Goal: Task Accomplishment & Management: Manage account settings

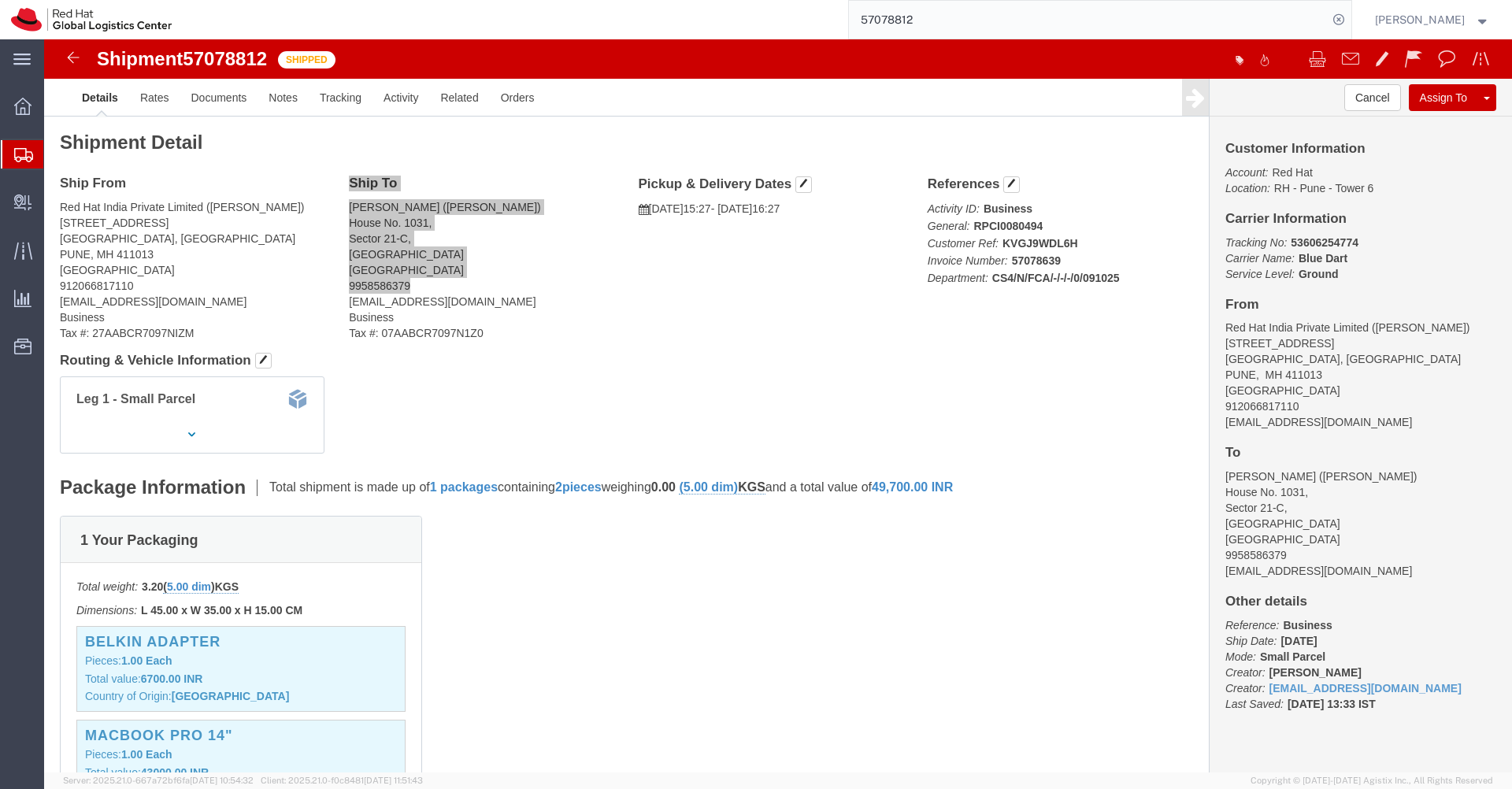
click at [15, 158] on icon at bounding box center [24, 155] width 19 height 15
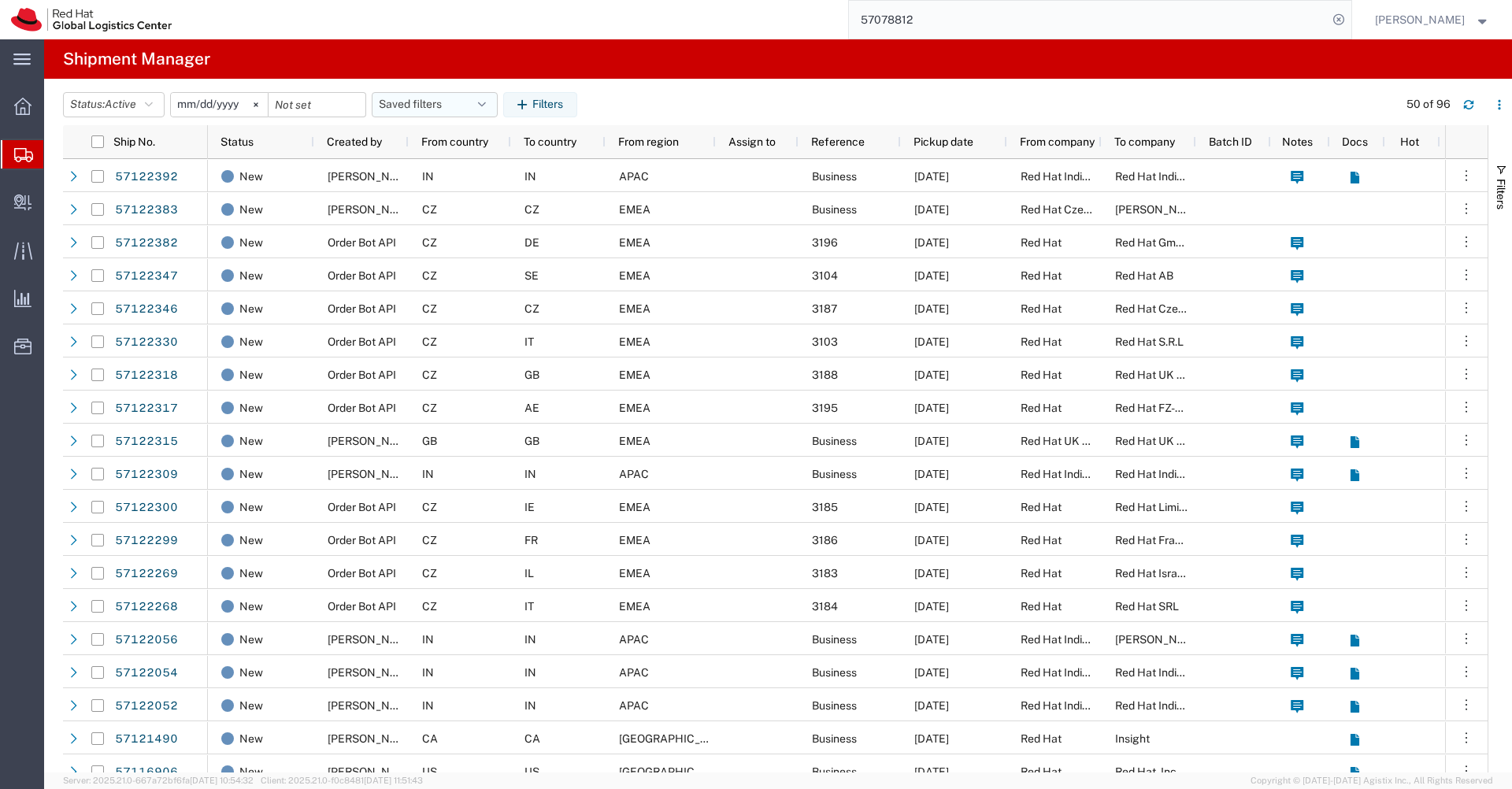
click at [486, 105] on icon "button" at bounding box center [481, 104] width 8 height 11
click at [444, 176] on span "APAC" at bounding box center [477, 174] width 206 height 29
type input "[DATE]"
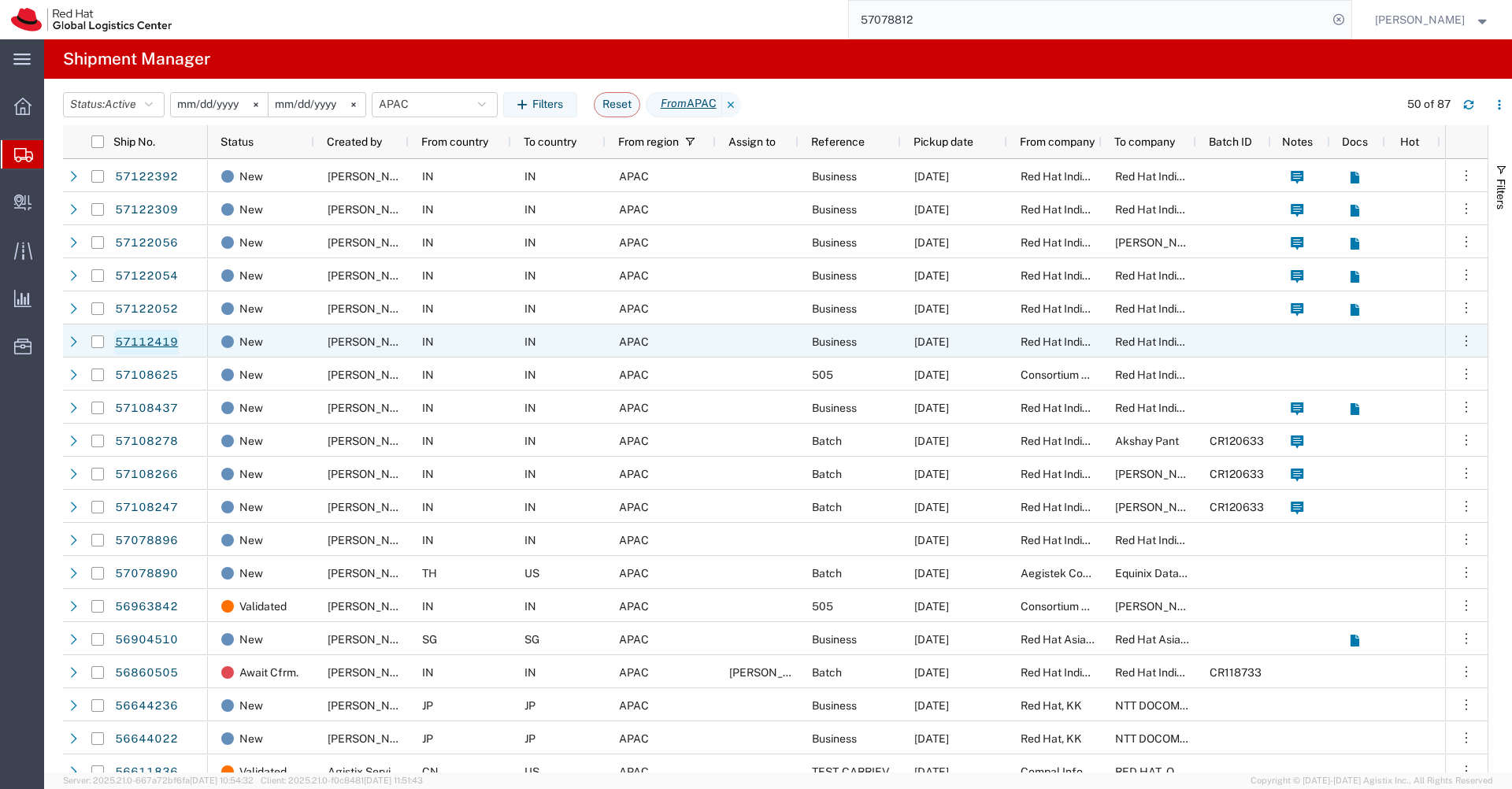
click at [147, 346] on link "57112419" at bounding box center [147, 342] width 65 height 25
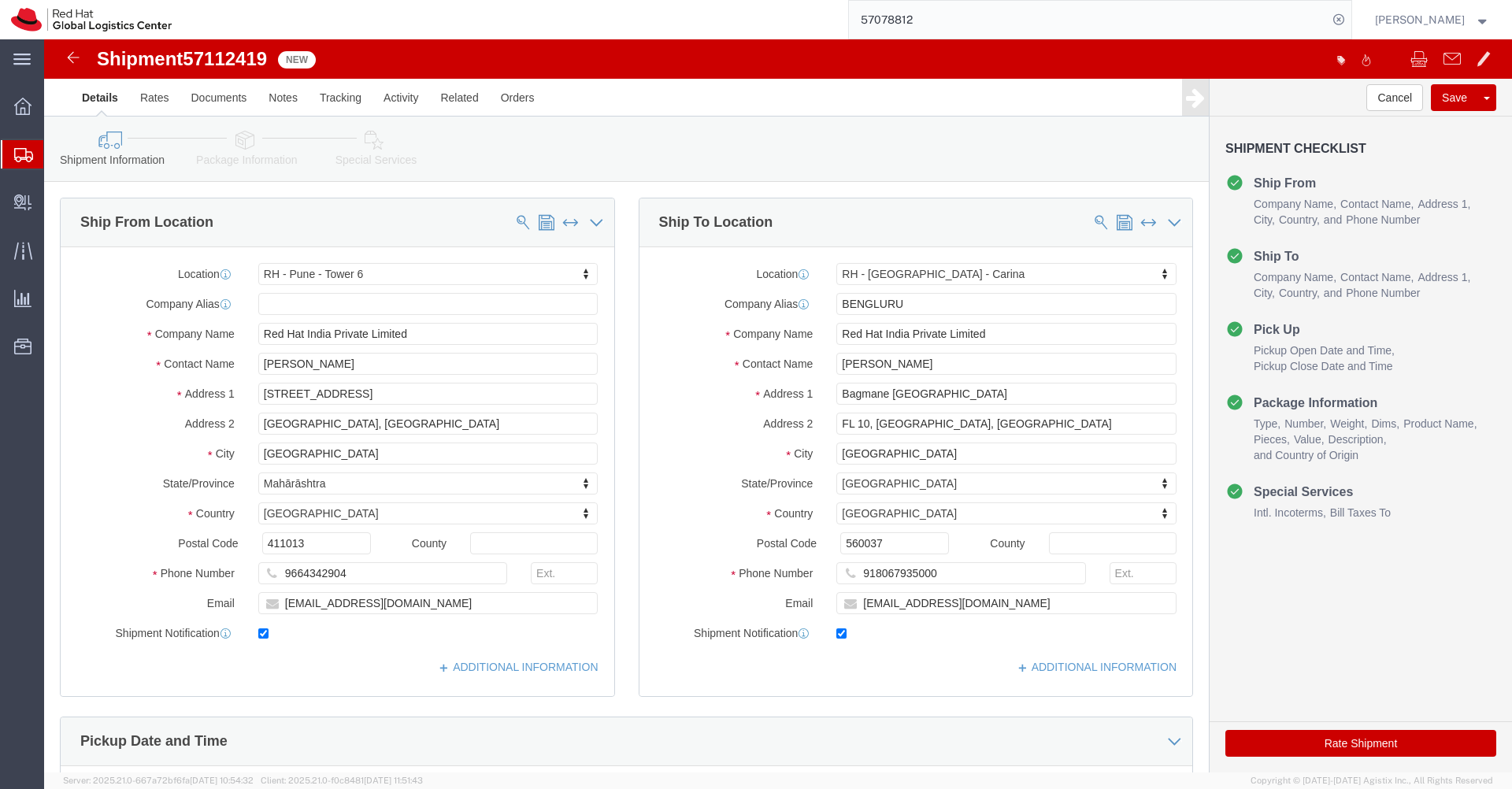
select select "38432"
select select "37925"
drag, startPoint x: 297, startPoint y: 325, endPoint x: 221, endPoint y: 321, distance: 76.1
click input "[PERSON_NAME]"
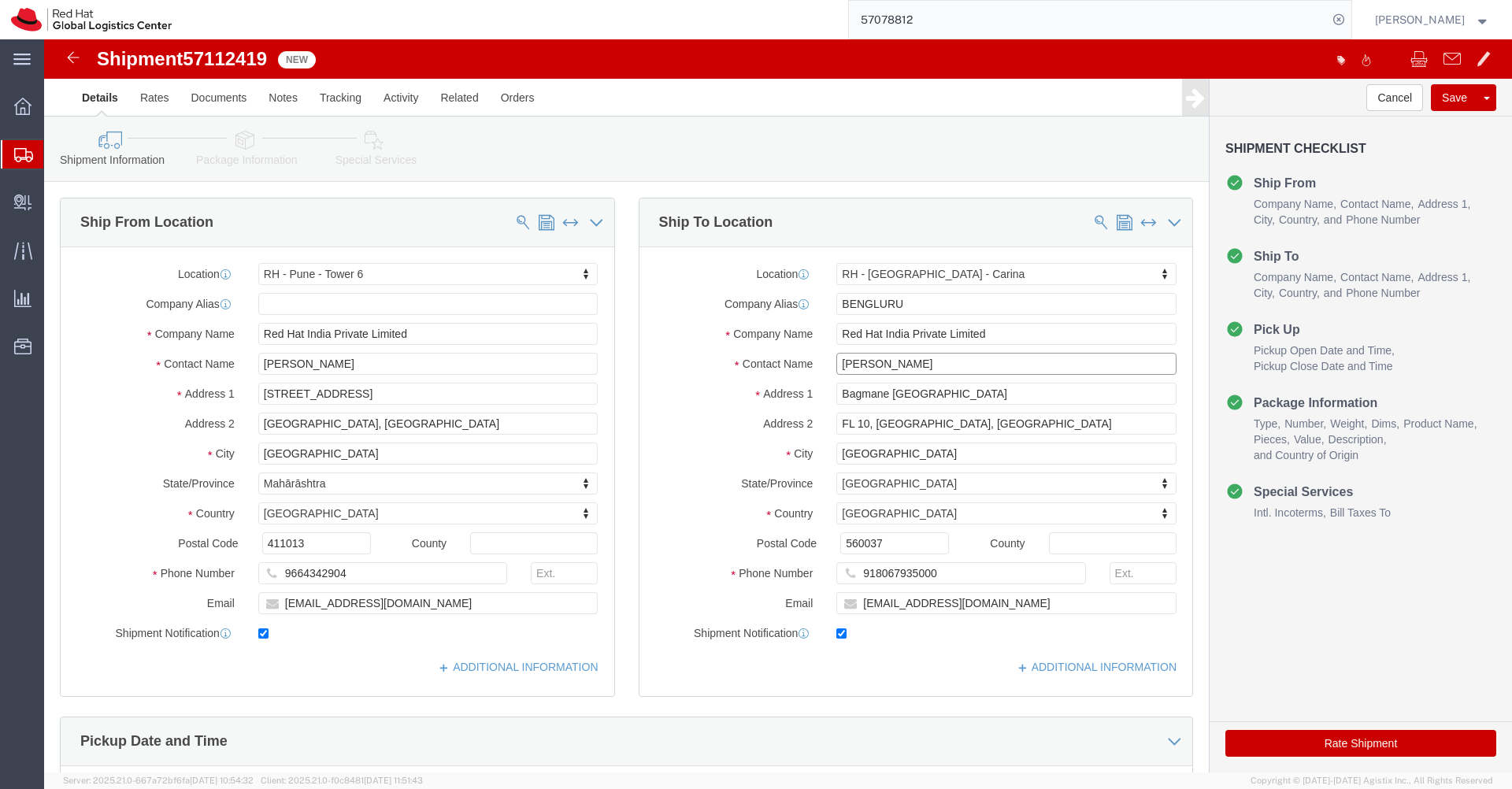
click input "[PERSON_NAME]"
paste input "Bharati"
type input "[PERSON_NAME]"
click input "9664342904"
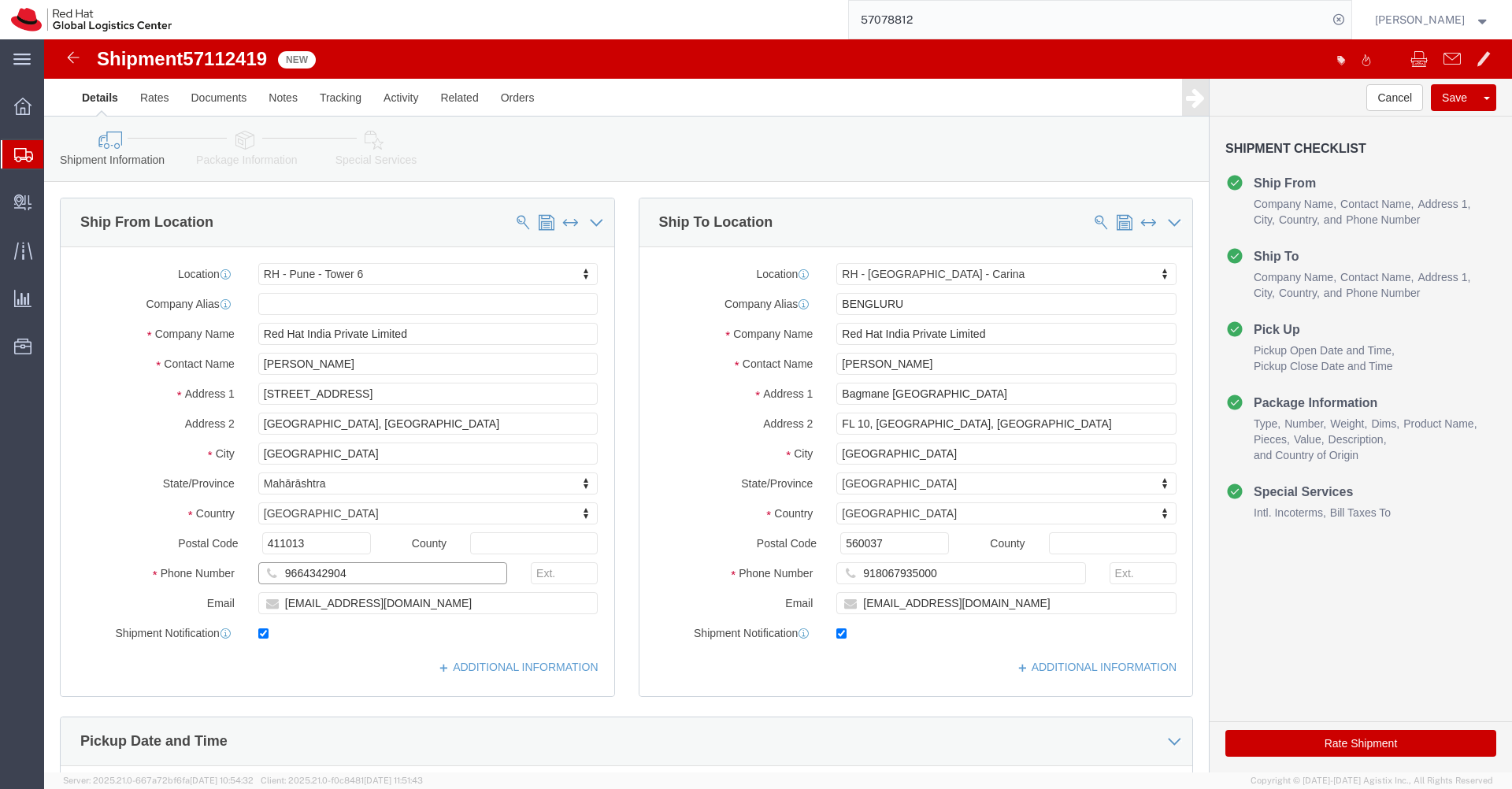
click input "9664342904"
click input "BENGLURU"
paste input "9664342904"
type input "BENGLURU9664342904"
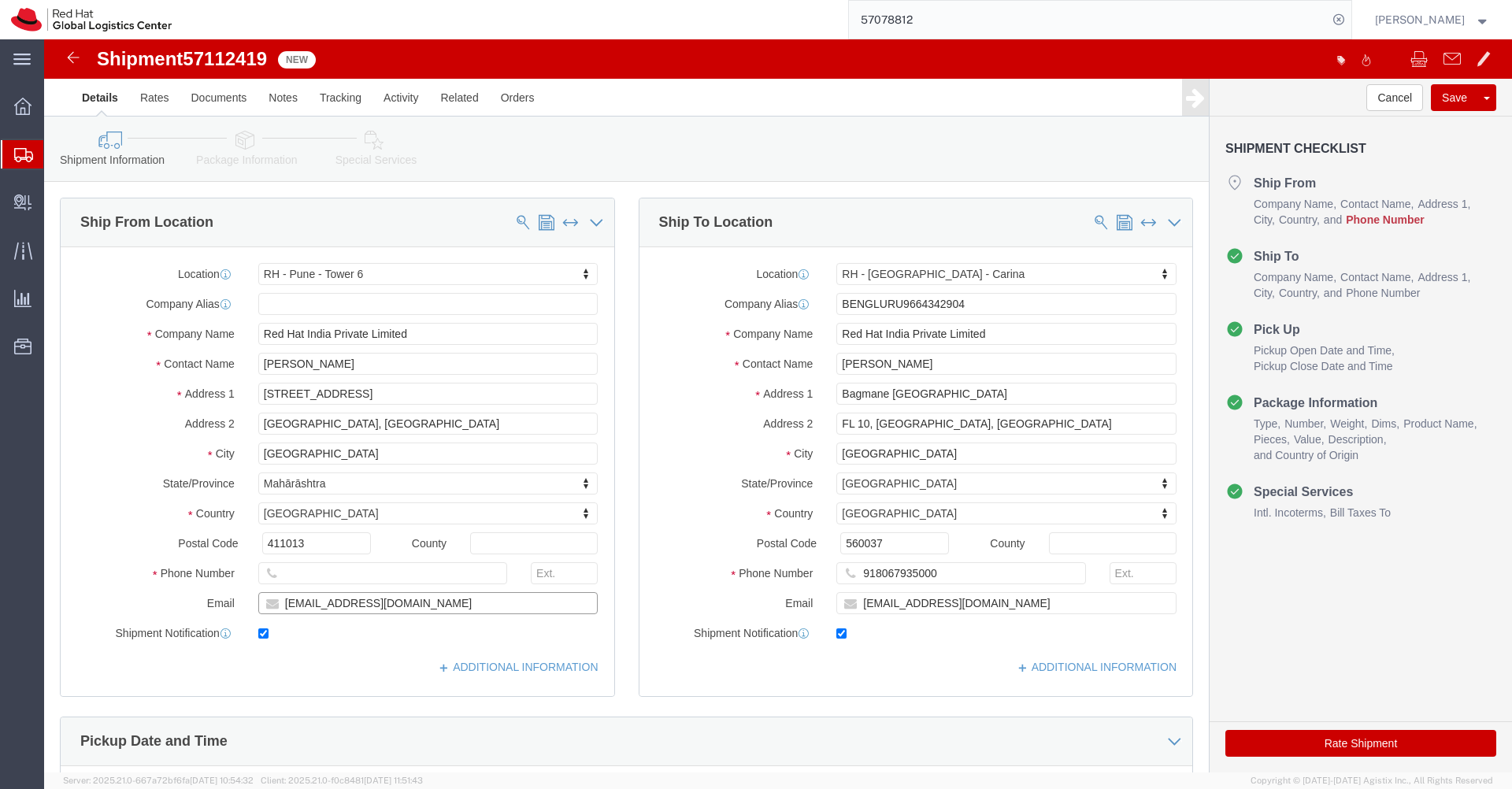
click input "[EMAIL_ADDRESS][DOMAIN_NAME]"
checkbox input "false"
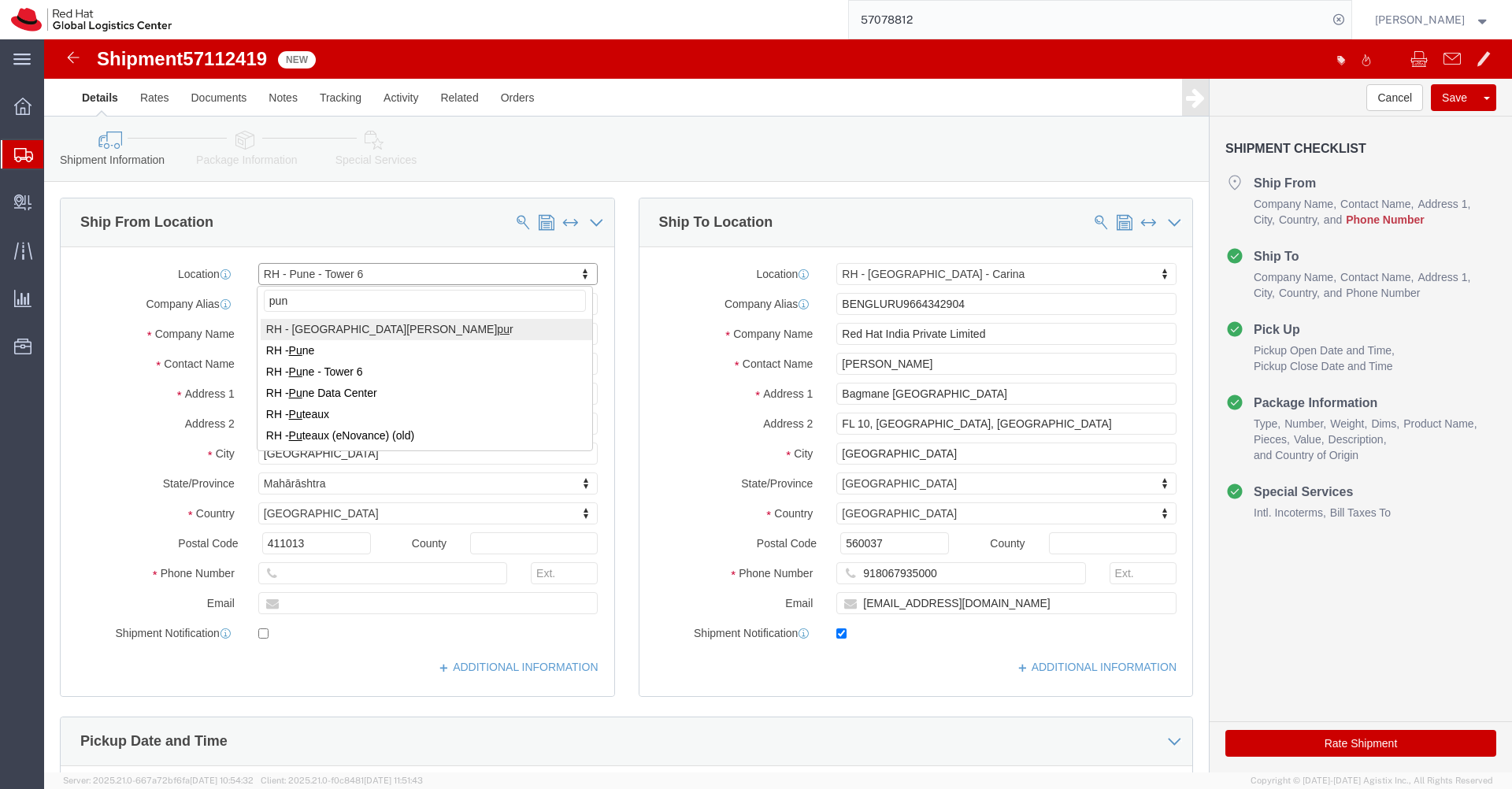
type input "[GEOGRAPHIC_DATA]"
select select "38007"
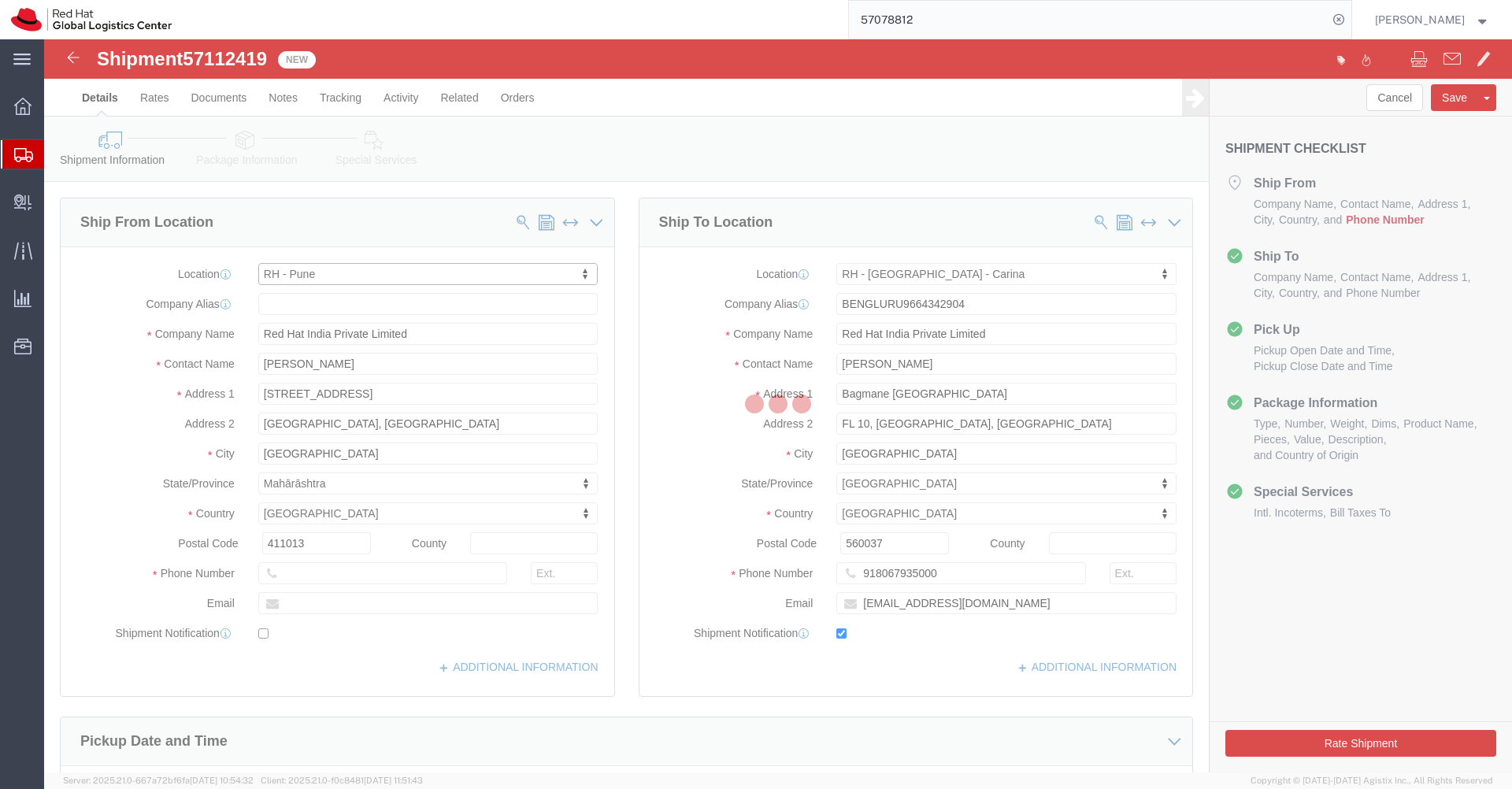
type input "[GEOGRAPHIC_DATA]"
type input "Tower-X Level 1, [GEOGRAPHIC_DATA]"
select select "MH"
type input "2066817173"
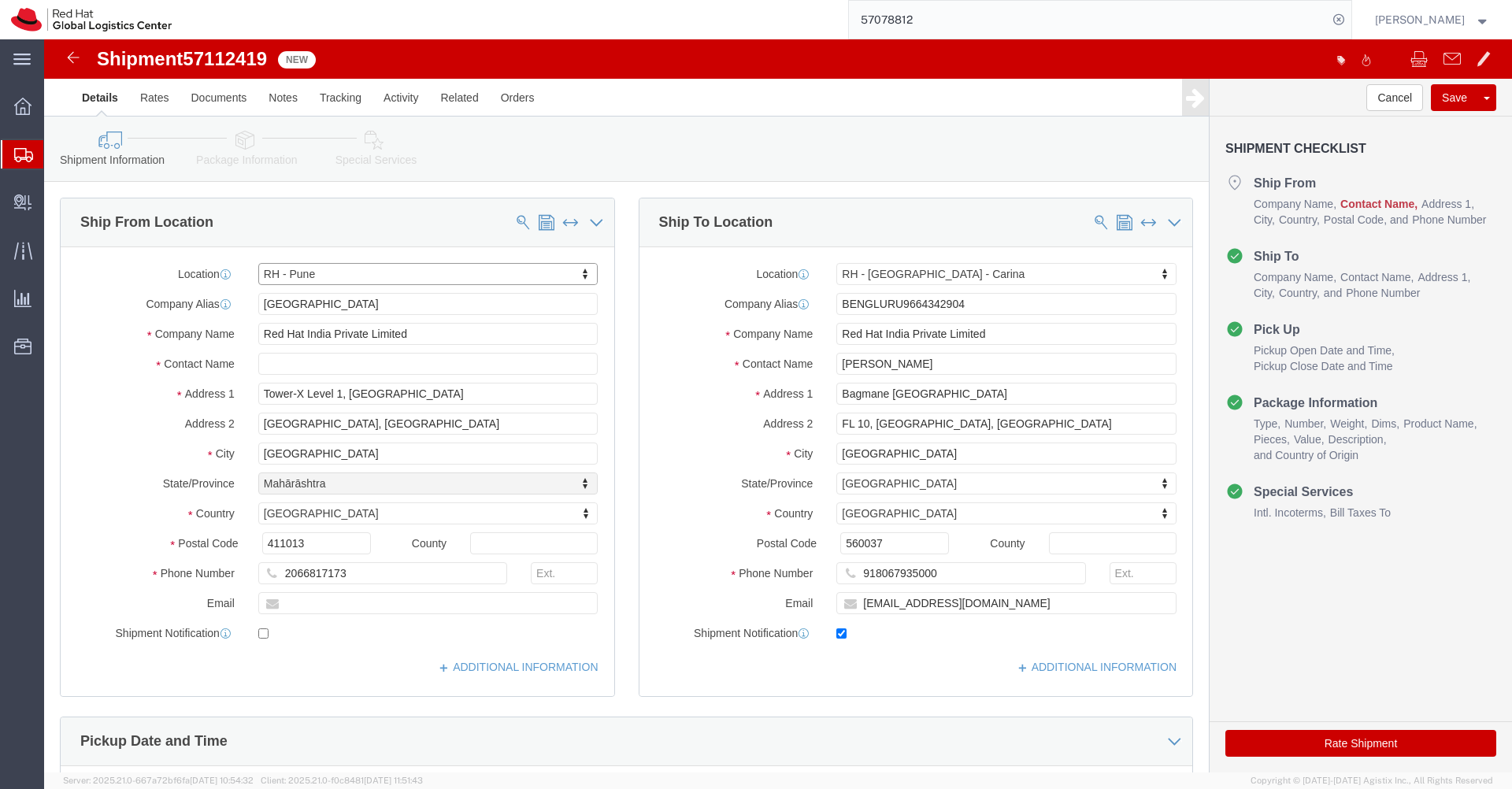
select select "MH"
click input "2066817173"
paste input "[EMAIL_ADDRESS][DOMAIN_NAME]"
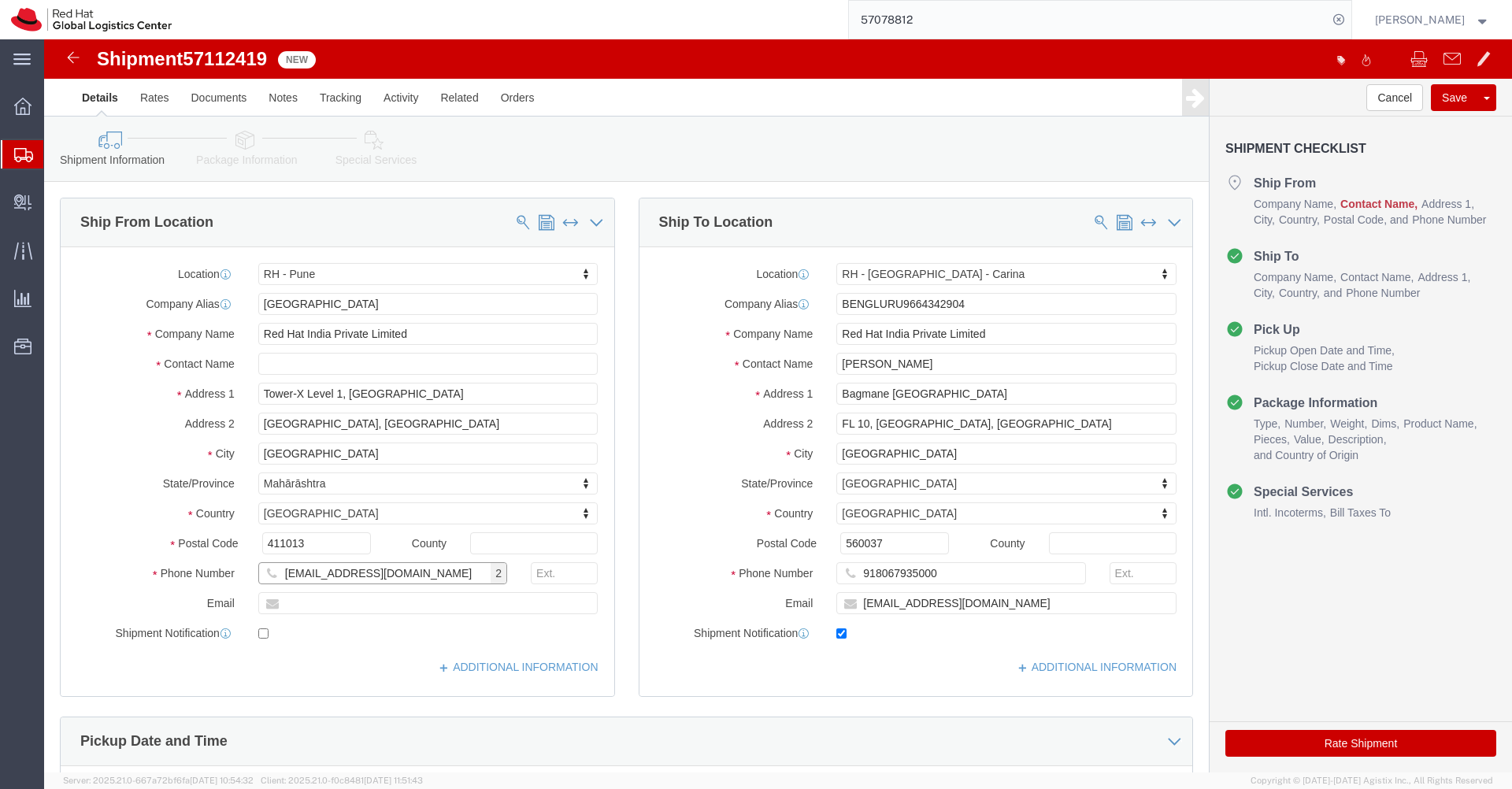
type input "[EMAIL_ADDRESS][DOMAIN_NAME]"
click input "text"
paste input "[EMAIL_ADDRESS][DOMAIN_NAME]"
type input "[EMAIL_ADDRESS][DOMAIN_NAME]"
checkbox input "true"
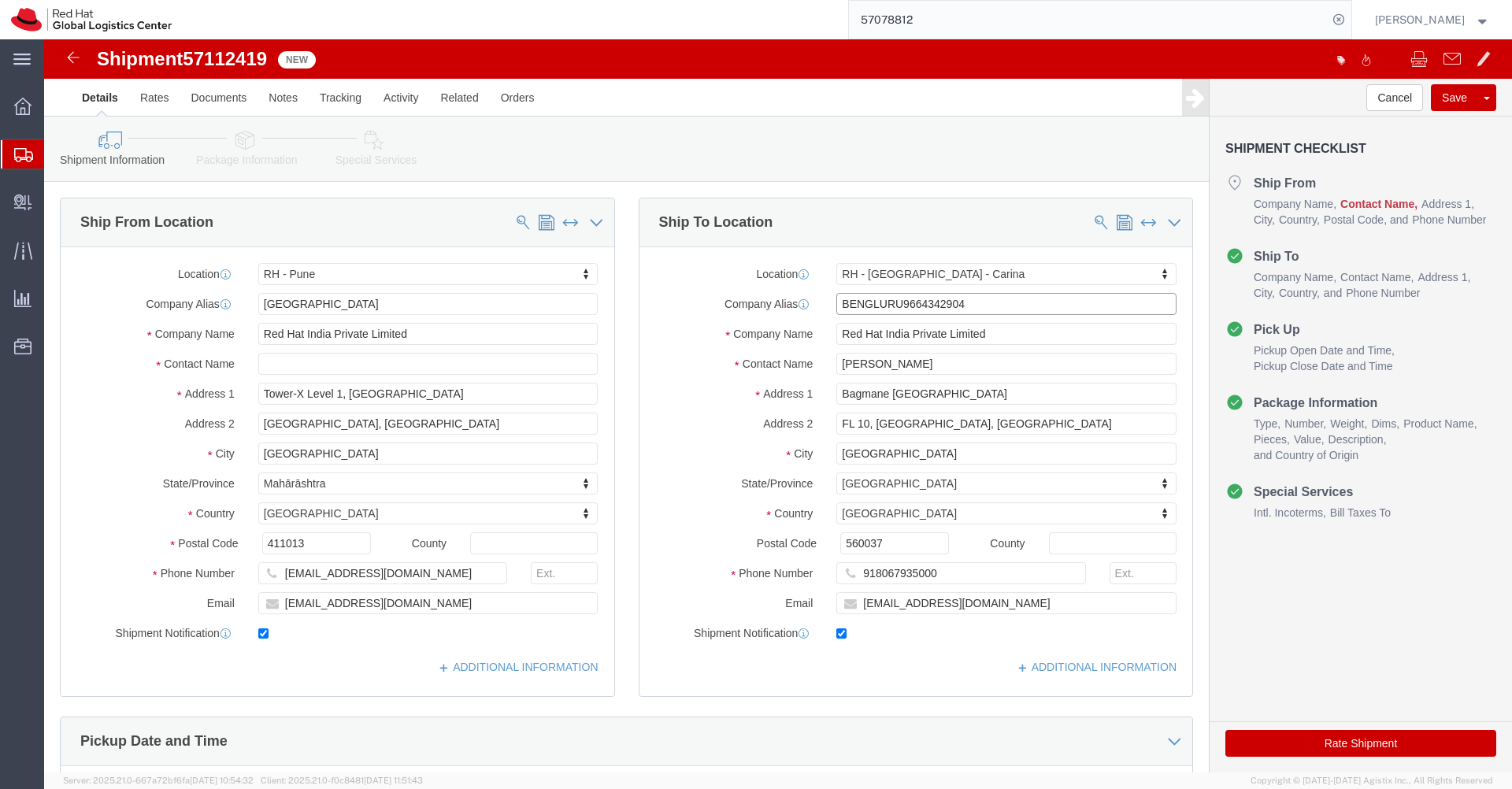
drag, startPoint x: 947, startPoint y: 259, endPoint x: 855, endPoint y: 264, distance: 92.1
click input "BENGLURU9664342904"
type input "BENGLURU"
click input "[EMAIL_ADDRESS][DOMAIN_NAME]"
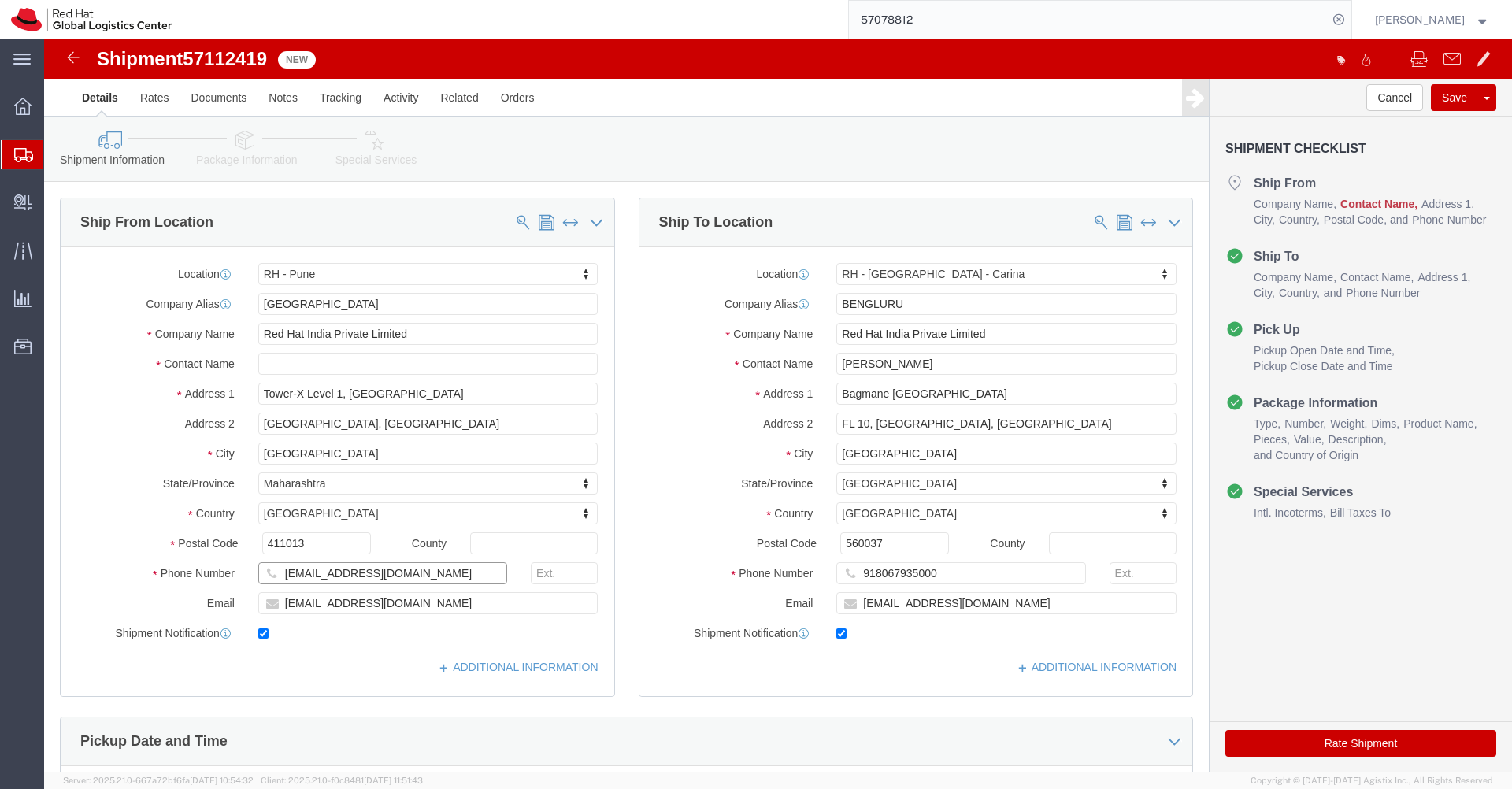
click input "[EMAIL_ADDRESS][DOMAIN_NAME]"
paste input "9664342904"
type input "9664342904"
click input "[EMAIL_ADDRESS][DOMAIN_NAME]"
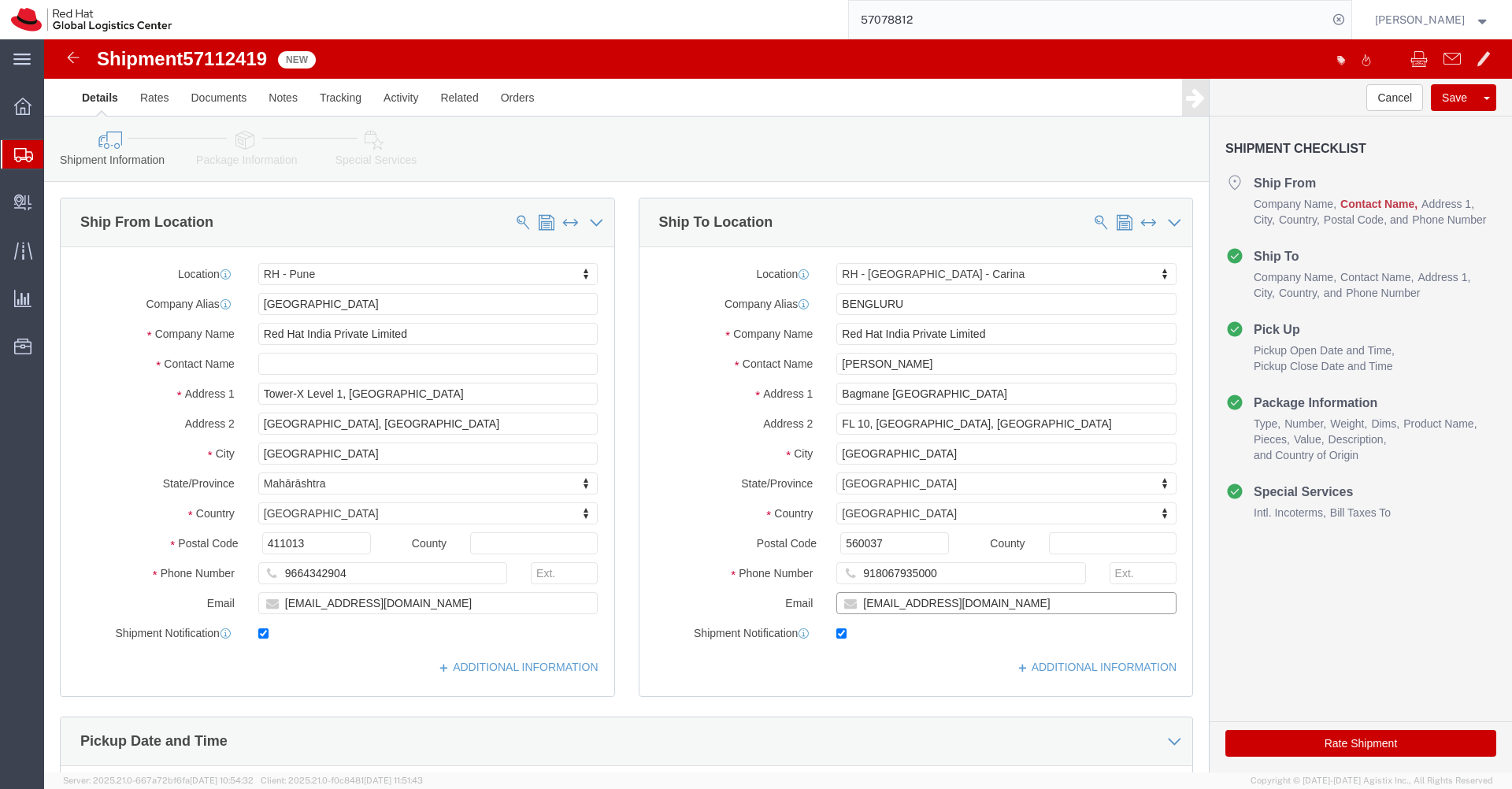
click input "[EMAIL_ADDRESS][DOMAIN_NAME]"
type input "apaclogistics@redhat"
click input "[EMAIL_ADDRESS][DOMAIN_NAME]"
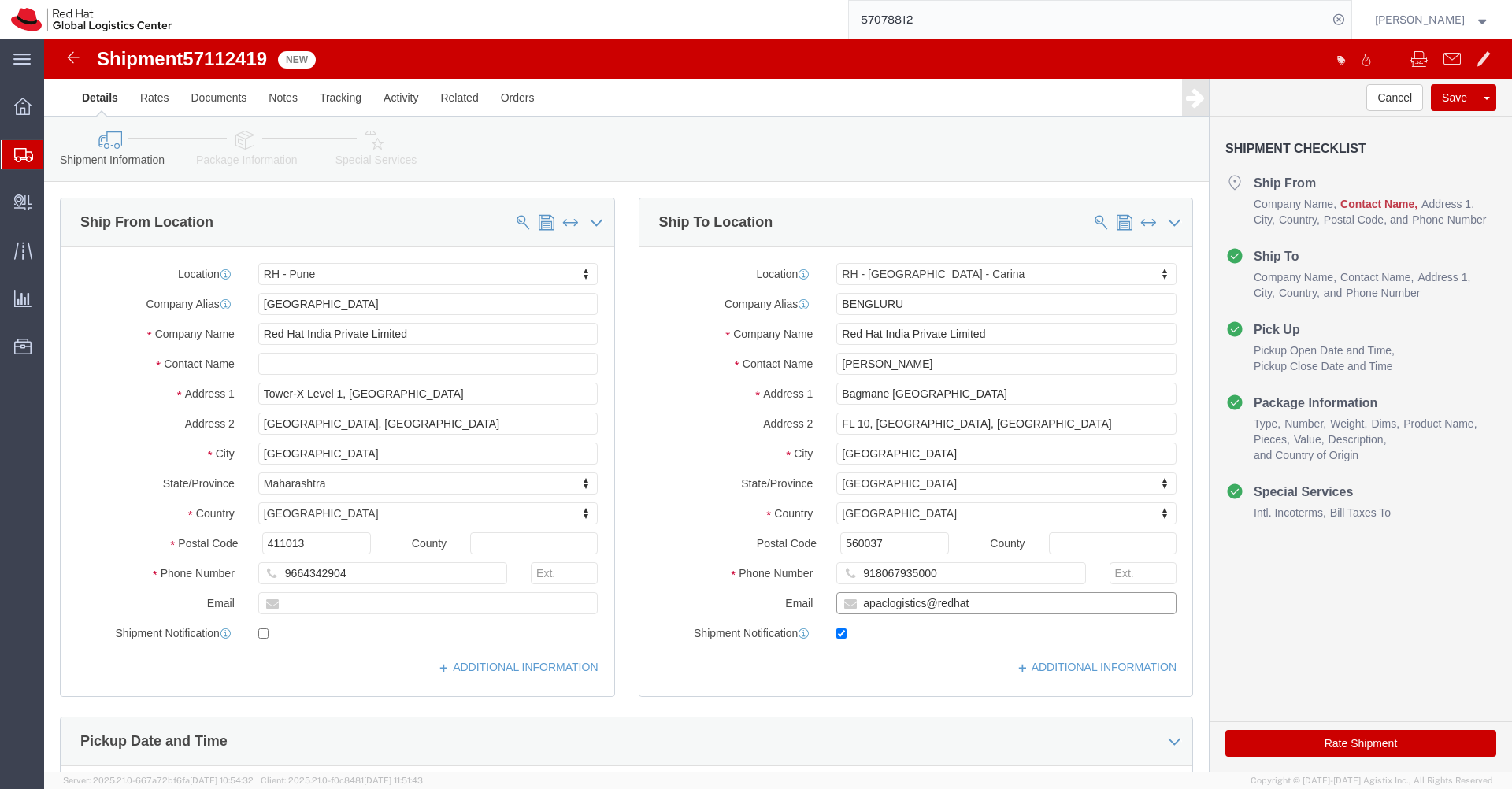
click input "apaclogistics@redhat"
checkbox input "false"
click input "apaclogistics@redhat"
paste input "[EMAIL_ADDRESS][DOMAIN_NAME]"
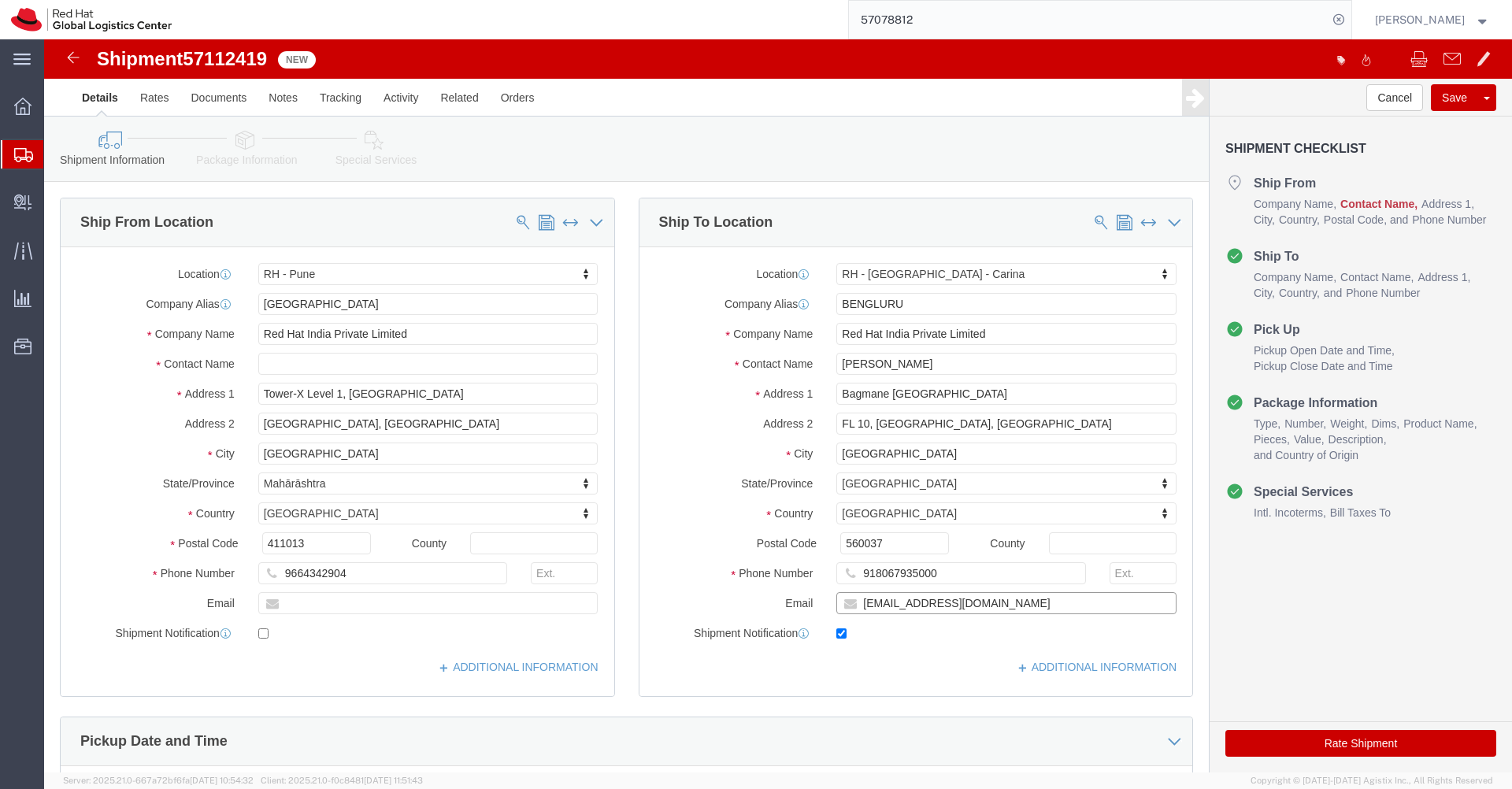
type input "[EMAIL_ADDRESS][DOMAIN_NAME]"
click input "text"
type input "[EMAIL_ADDRESS][DOMAIN_NAME]"
click input "checkbox"
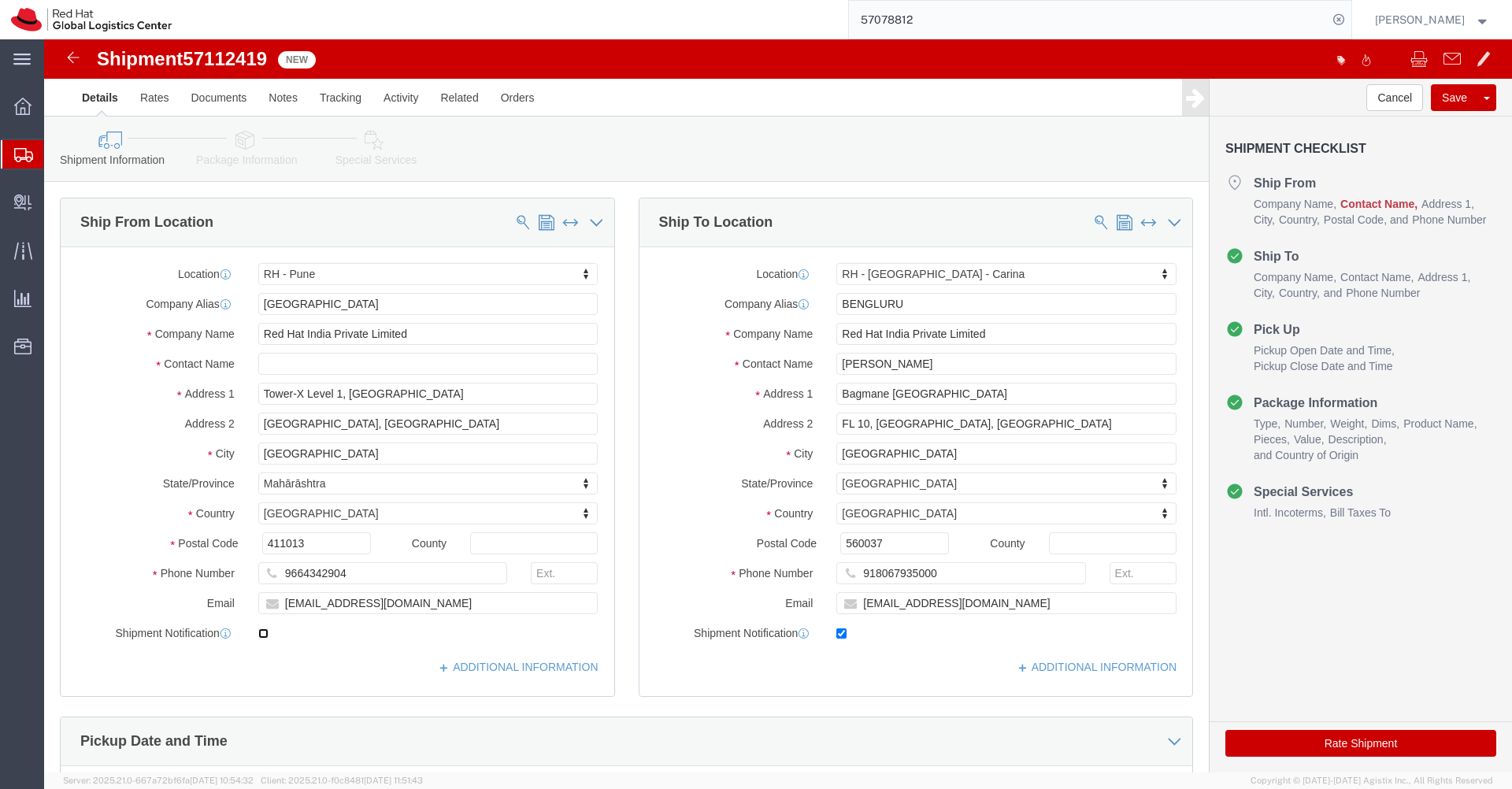
checkbox input "true"
click link "Package Information"
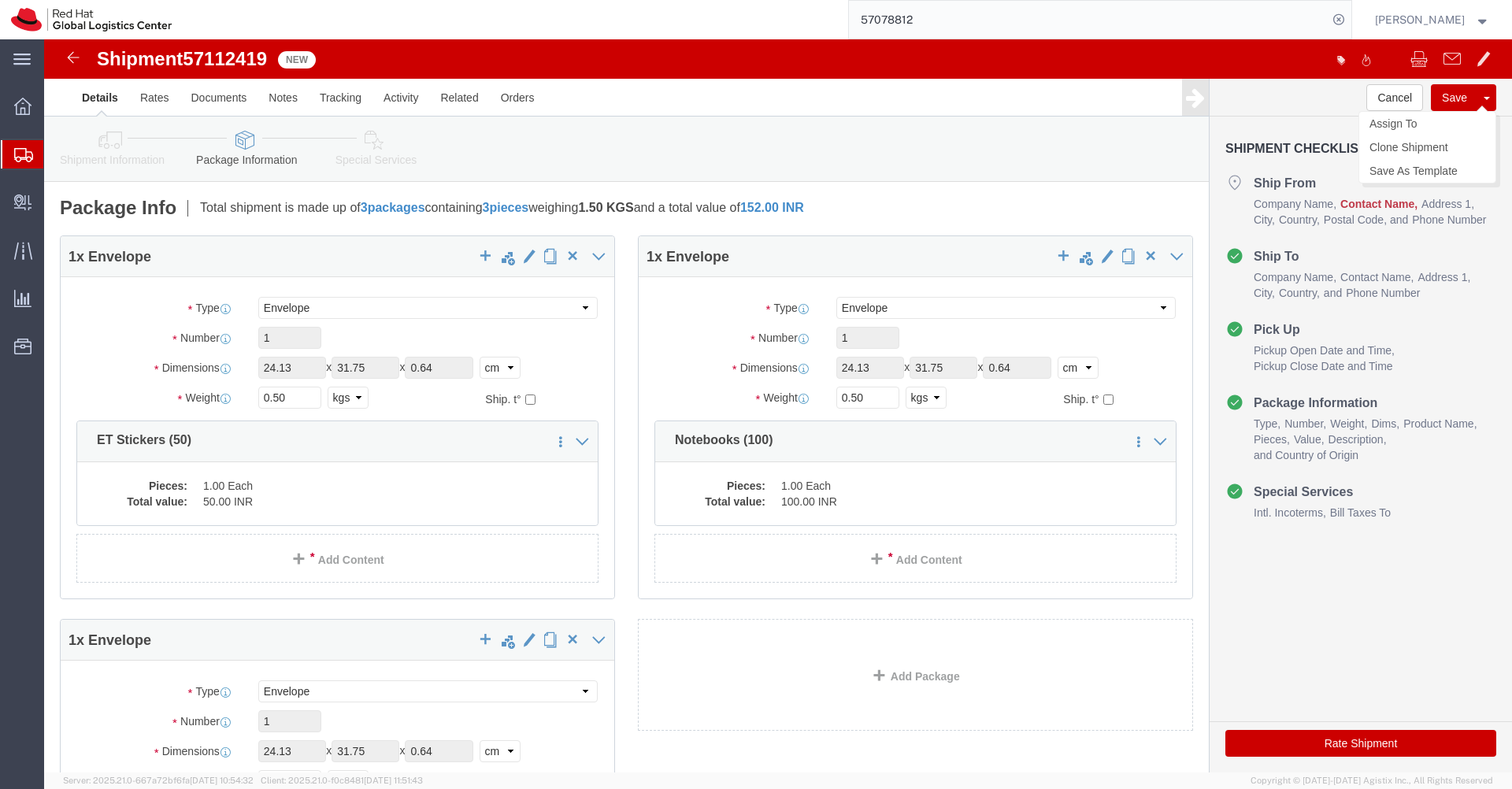
click button "Save"
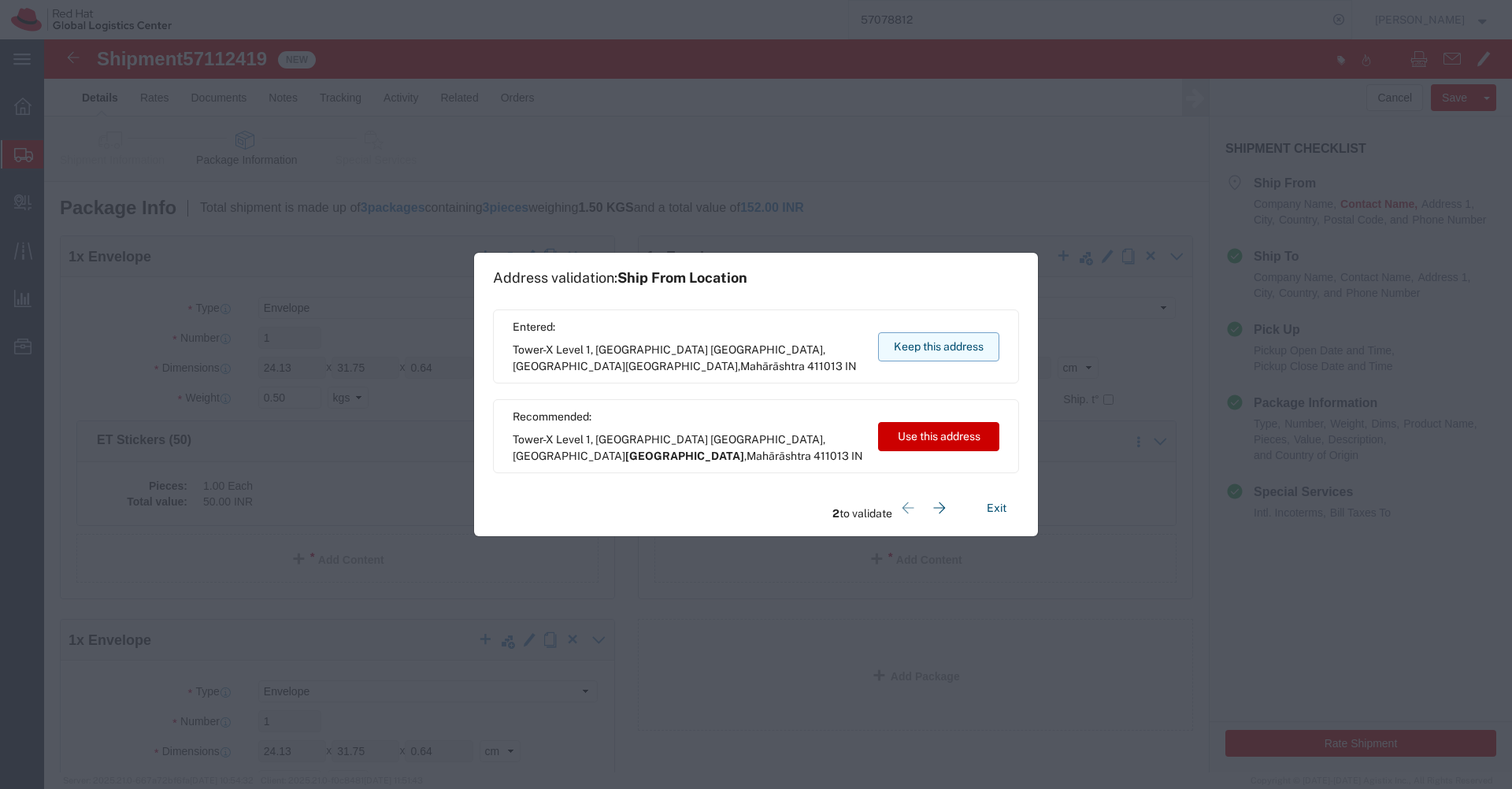
click at [957, 351] on button "Keep this address" at bounding box center [939, 347] width 121 height 29
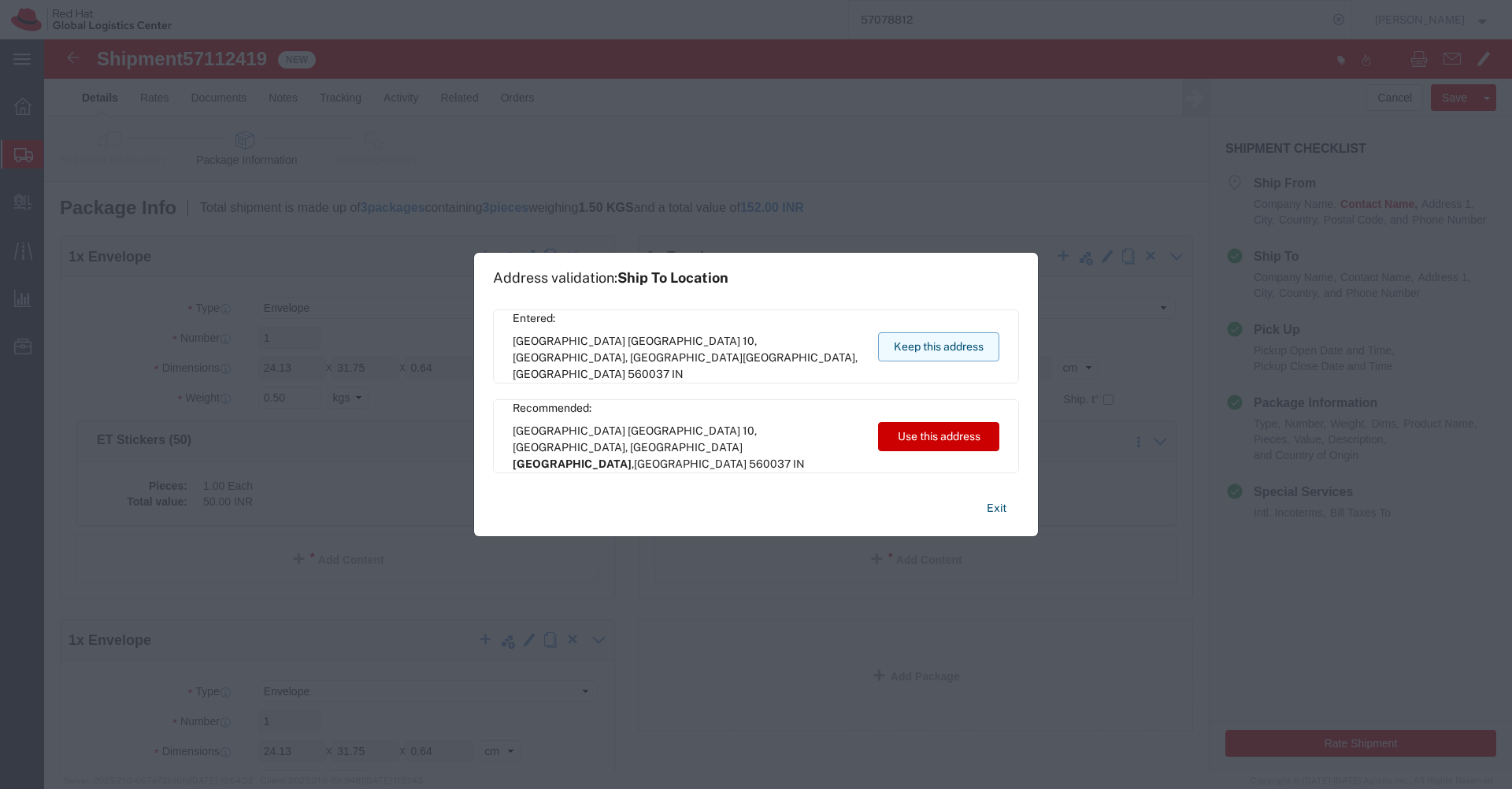
click at [957, 351] on button "Keep this address" at bounding box center [939, 347] width 121 height 29
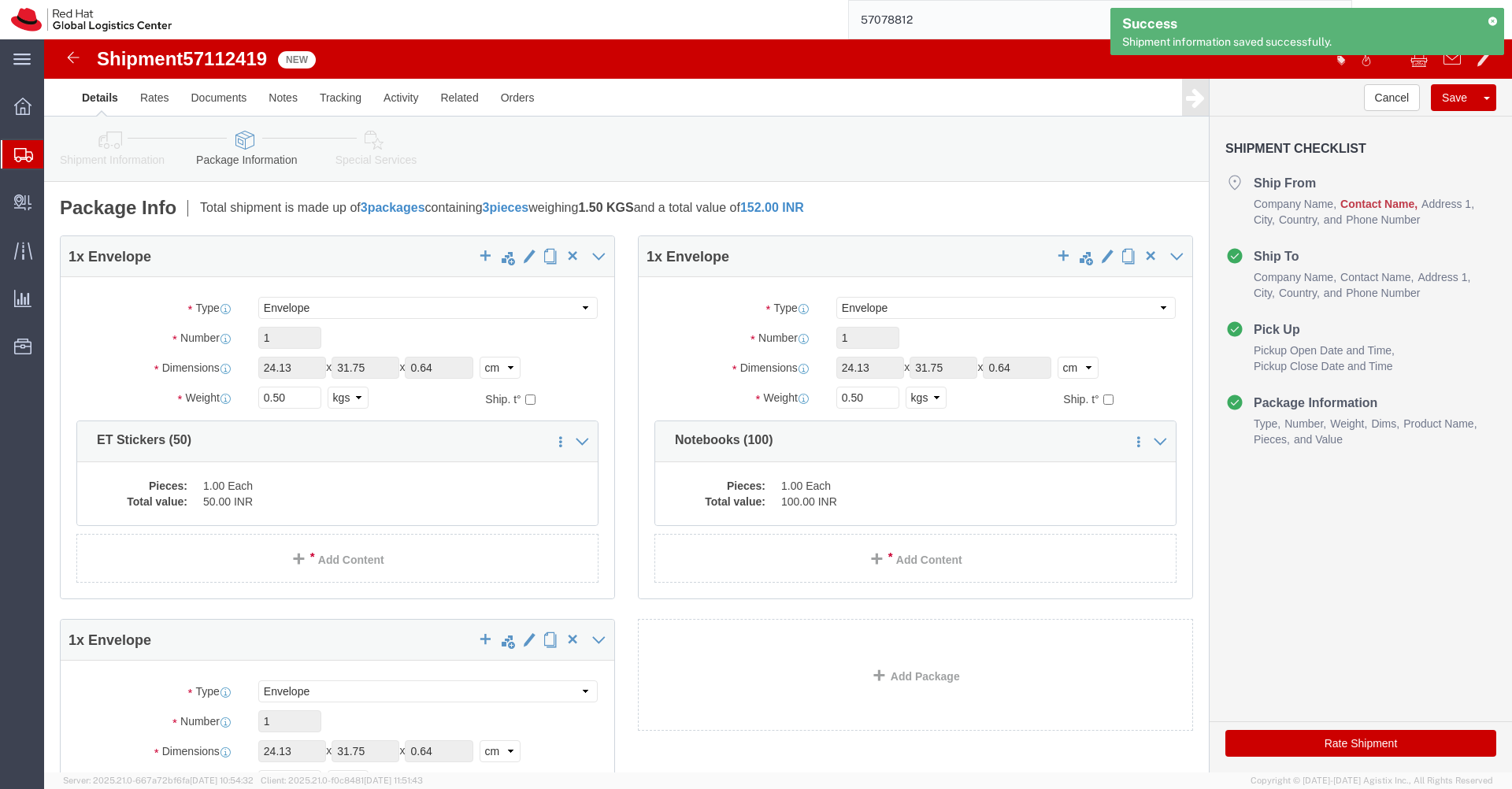
click at [1496, 21] on icon at bounding box center [1492, 21] width 11 height 9
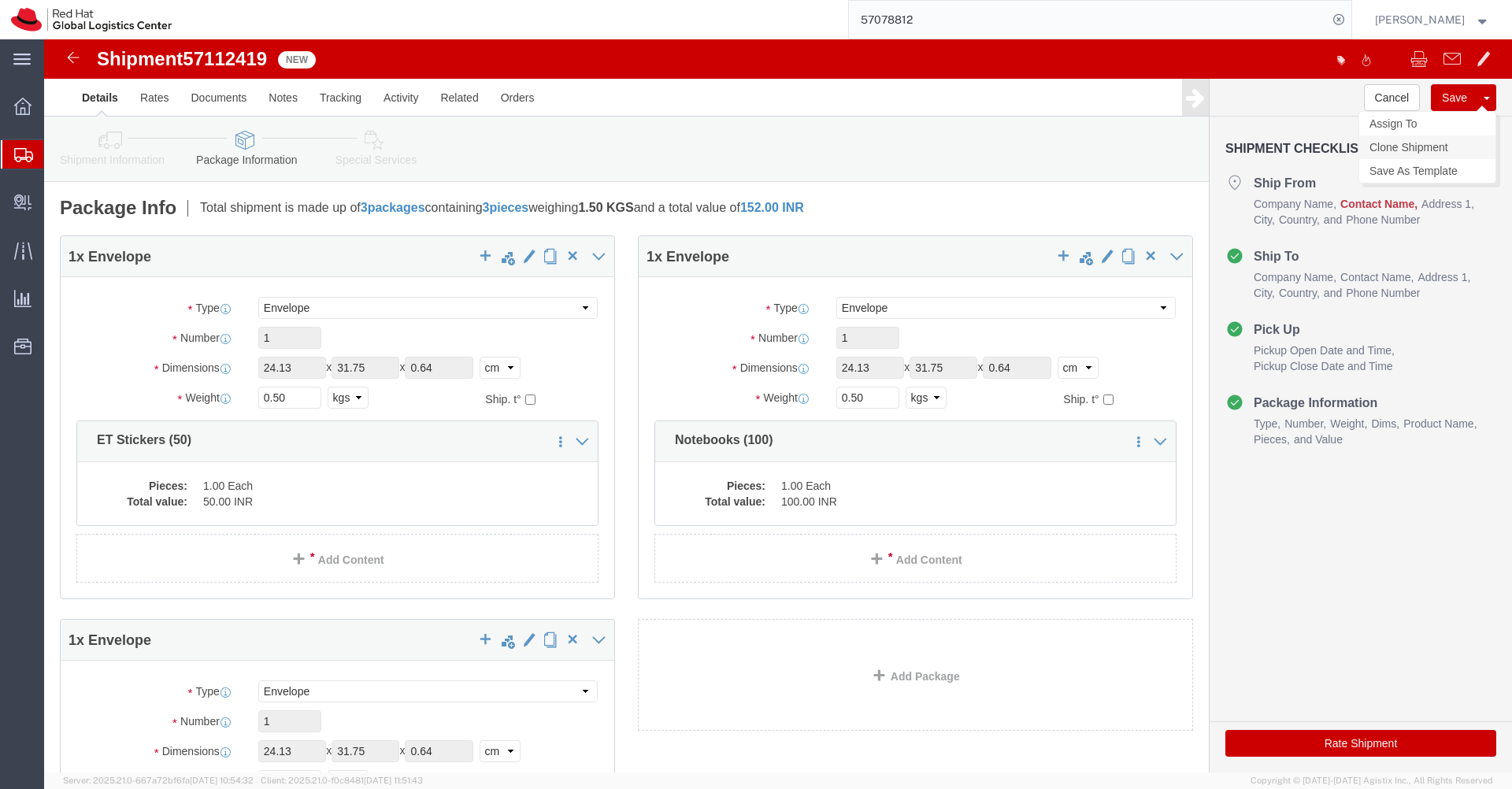
click link "Clone Shipment"
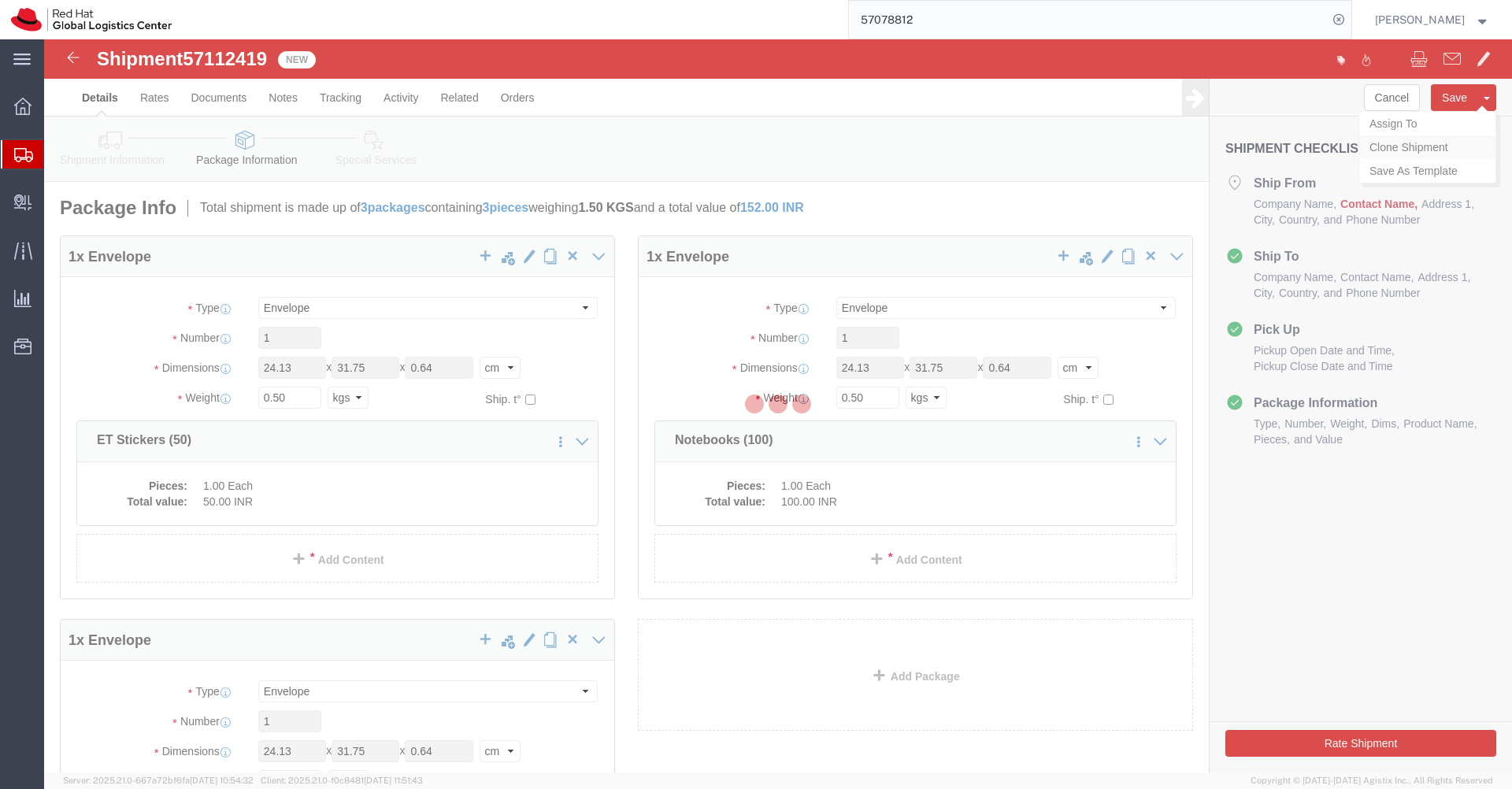
select select "38007"
select select "37925"
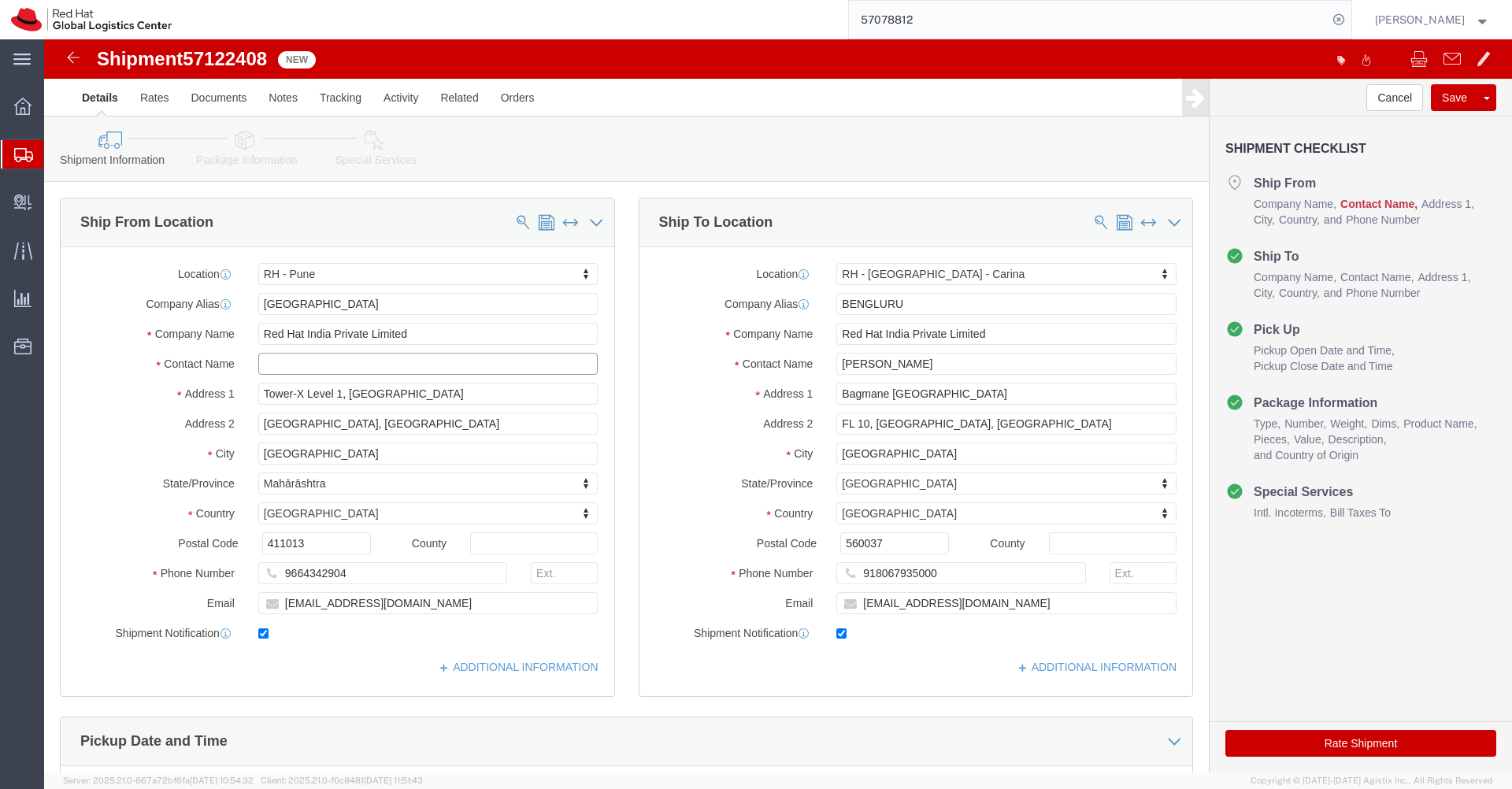
click input "text"
type input "APAC Logistics"
click link "Package Information"
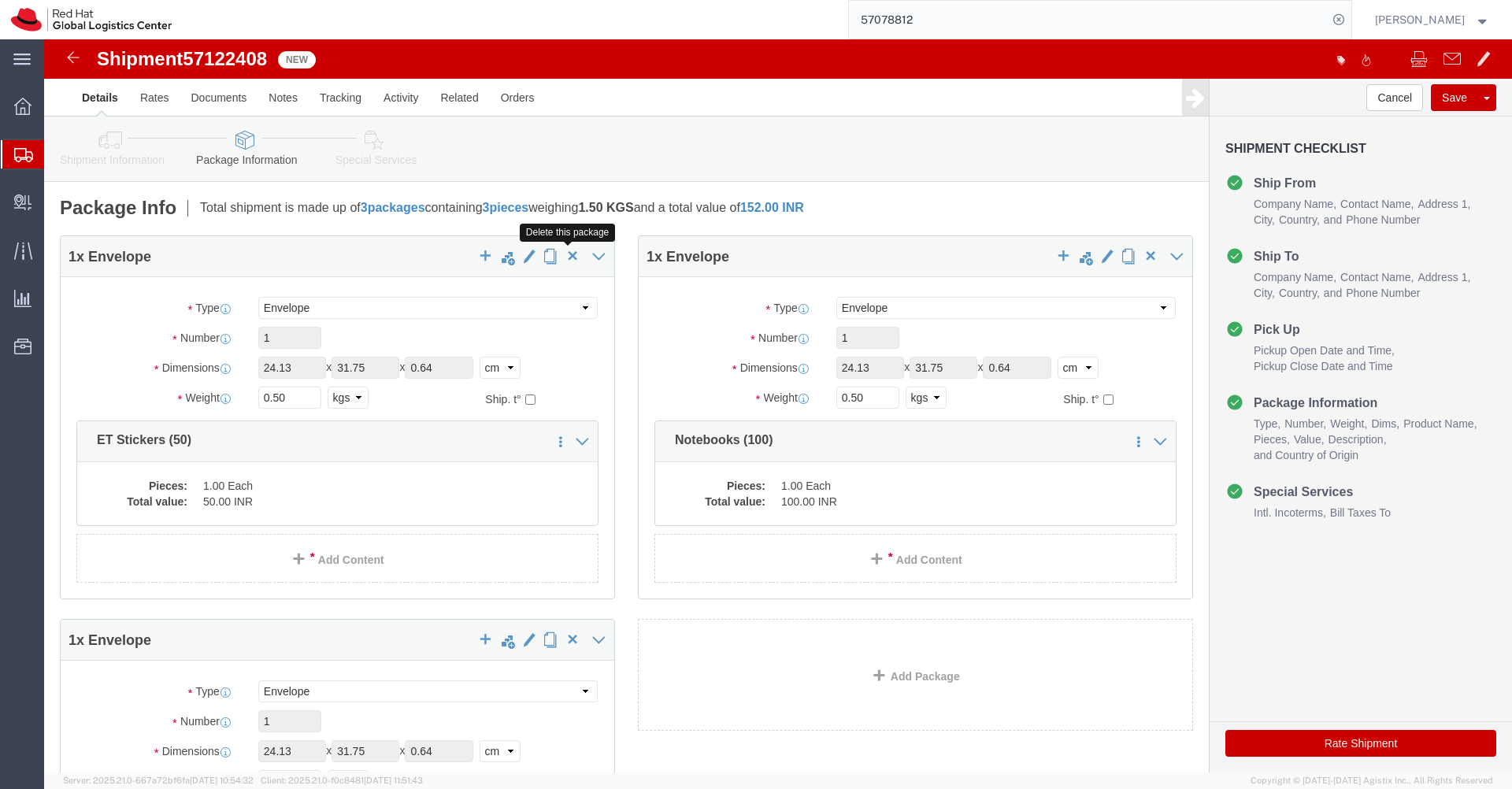
click span "button"
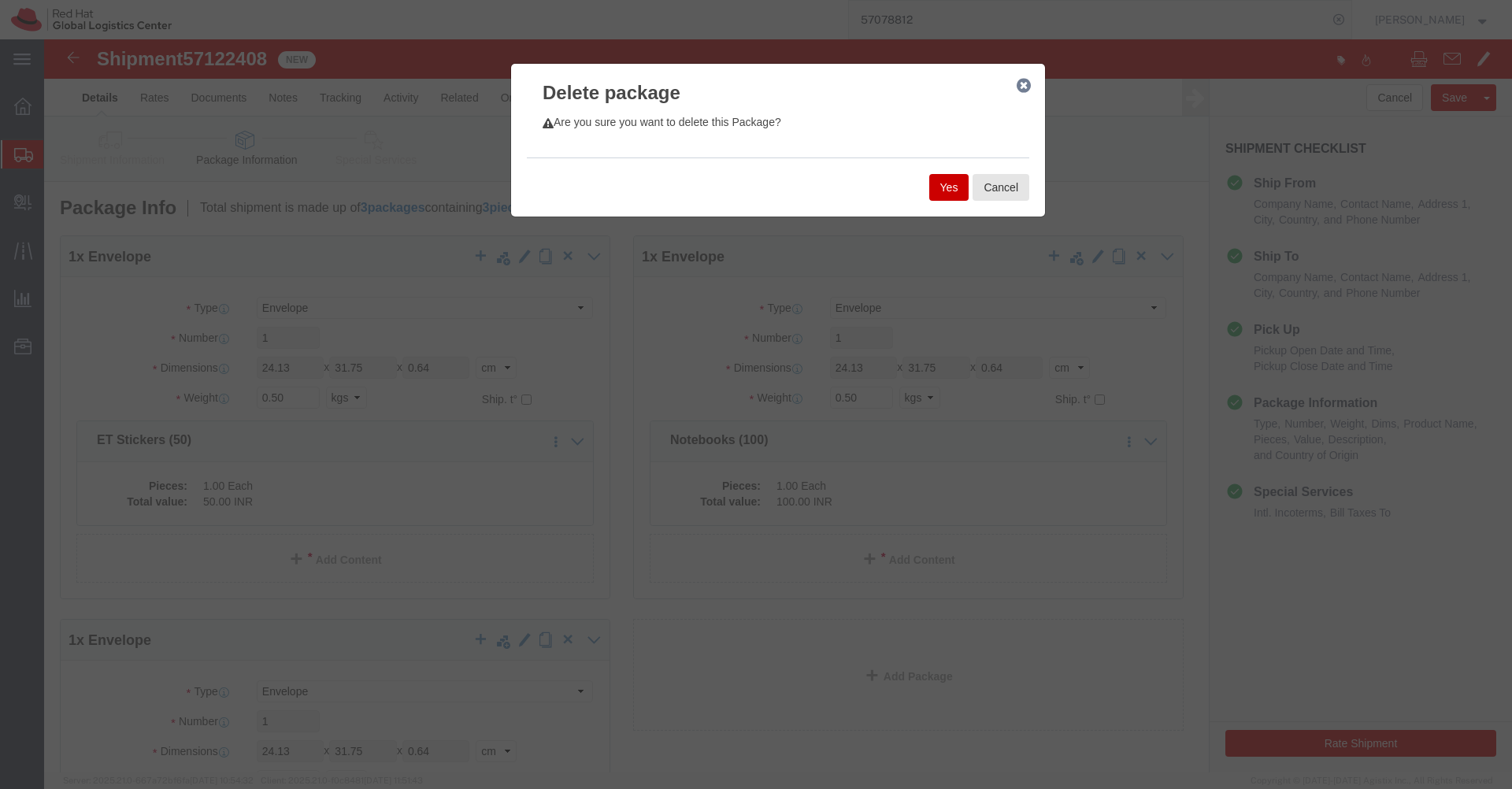
click button "Yes"
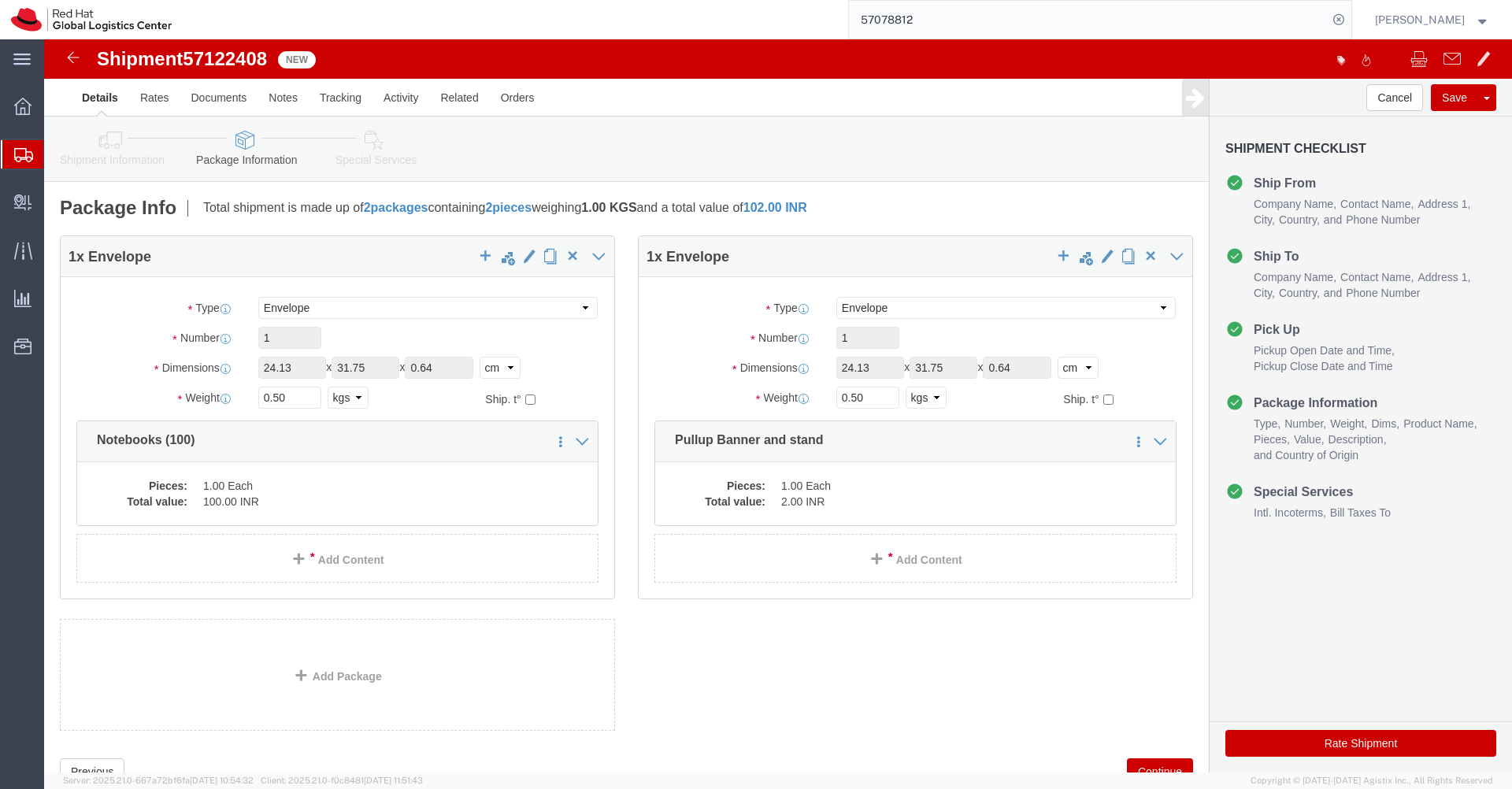
select select "ENV"
click span "button"
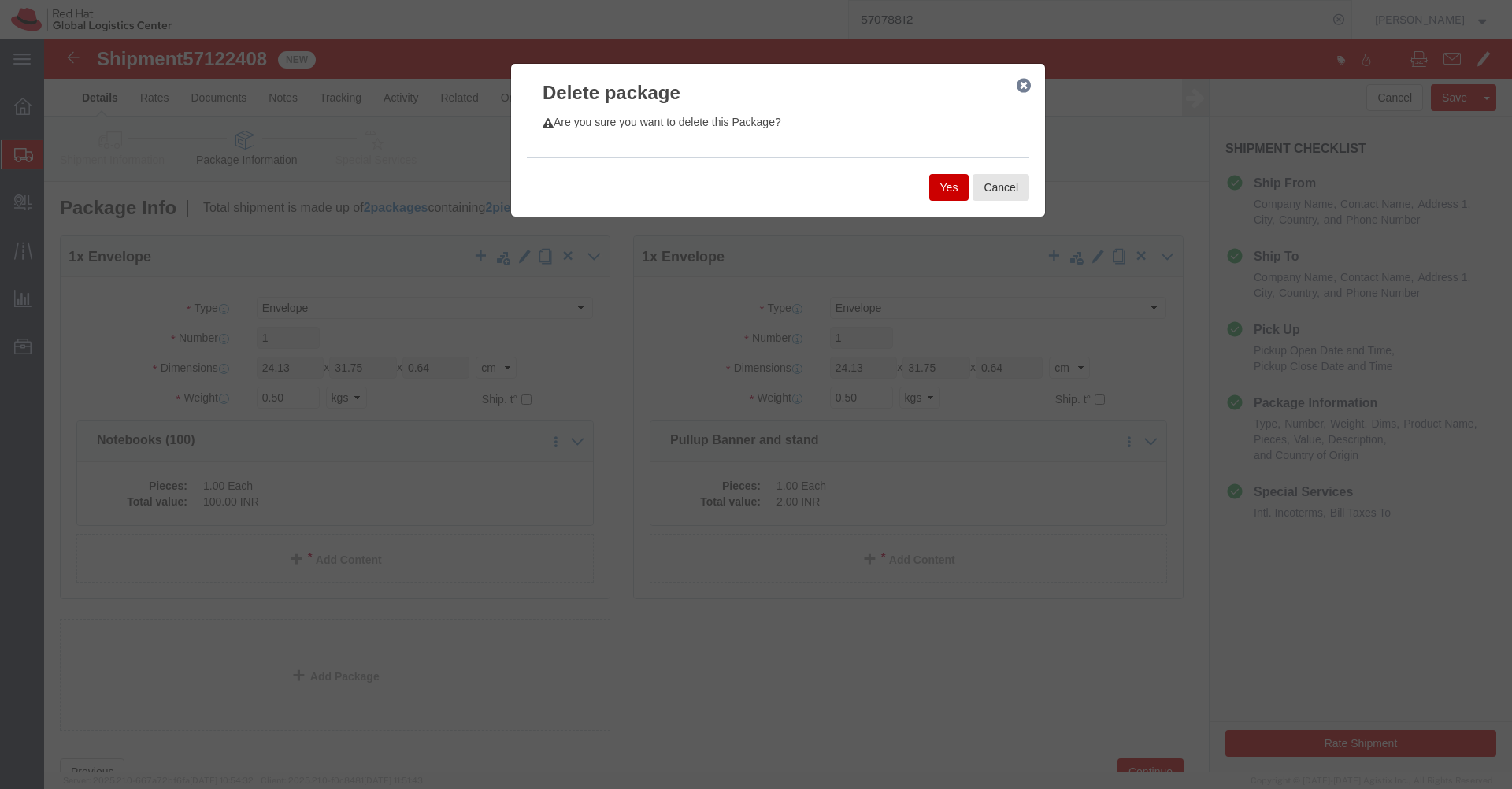
click button "Yes"
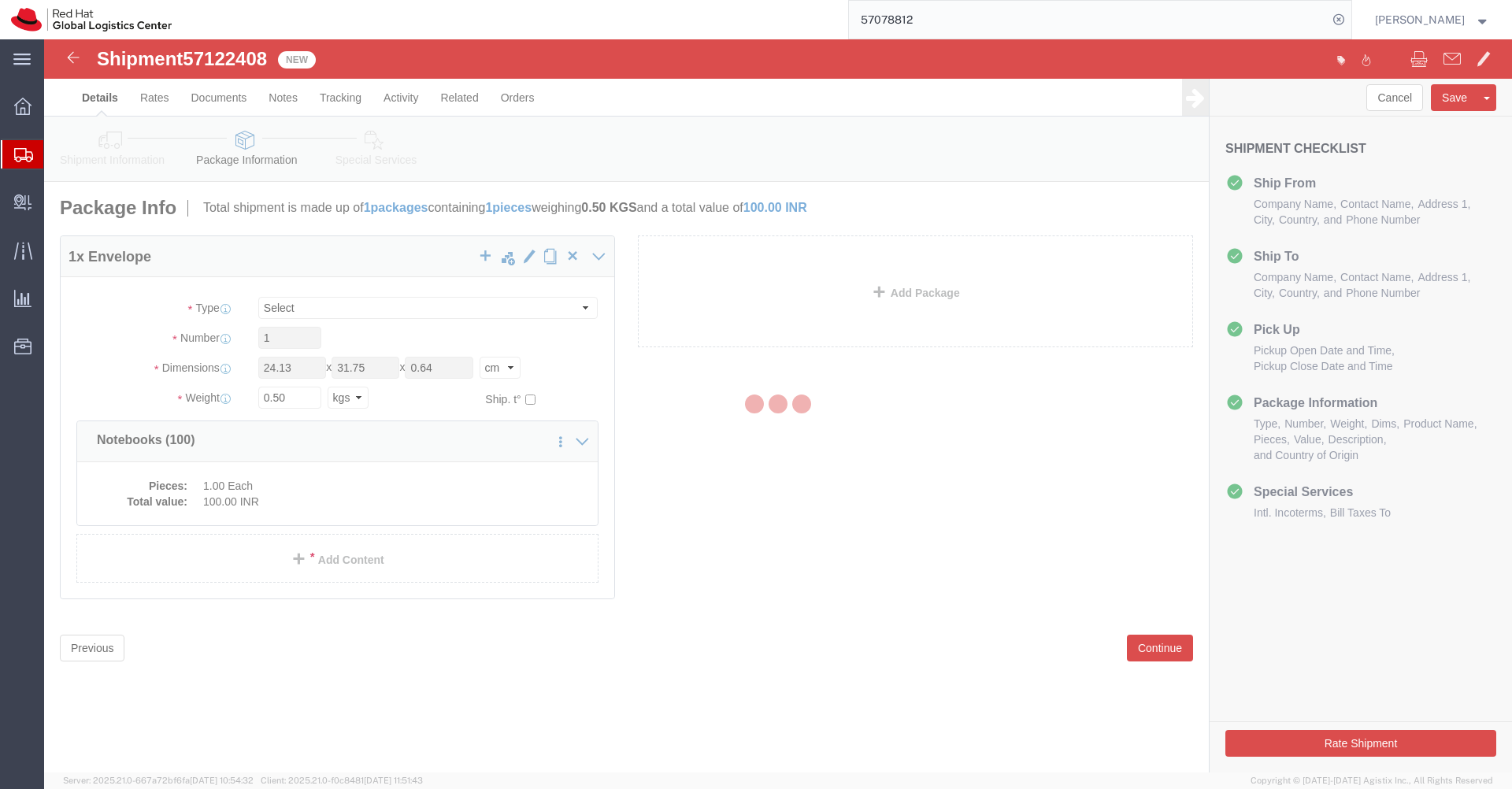
select select "ENV"
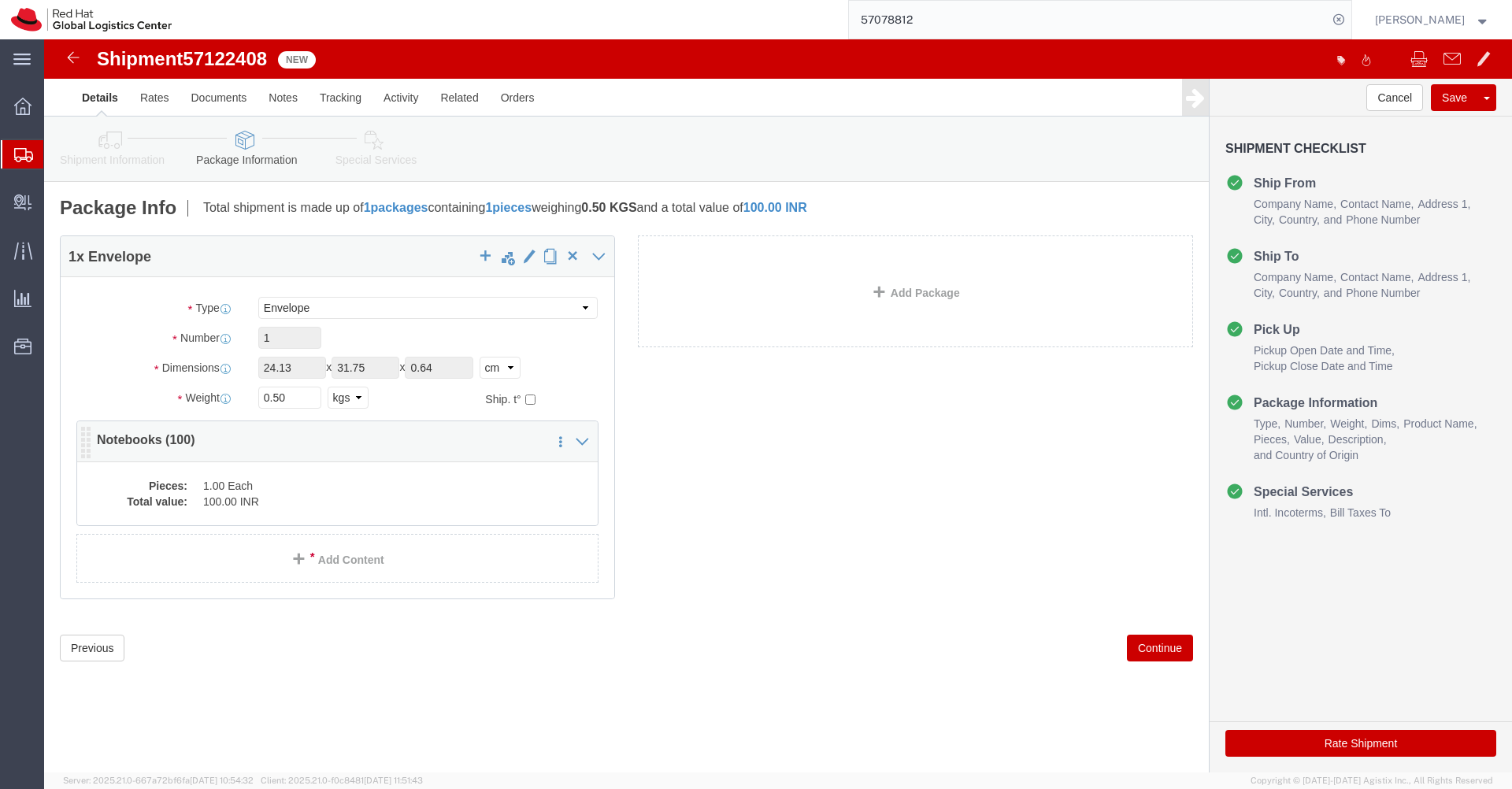
click div "Pieces: 1.00 Each Total value: 100.00 INR"
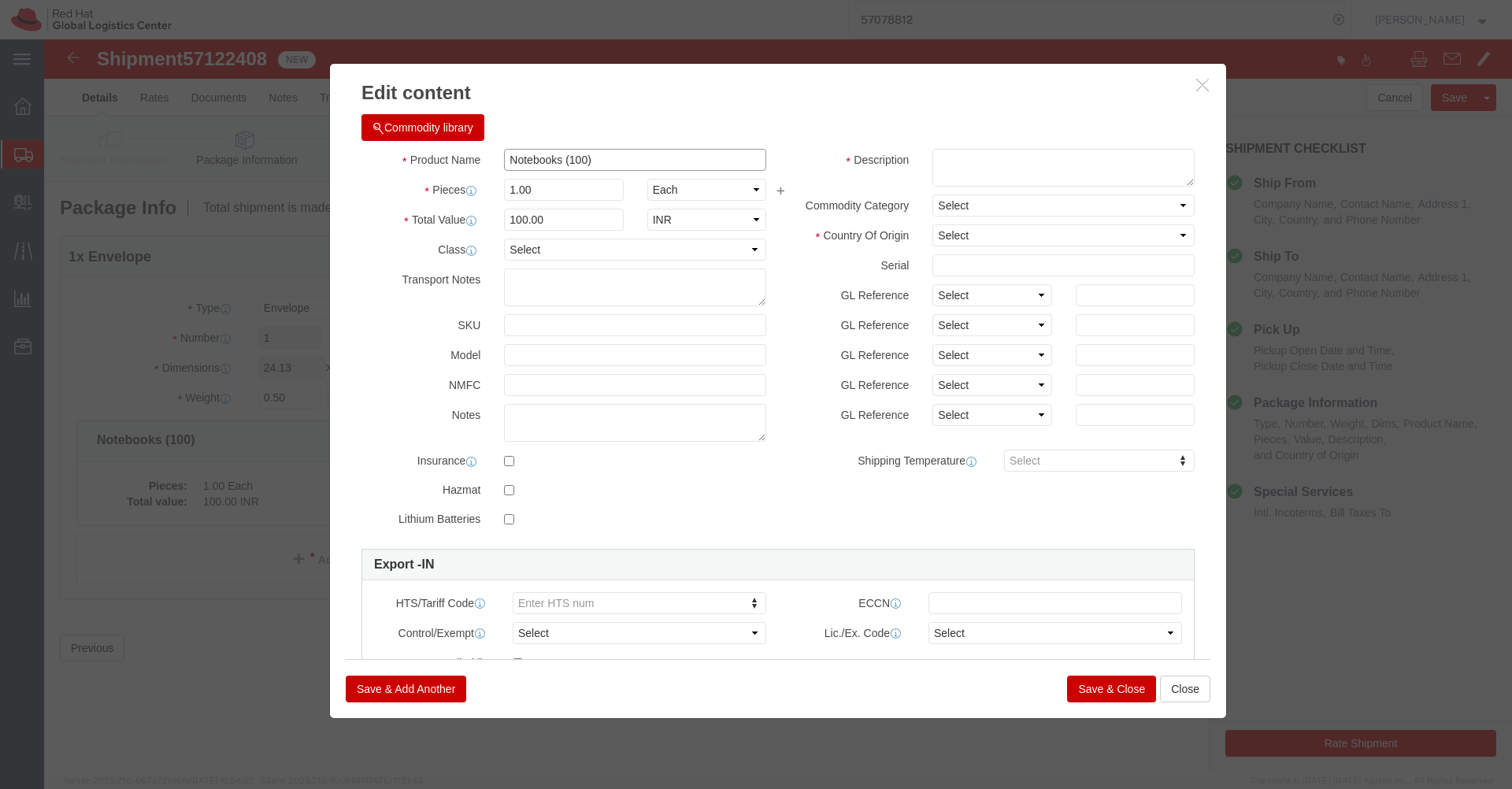
click input "Notebooks (100)"
type input "Notebooks"
click textarea
type textarea "Red Hat Branded"
click select "Select [GEOGRAPHIC_DATA] [GEOGRAPHIC_DATA] [GEOGRAPHIC_DATA] [GEOGRAPHIC_DATA] …"
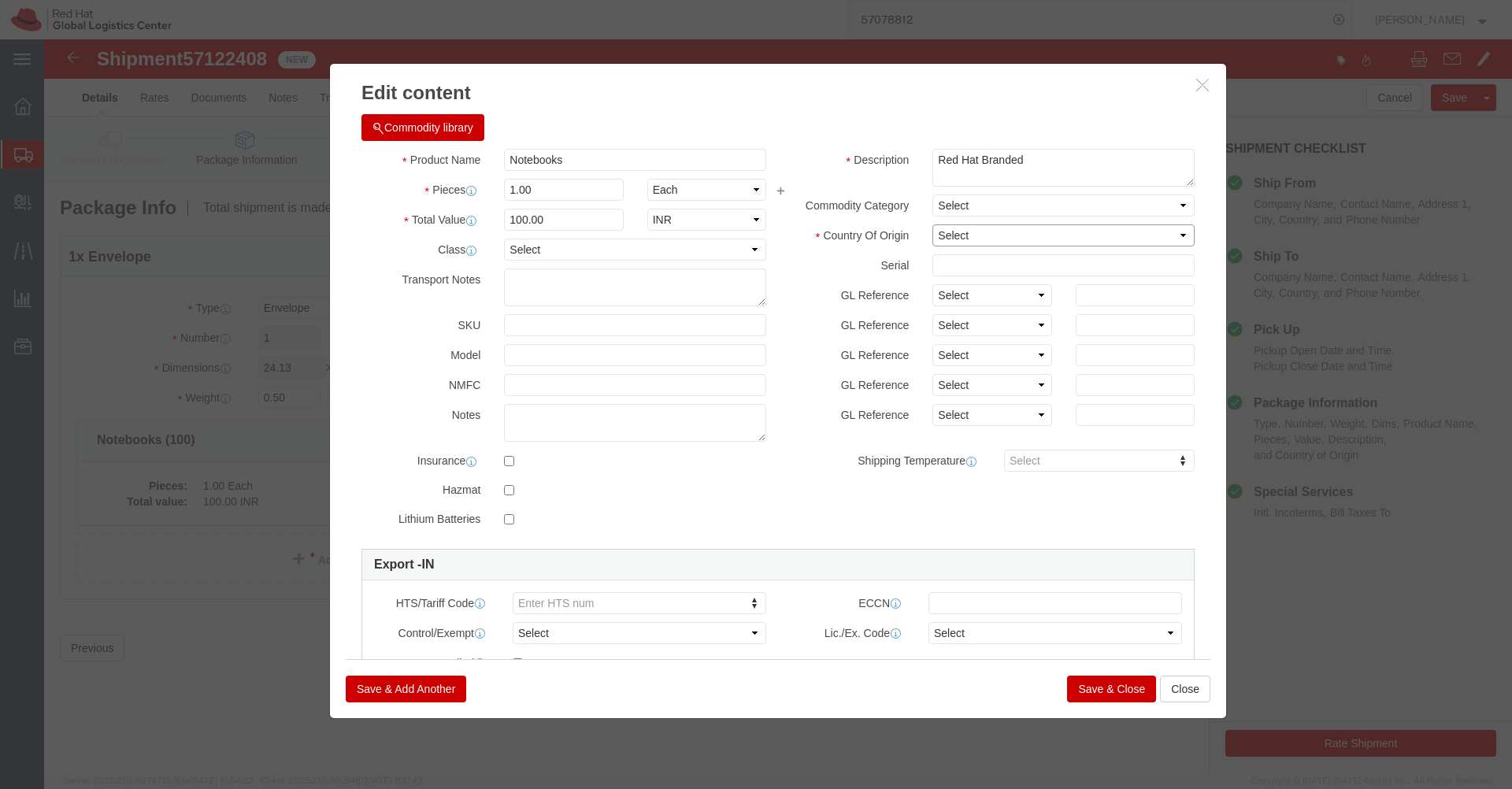
select select "IN"
click select "Select [GEOGRAPHIC_DATA] [GEOGRAPHIC_DATA] [GEOGRAPHIC_DATA] [GEOGRAPHIC_DATA] …"
click input "100.00"
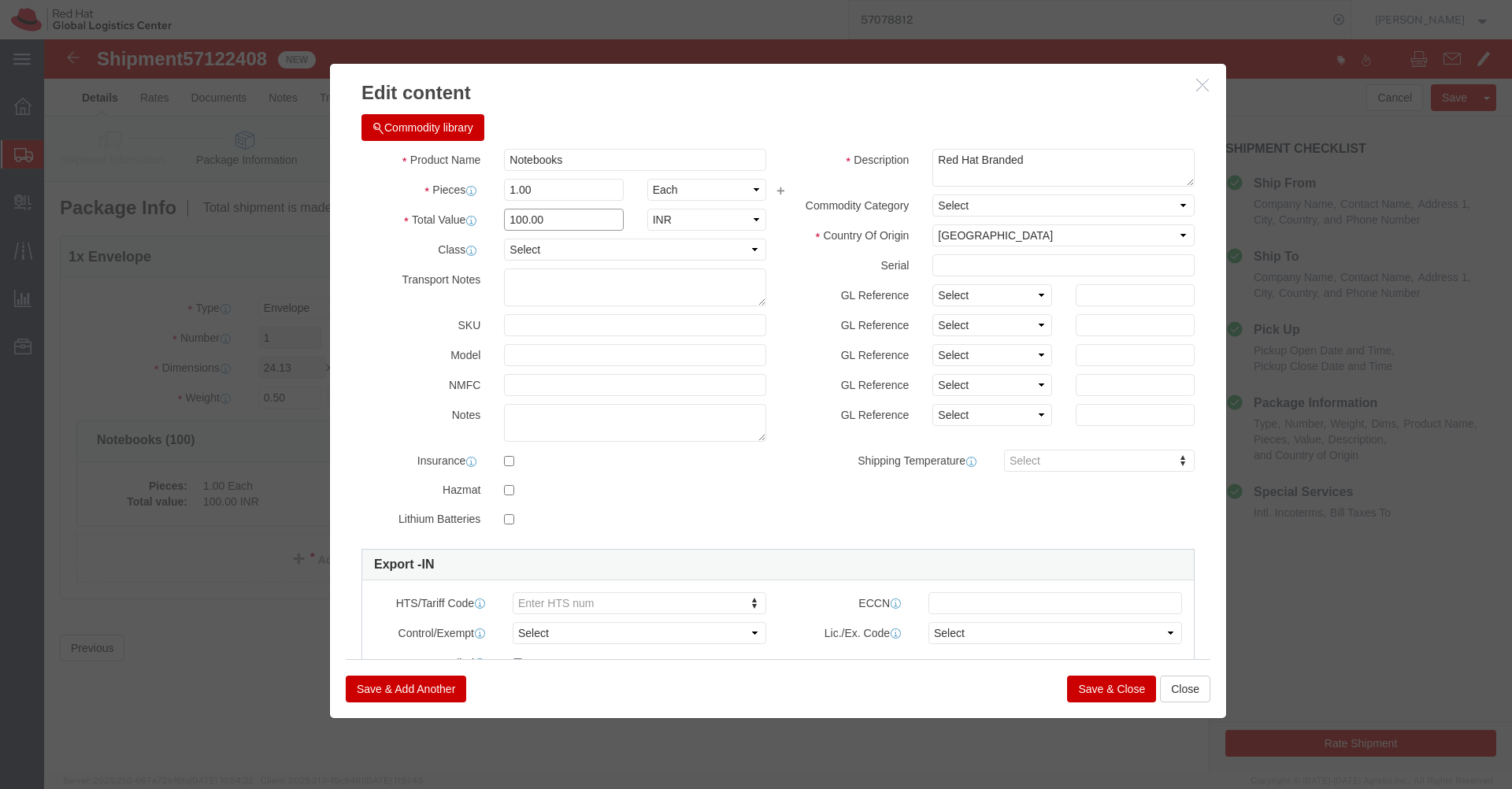
click input "100.00"
paste input "483.8"
type input "483.8"
click div "Commodity library Product Name Notebooks Pieces 1.00 Select Bag Barrels 100Boar…"
click input "1.00"
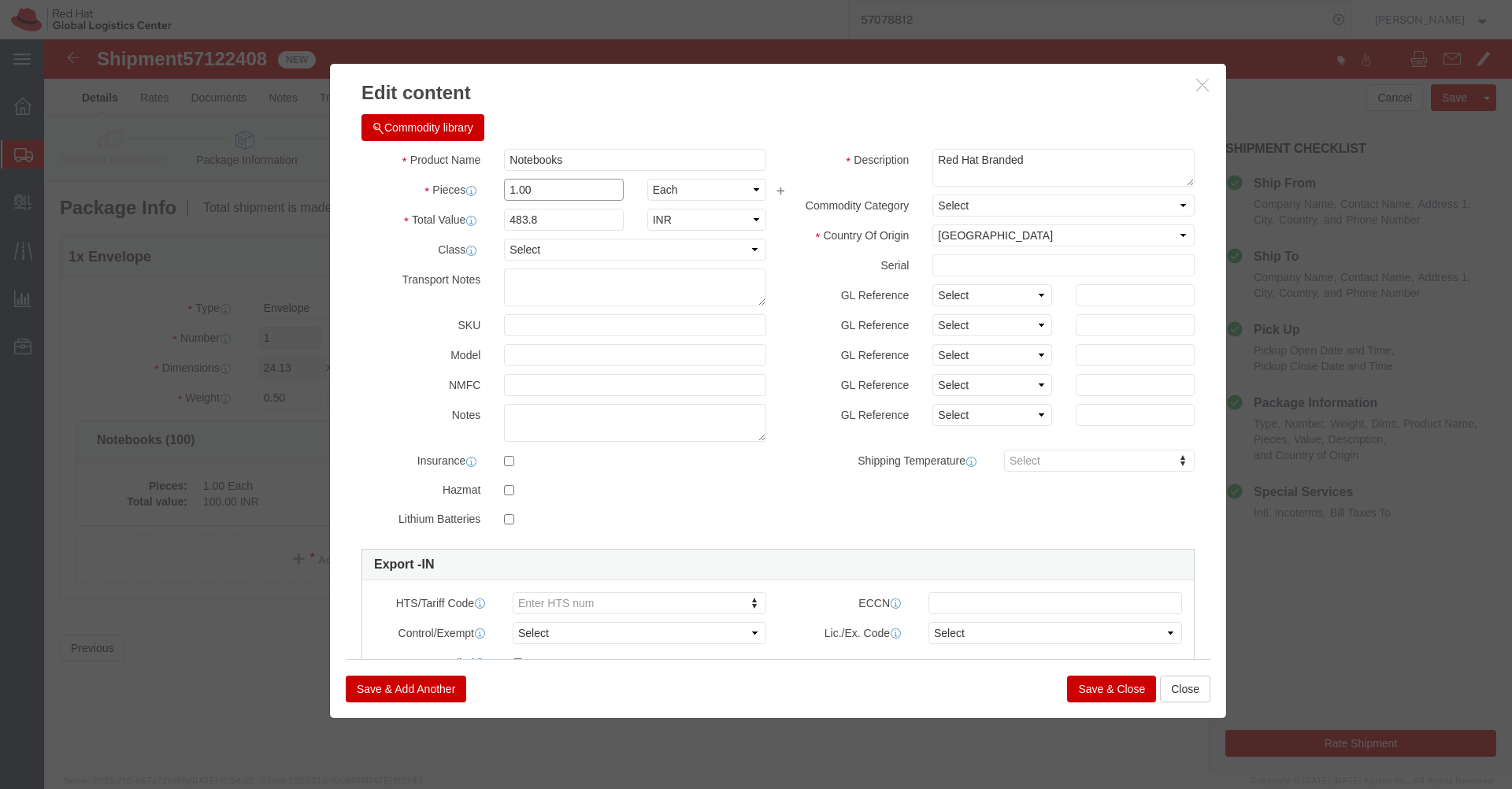
click input "1.00"
type input "100"
type input "48380"
click div "Commodity library"
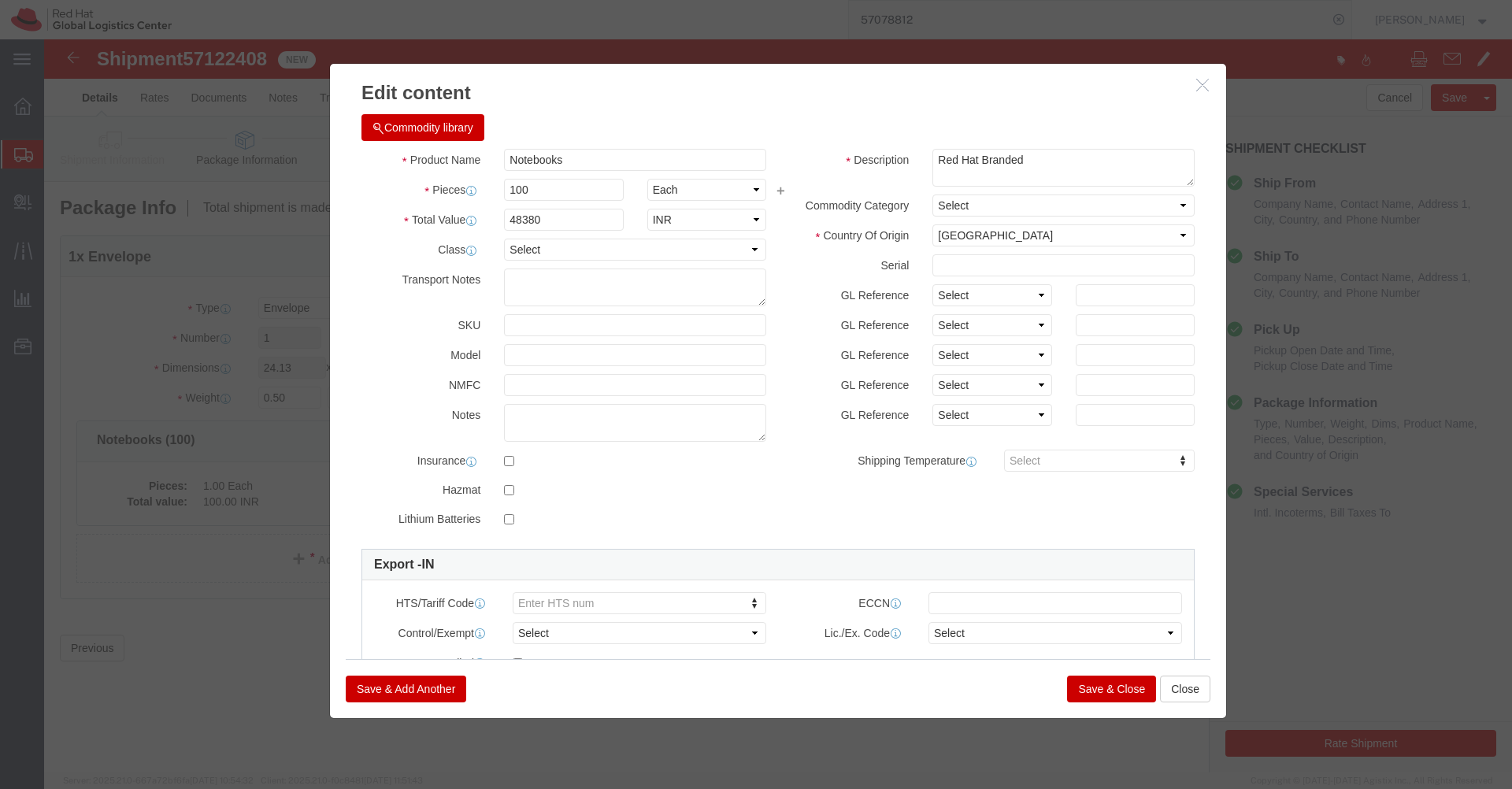
click button "Save & Close"
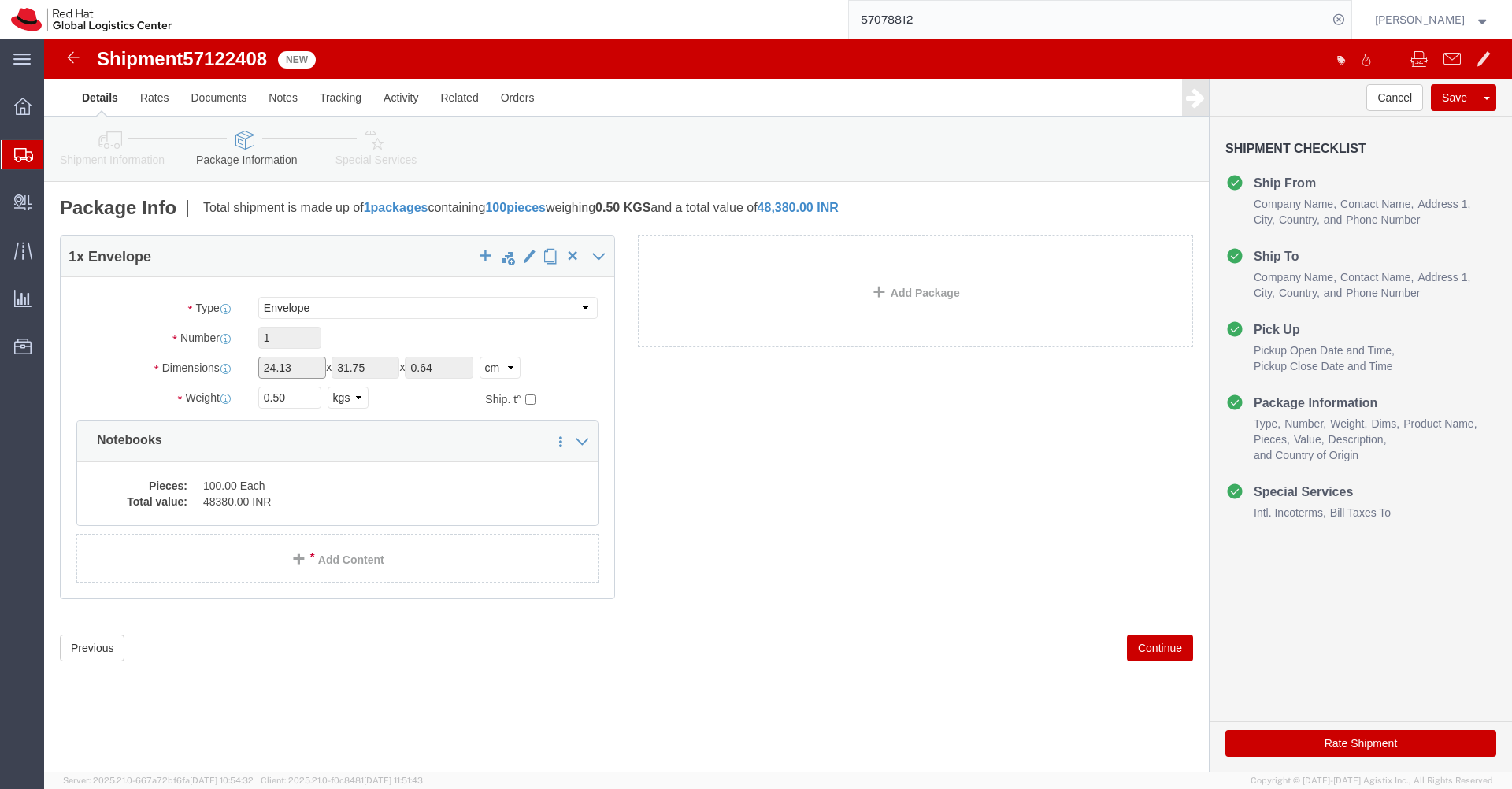
click input "24.13"
click select "Select Case(s) Crate(s) Envelope Large Box Medium Box PAK Skid(s) Small Box Sma…"
select select "YRPK"
click select "Select Case(s) Crate(s) Envelope Large Box Medium Box PAK Skid(s) Small Box Sma…"
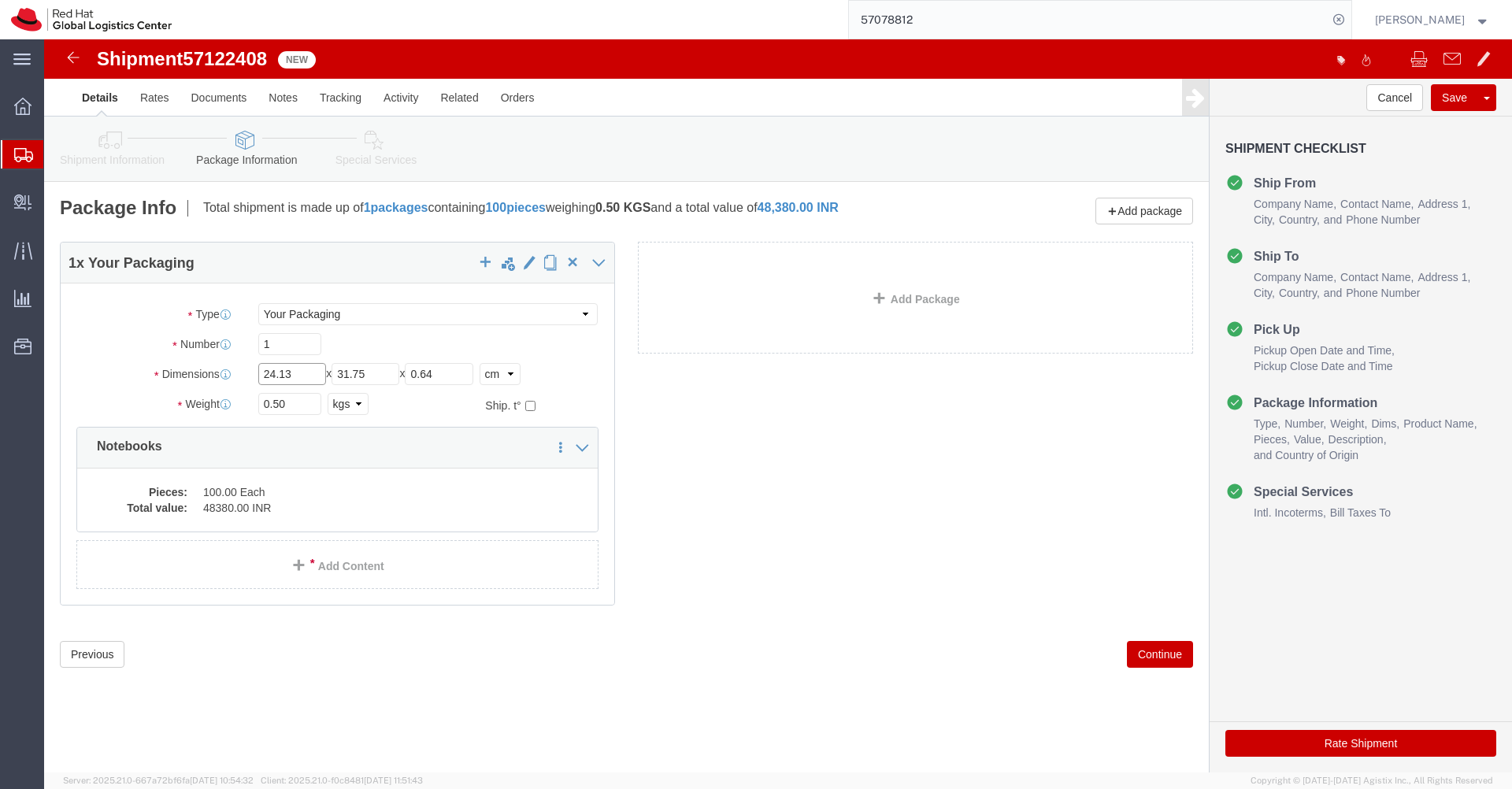
click input "24.13"
type input "49"
type input "41"
type input "21"
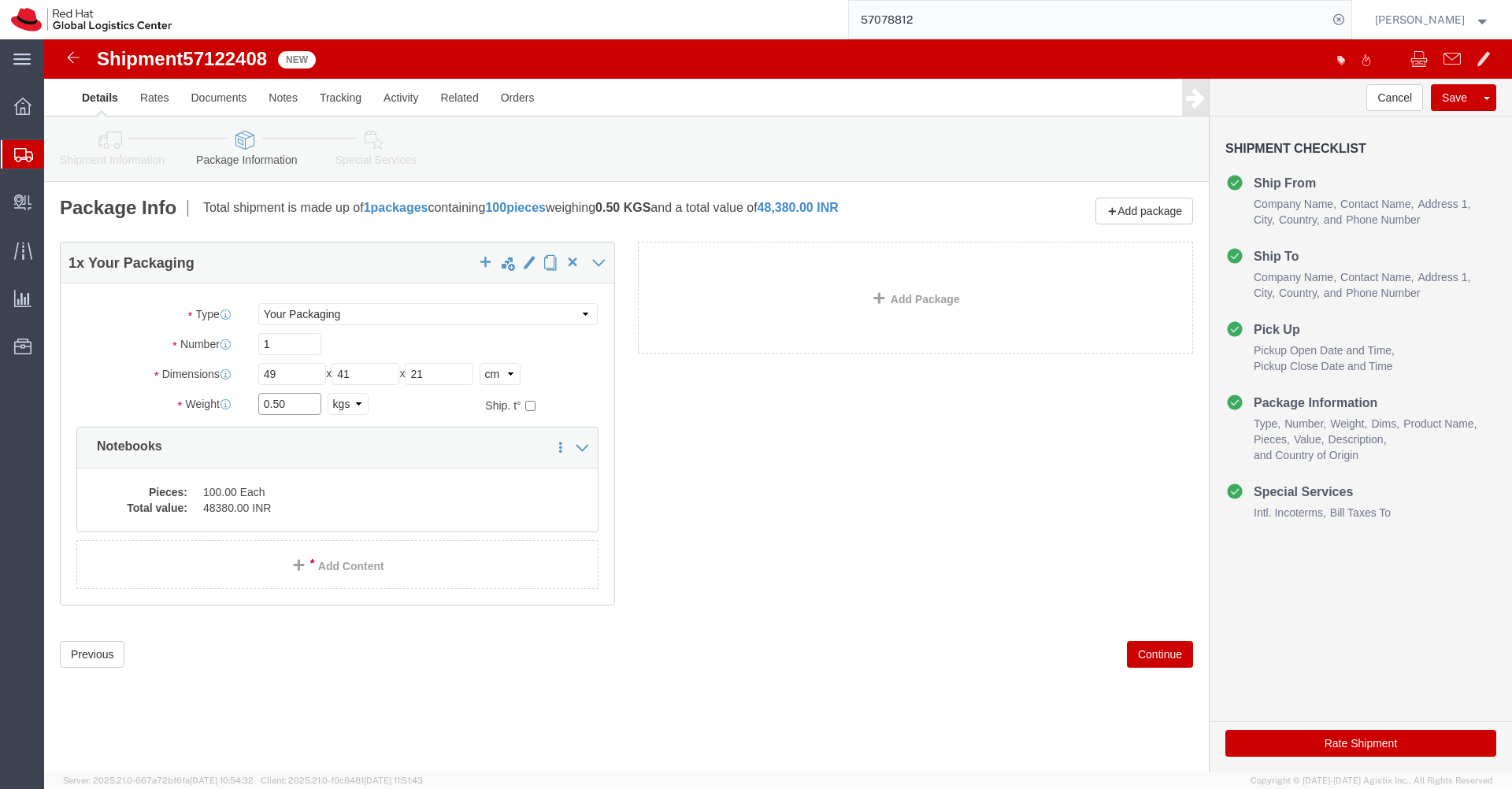
click input "0.50"
type input "40.00"
click input "1"
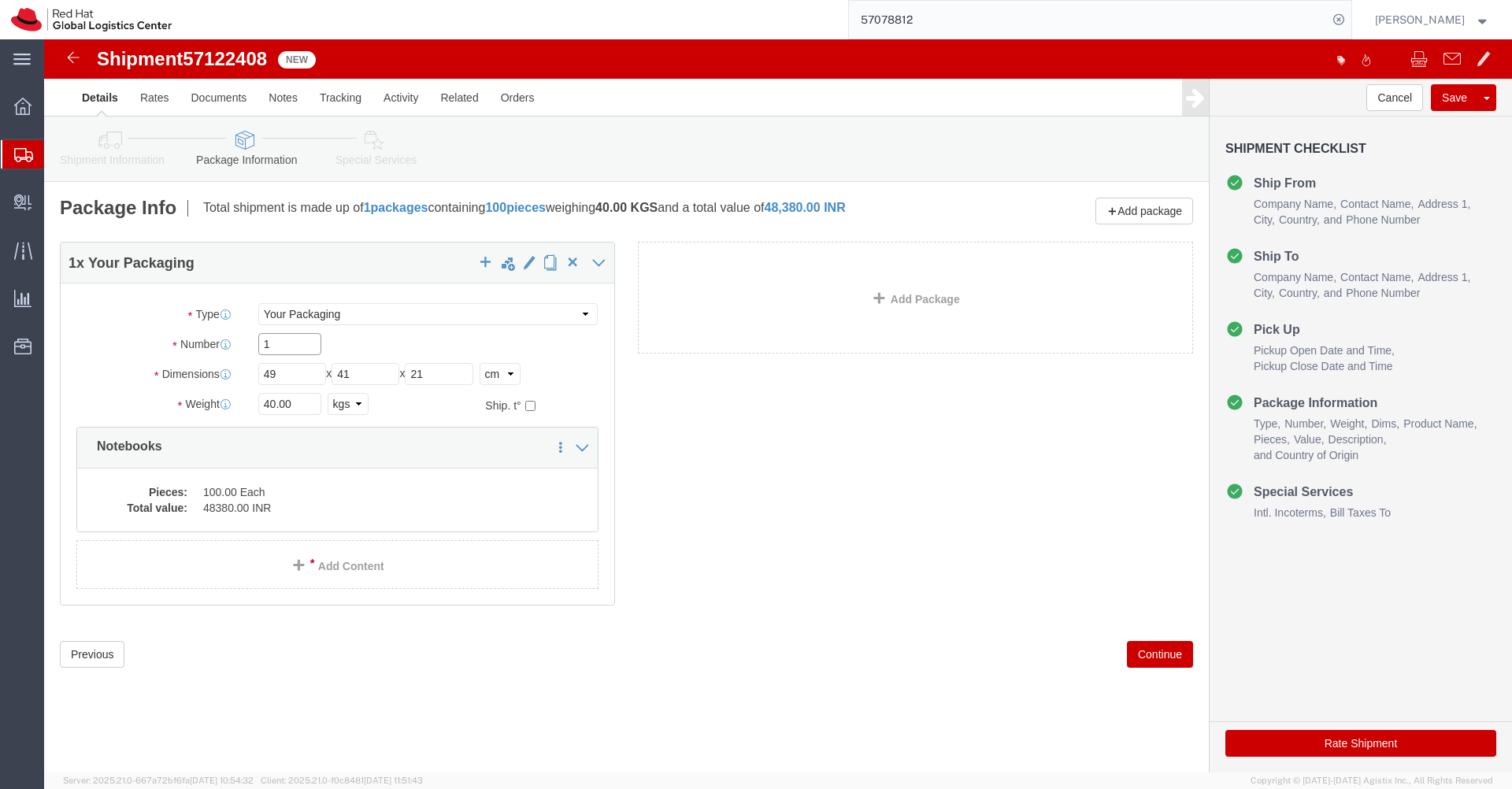
click input "1"
type input "2"
click icon
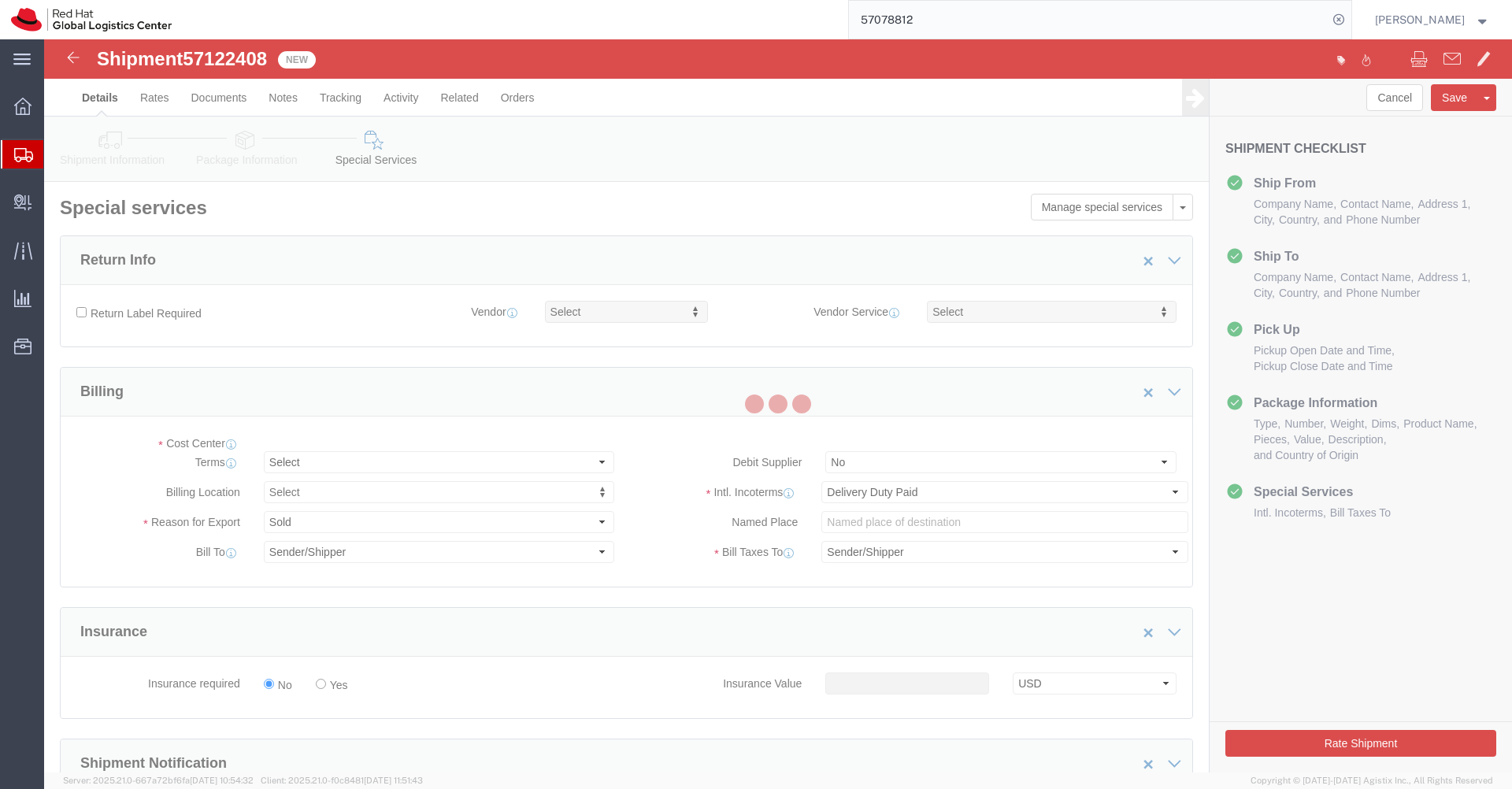
select select "COSTCENTER"
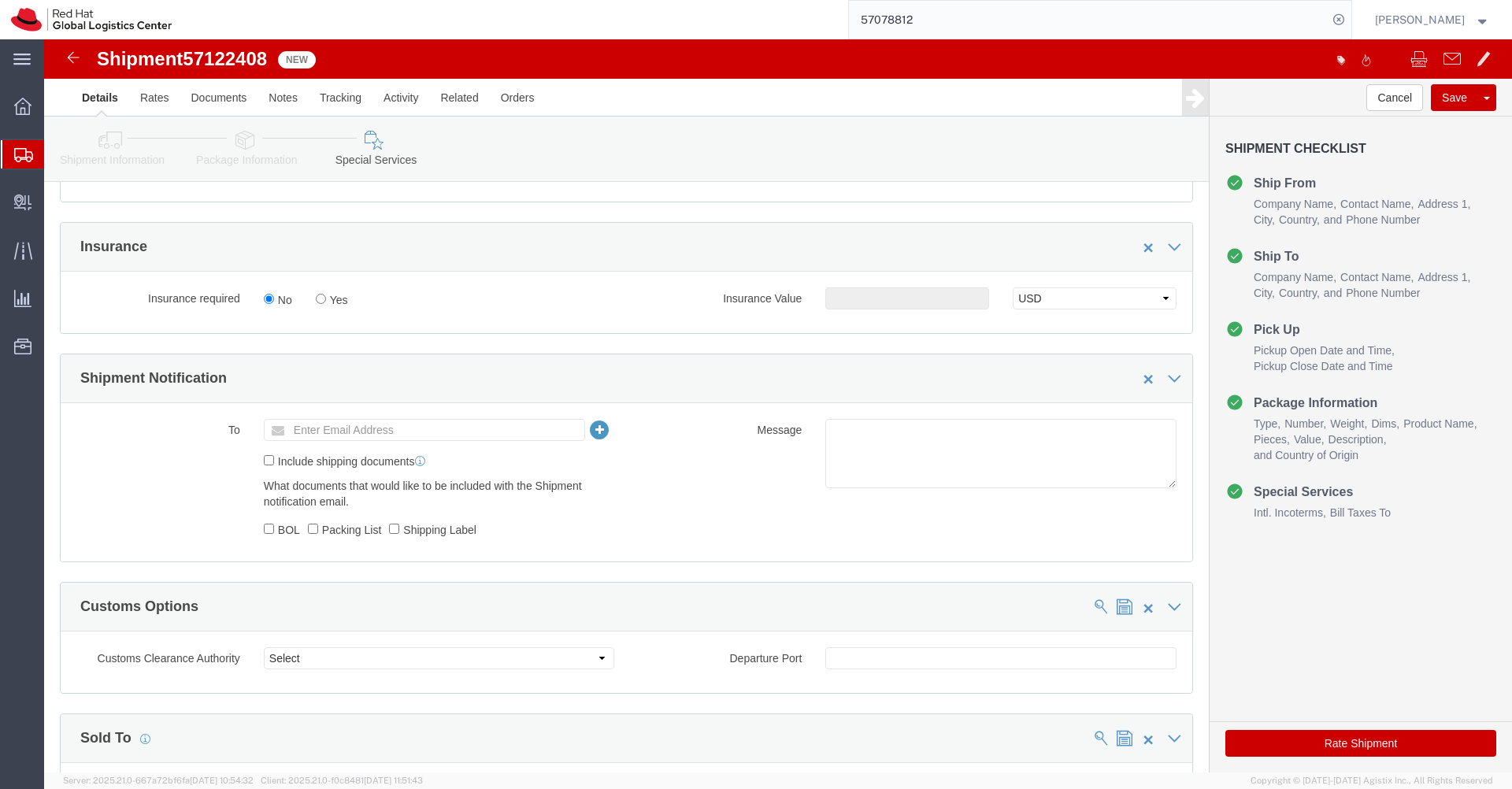
scroll to position [402, 0]
click textarea
type textarea "ET Swag"
click button "Rate Shipment"
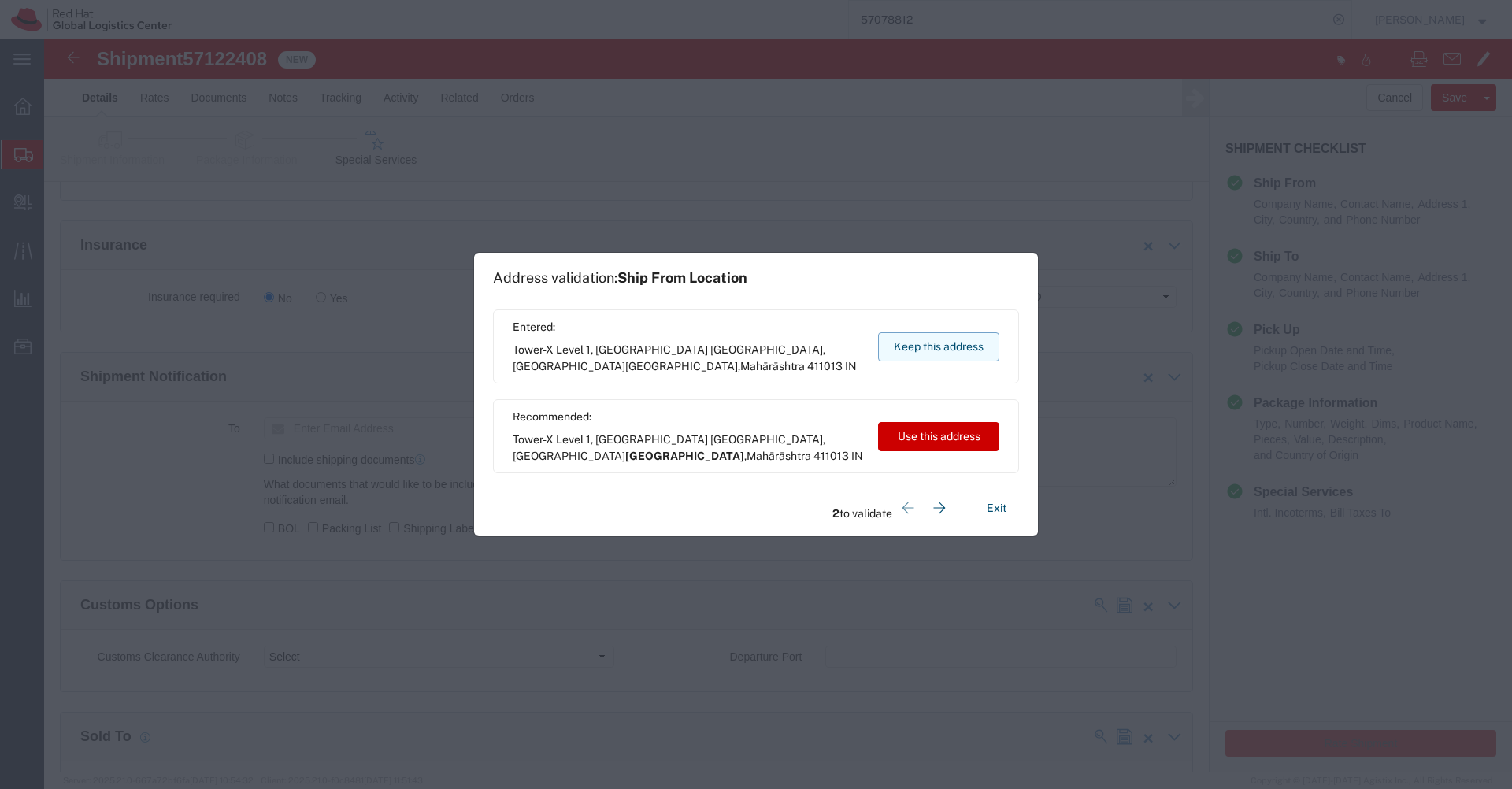
click at [975, 347] on button "Keep this address" at bounding box center [939, 347] width 121 height 29
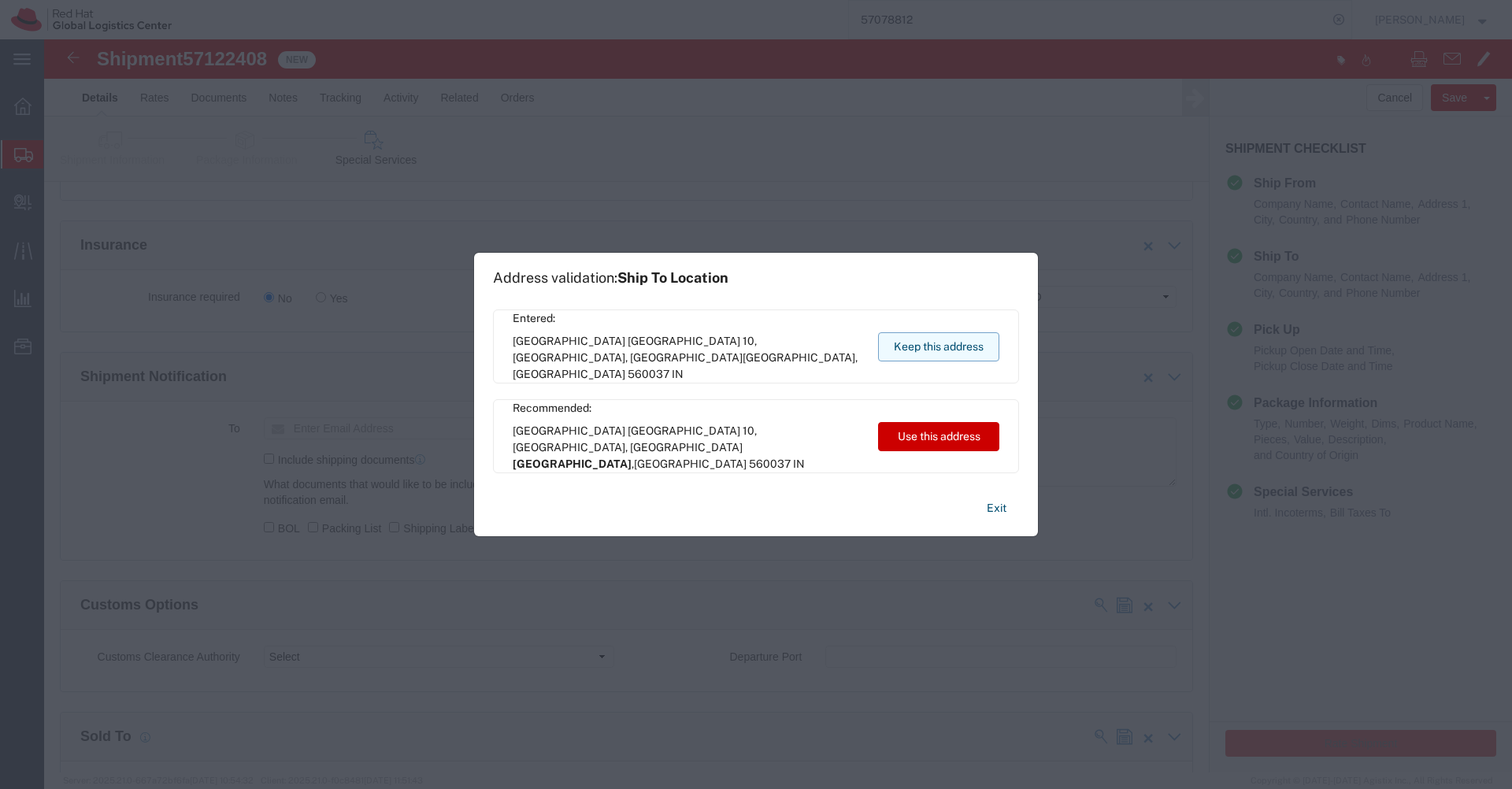
click at [975, 347] on button "Keep this address" at bounding box center [939, 347] width 121 height 29
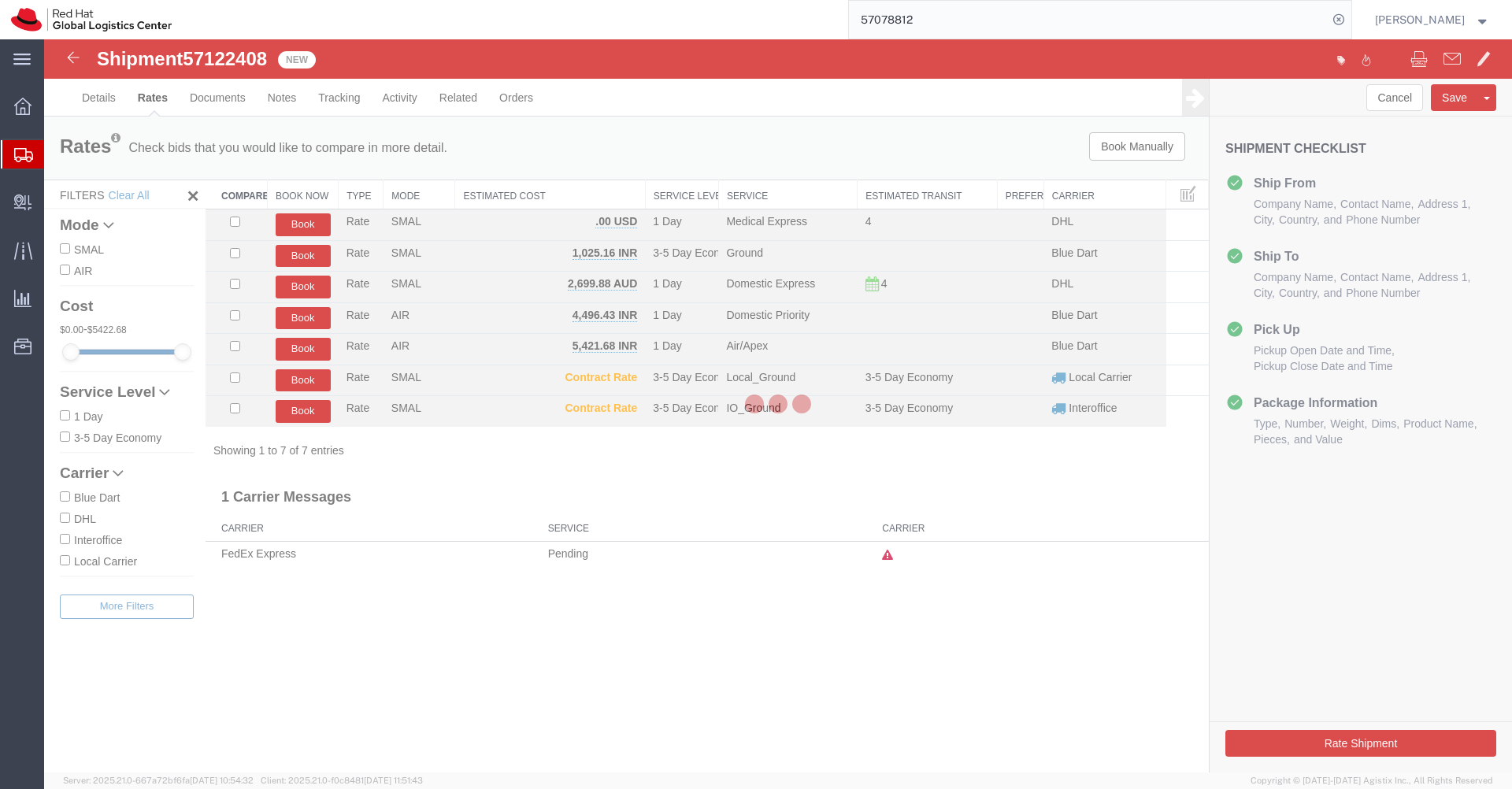
scroll to position [0, 0]
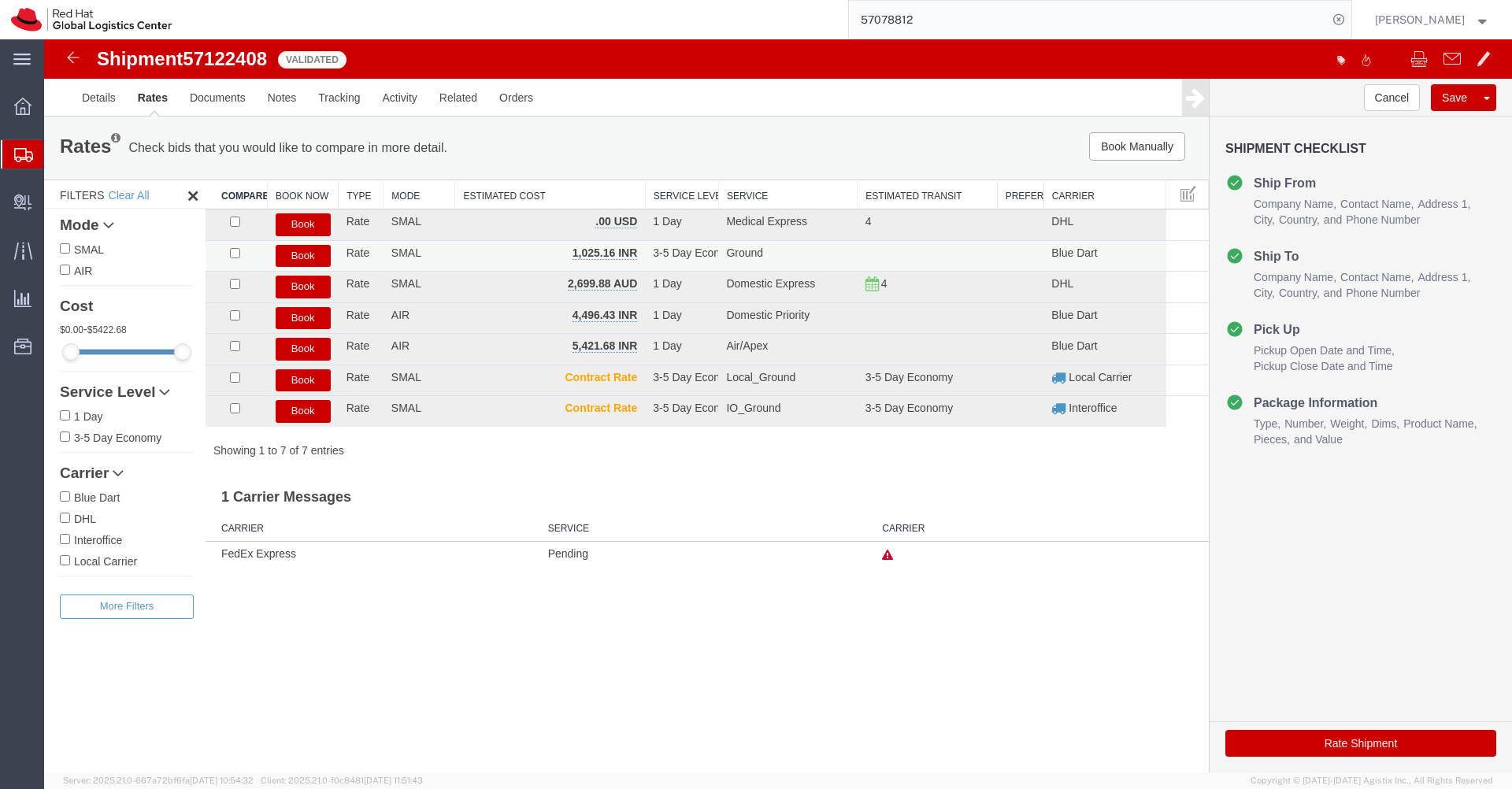
click at [306, 258] on button "Book" at bounding box center [303, 256] width 56 height 23
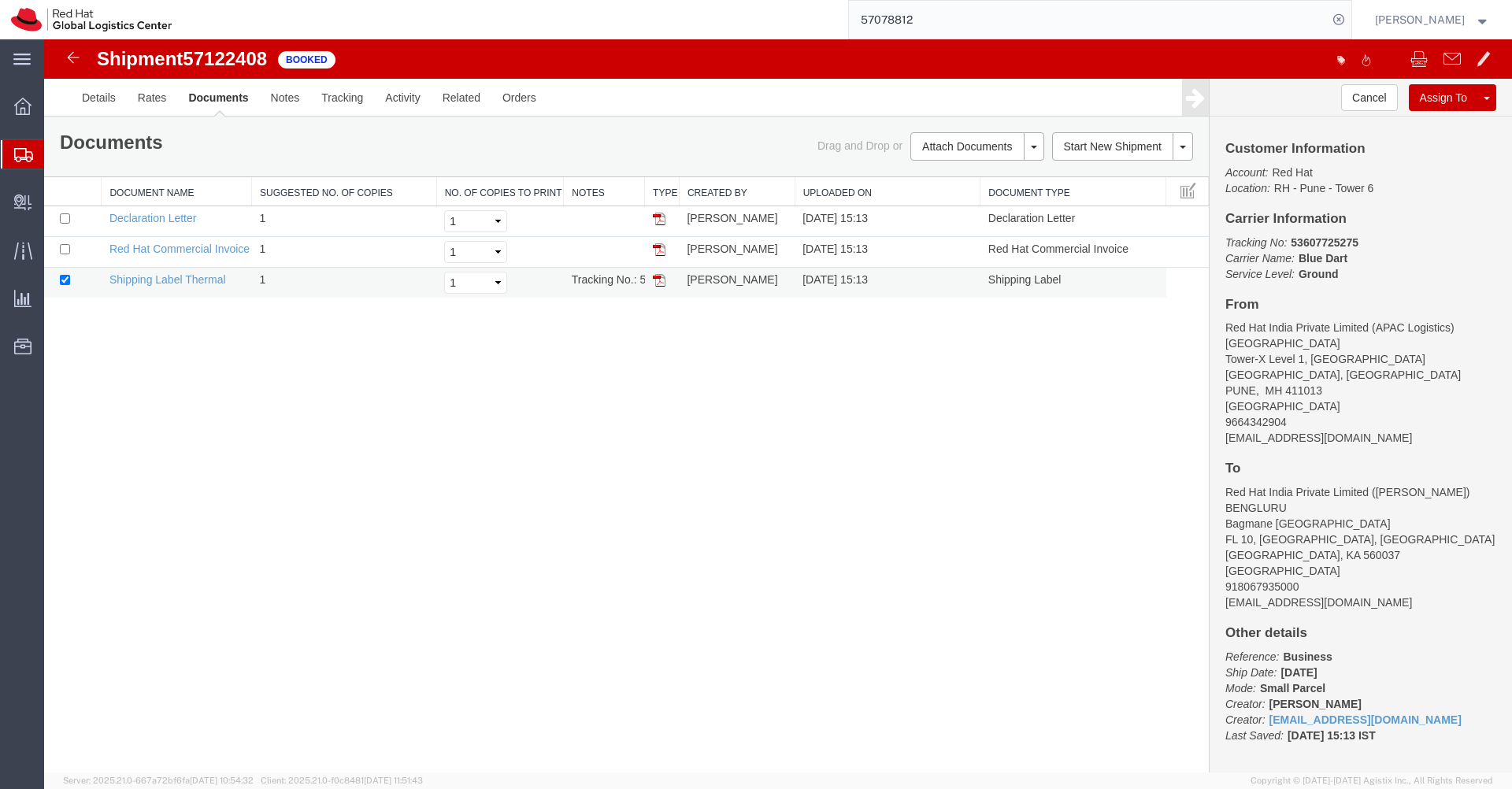
click at [658, 282] on img at bounding box center [659, 280] width 13 height 13
click at [1439, 125] on link "Clone Shipment" at bounding box center [1427, 124] width 136 height 24
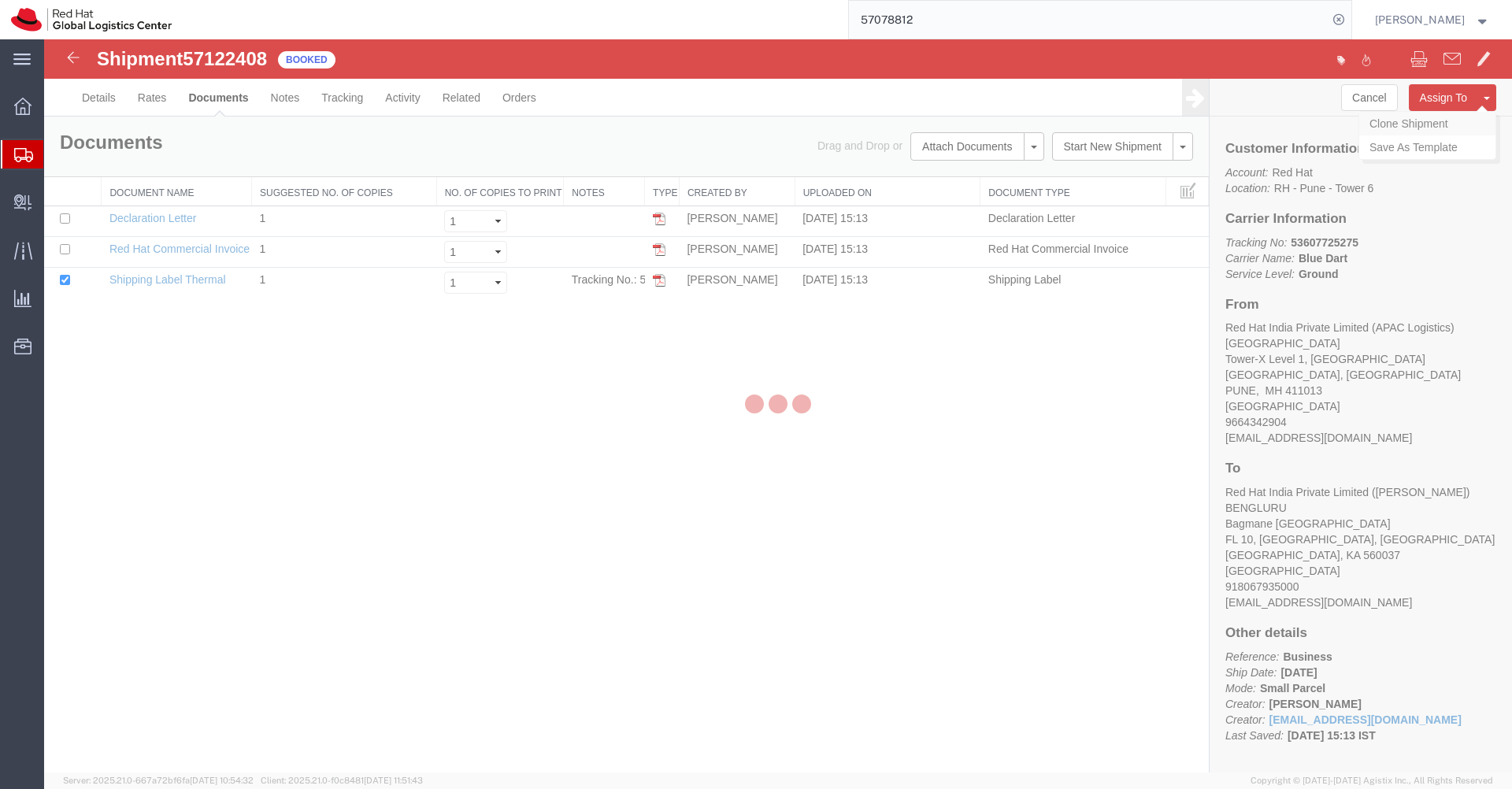
select select "38007"
select select "37925"
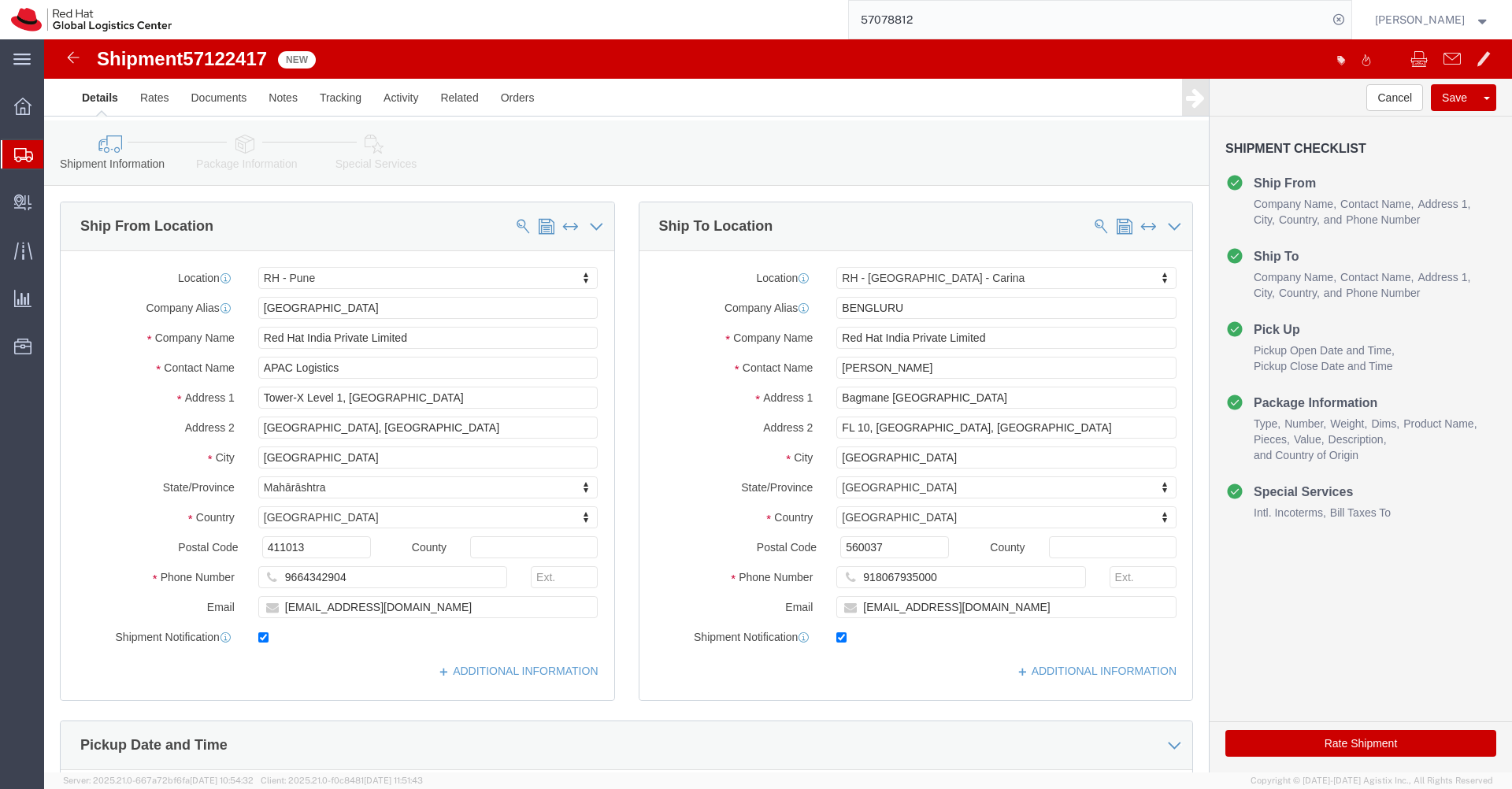
click icon
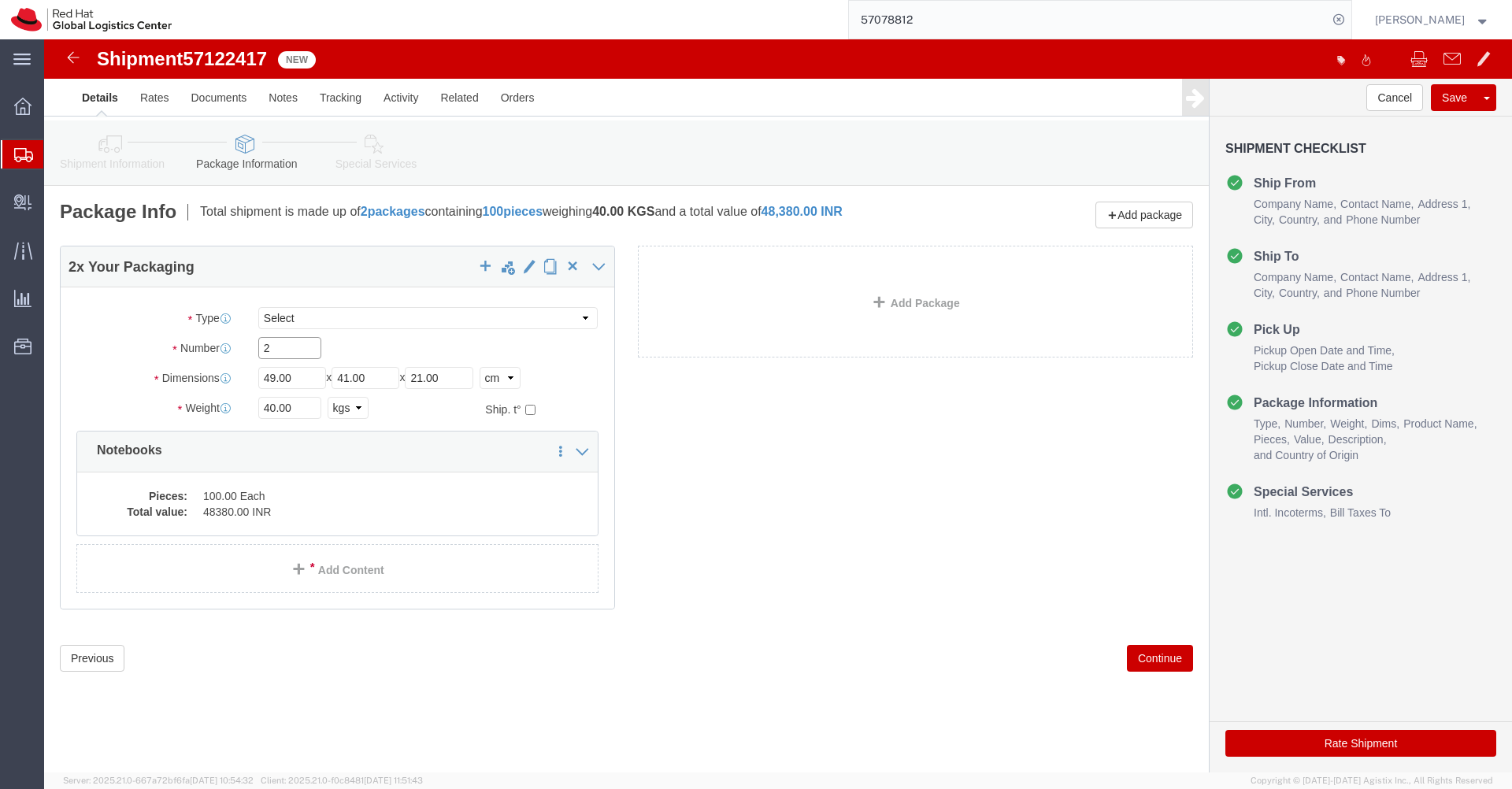
click input "2"
type input "1"
click div "2 x Your Packaging Package Type Select Case(s) Crate(s) Envelope Large Box Medi…"
click input "40.00"
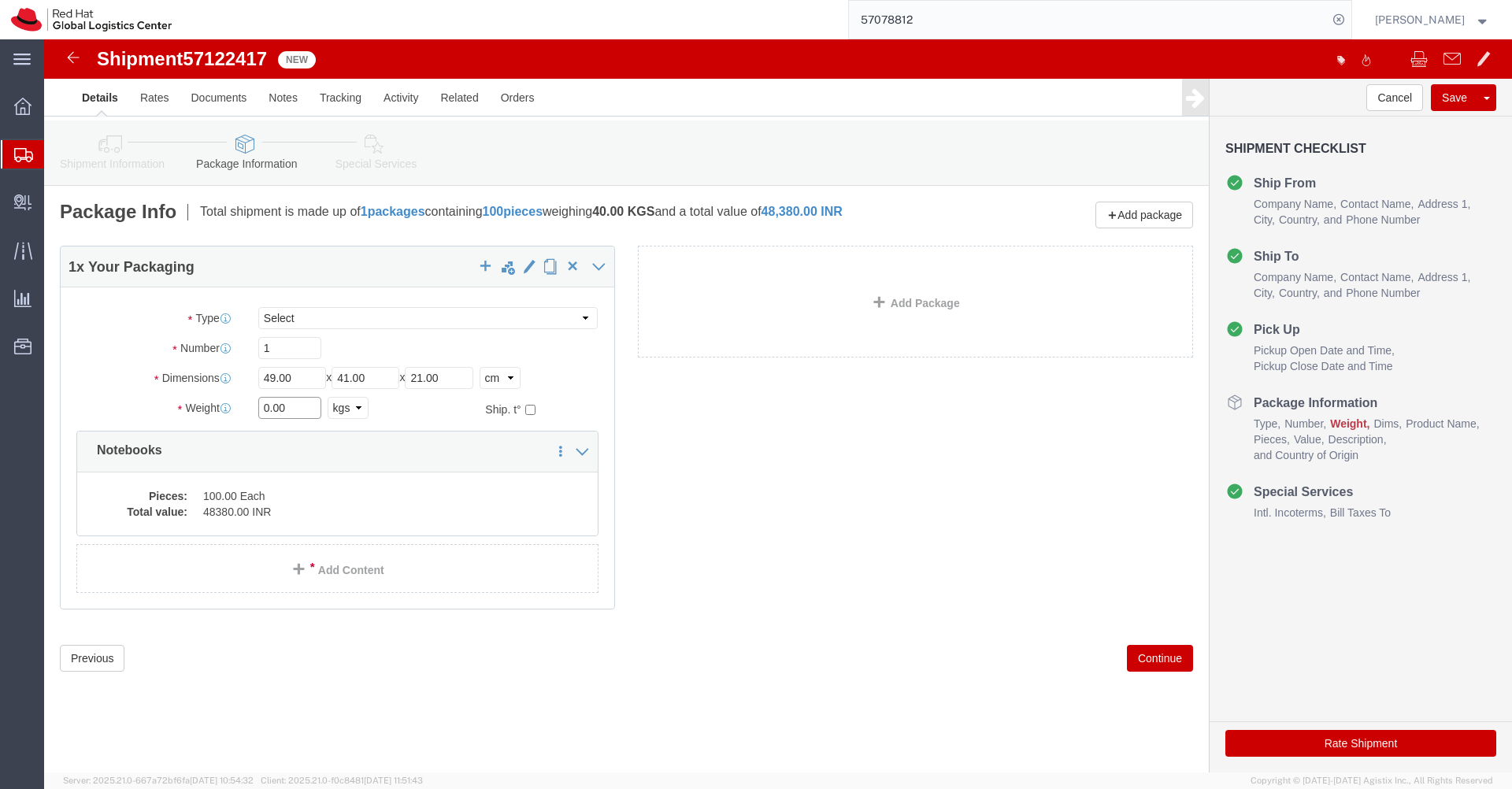
click input "0.00"
type input "19.00"
click dd "100.00 Each"
click div
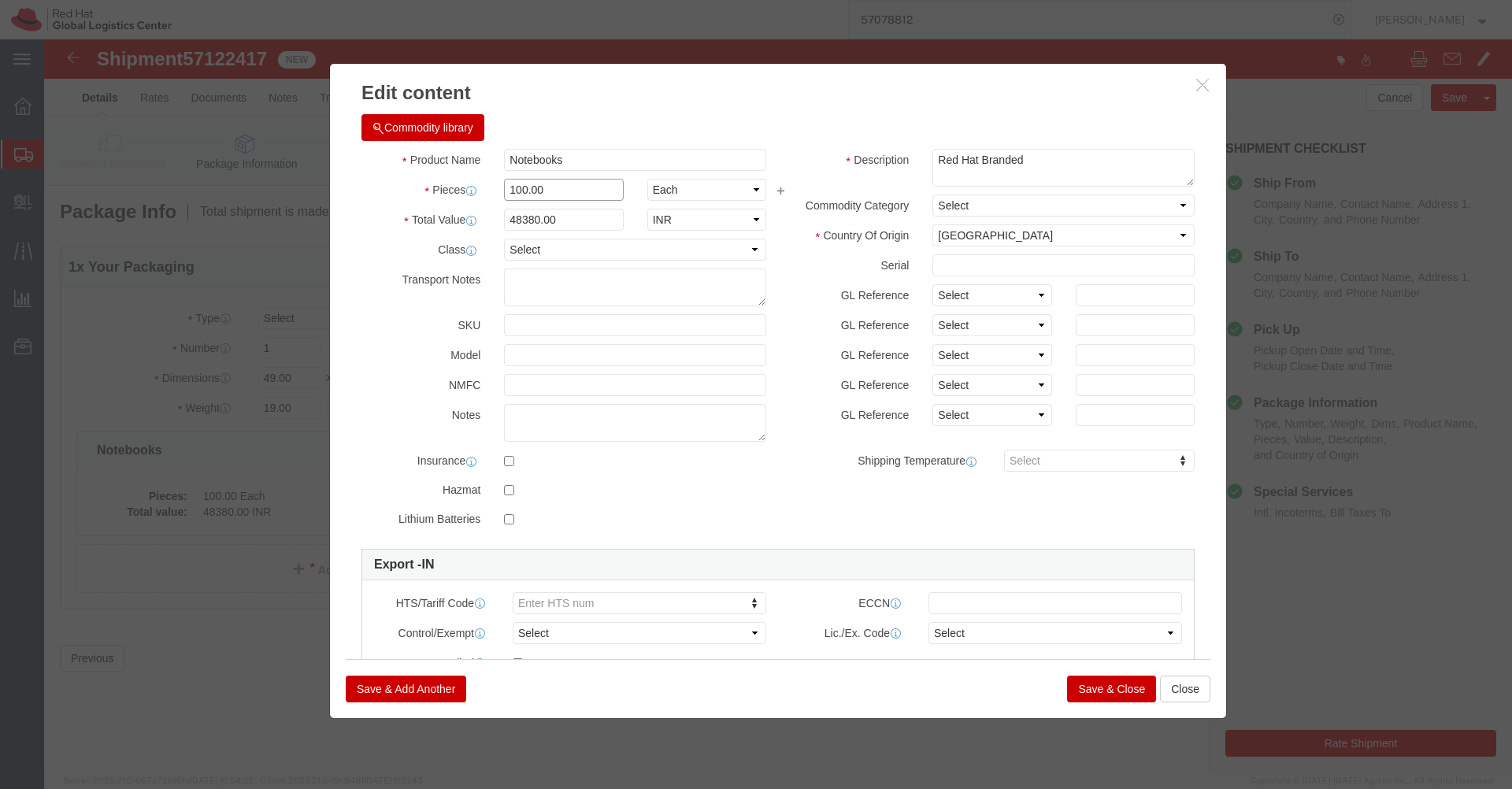
click input "100.00"
type input "50.00"
click h3 "Edit content"
type input "24190"
click button "Save & Close"
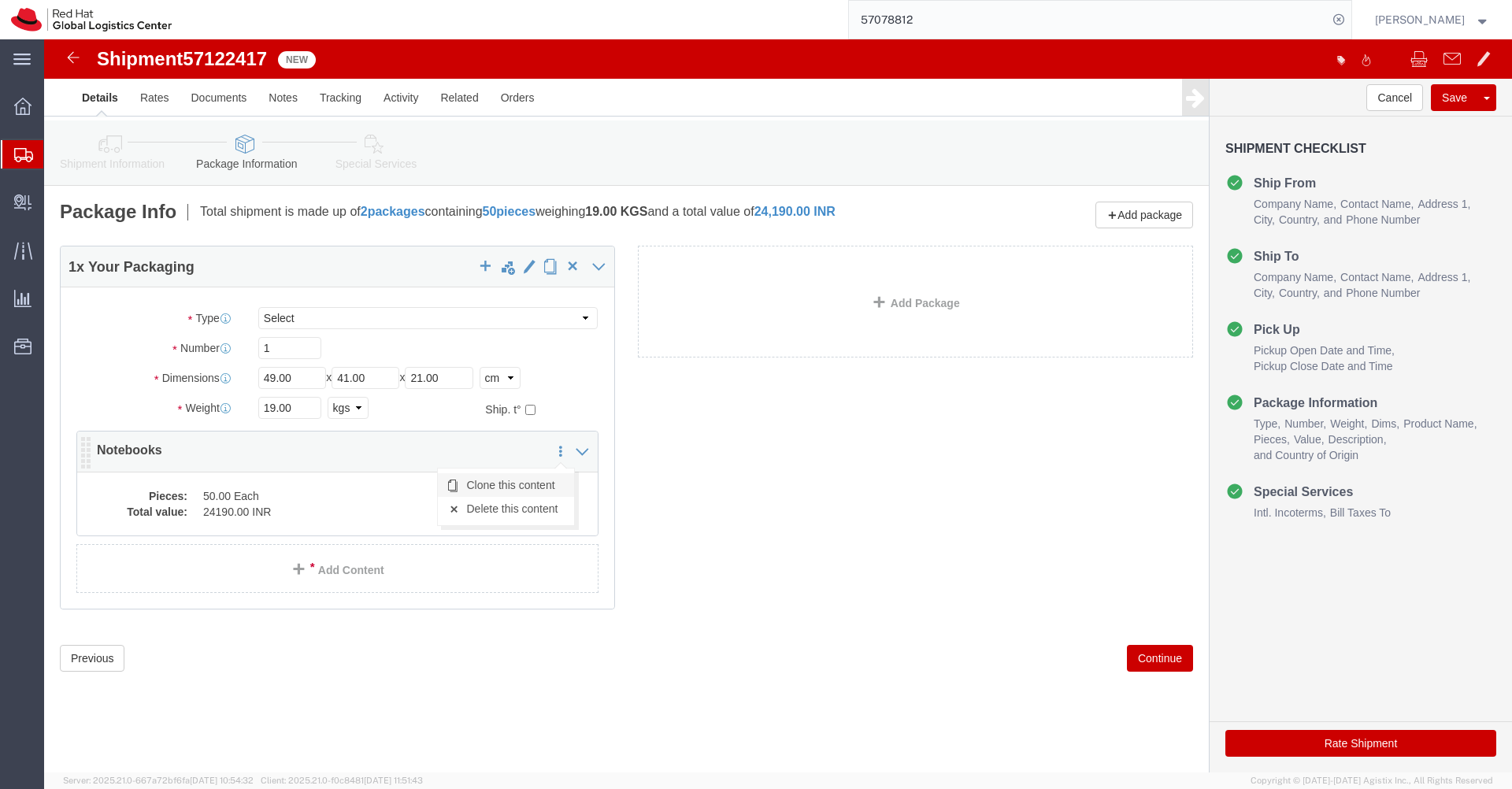
click link "Clone this content"
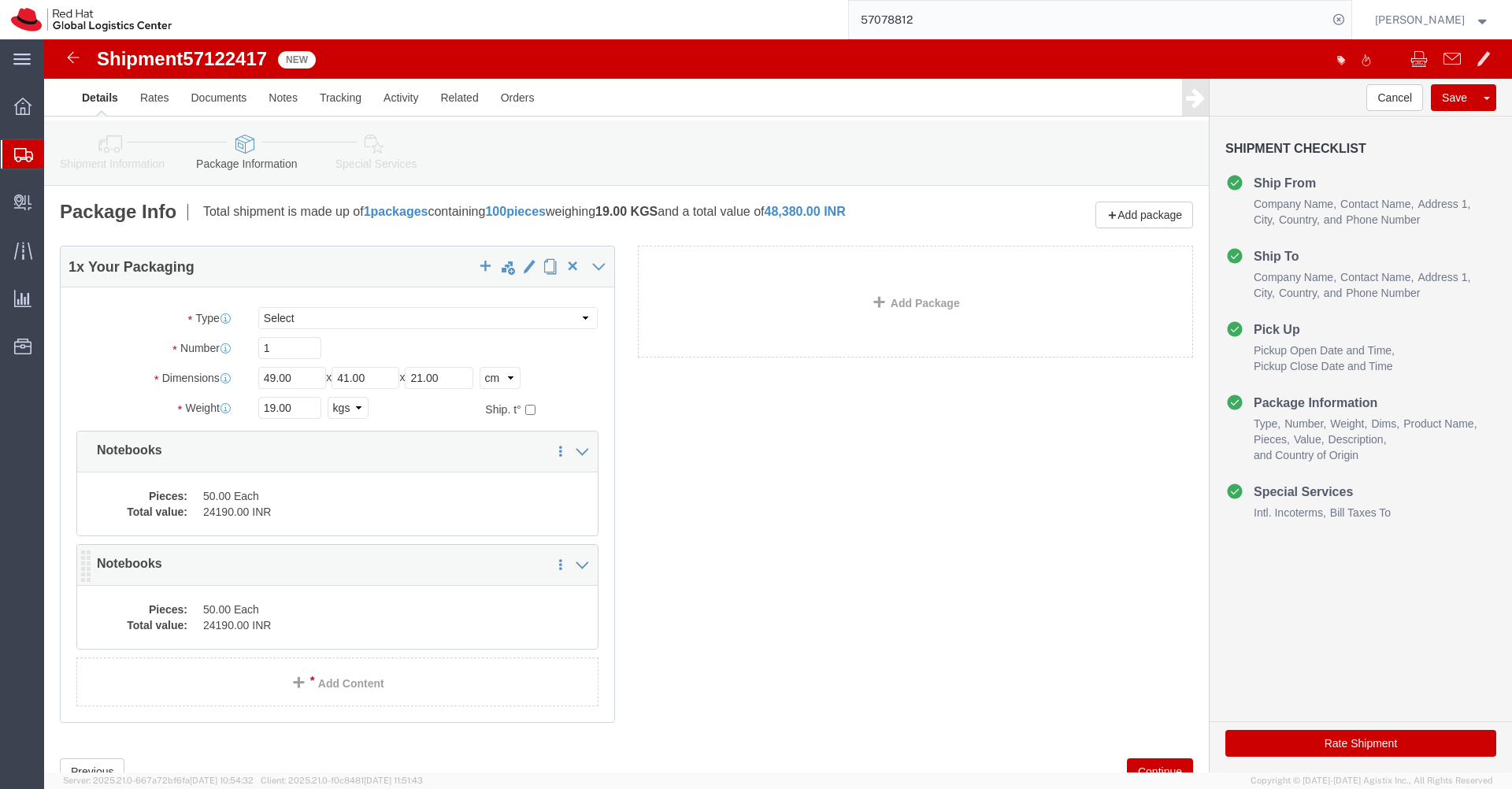
click dd "50.00 Each"
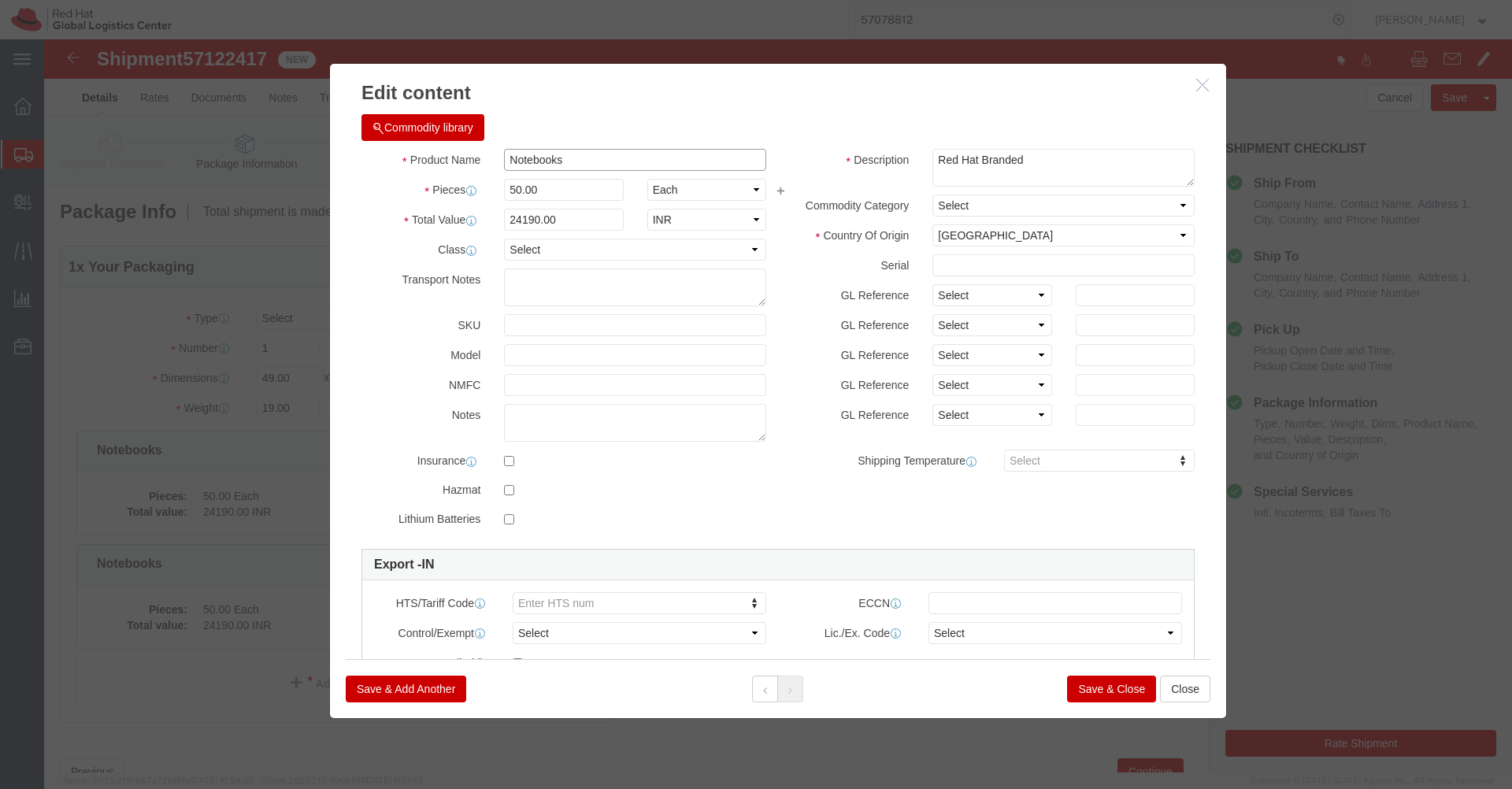
click input "Notebooks"
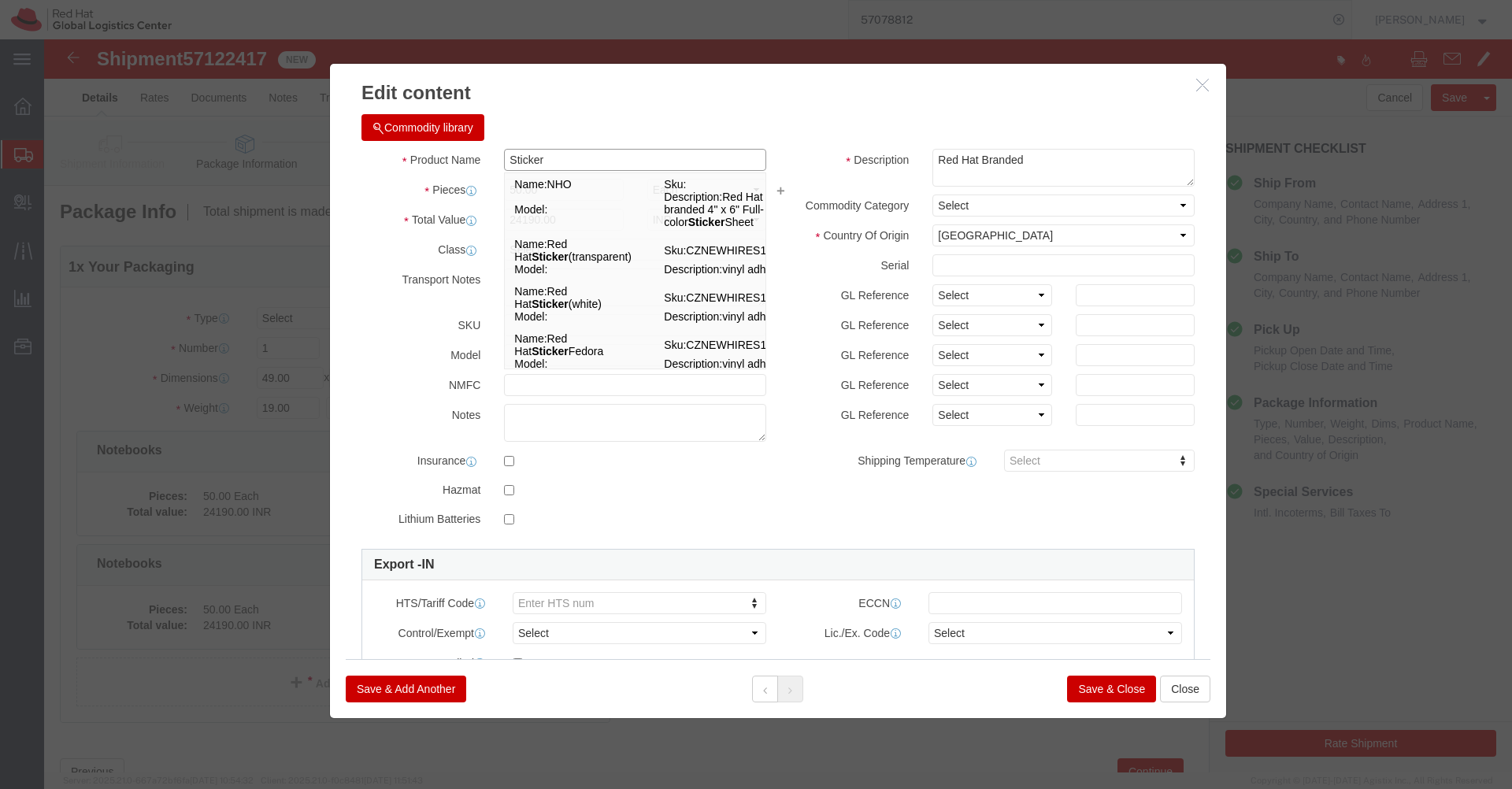
type input "Sticker"
click div "Commodity library Product Name Sticker Sticker Name: NHO Sku: Model: Descriptio…"
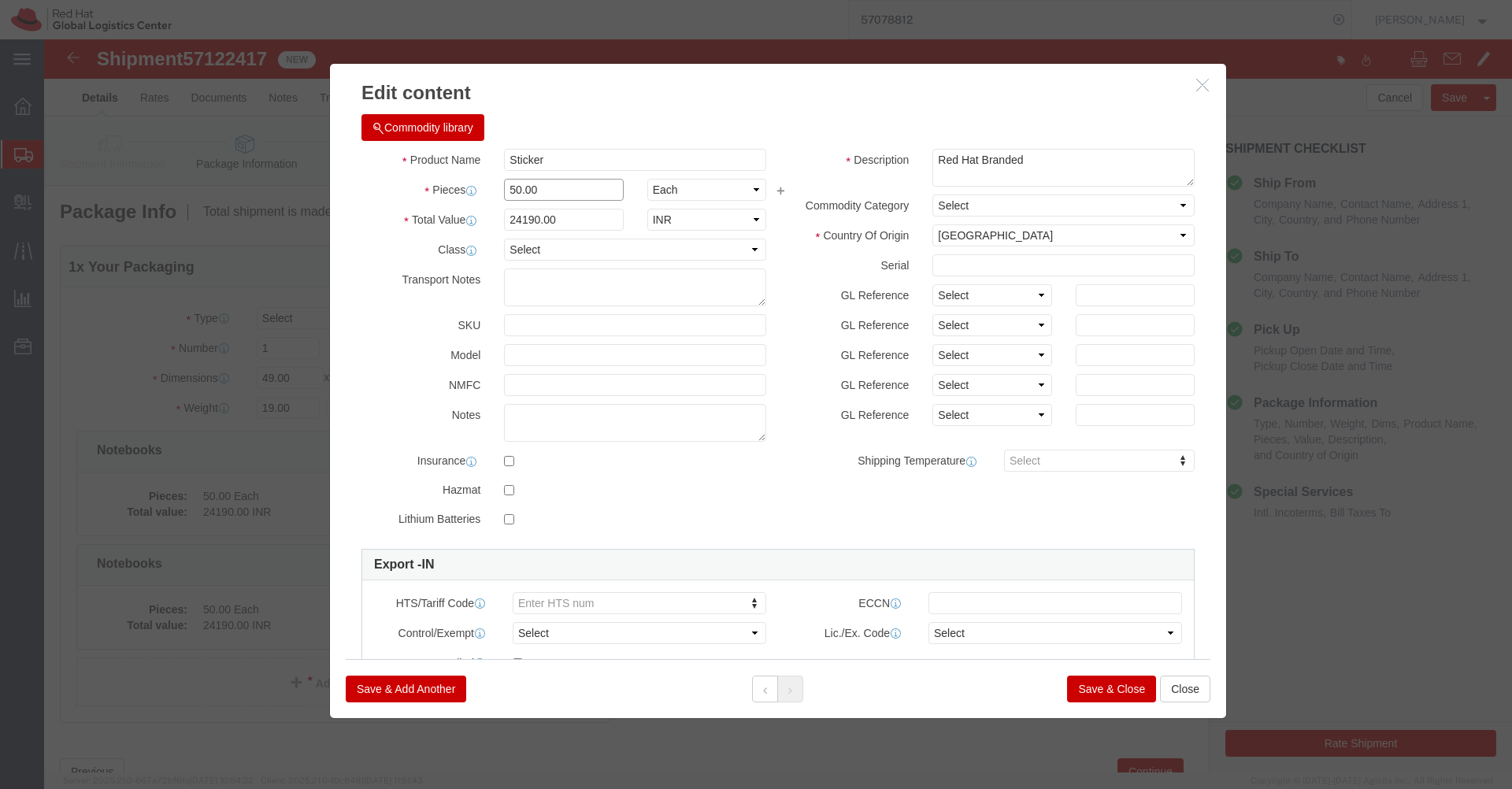
click input "50.00"
type input "1.00"
click div "Commodity library"
click input "483.8"
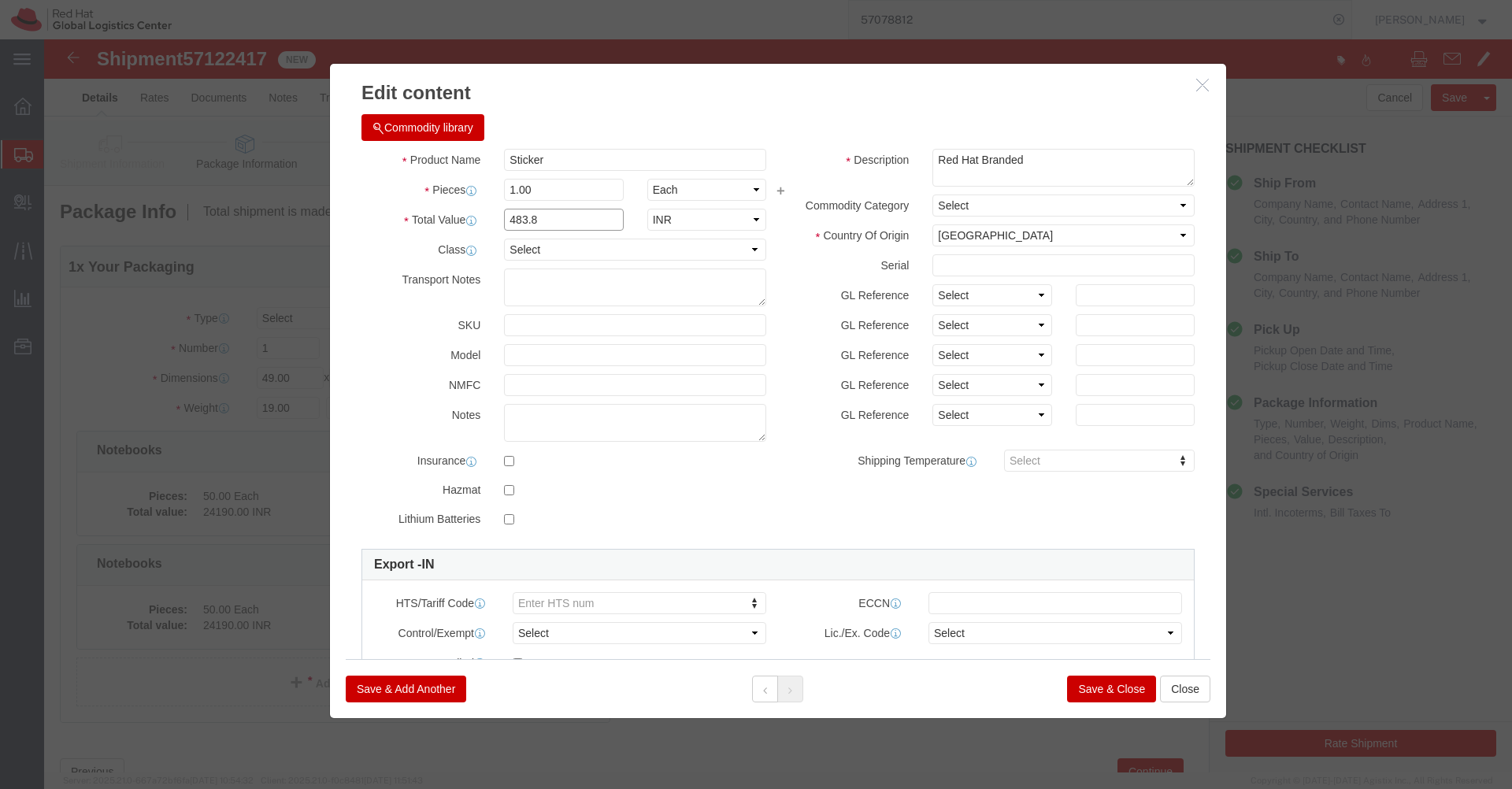
click input "483.8"
type input "212"
click input "1.00"
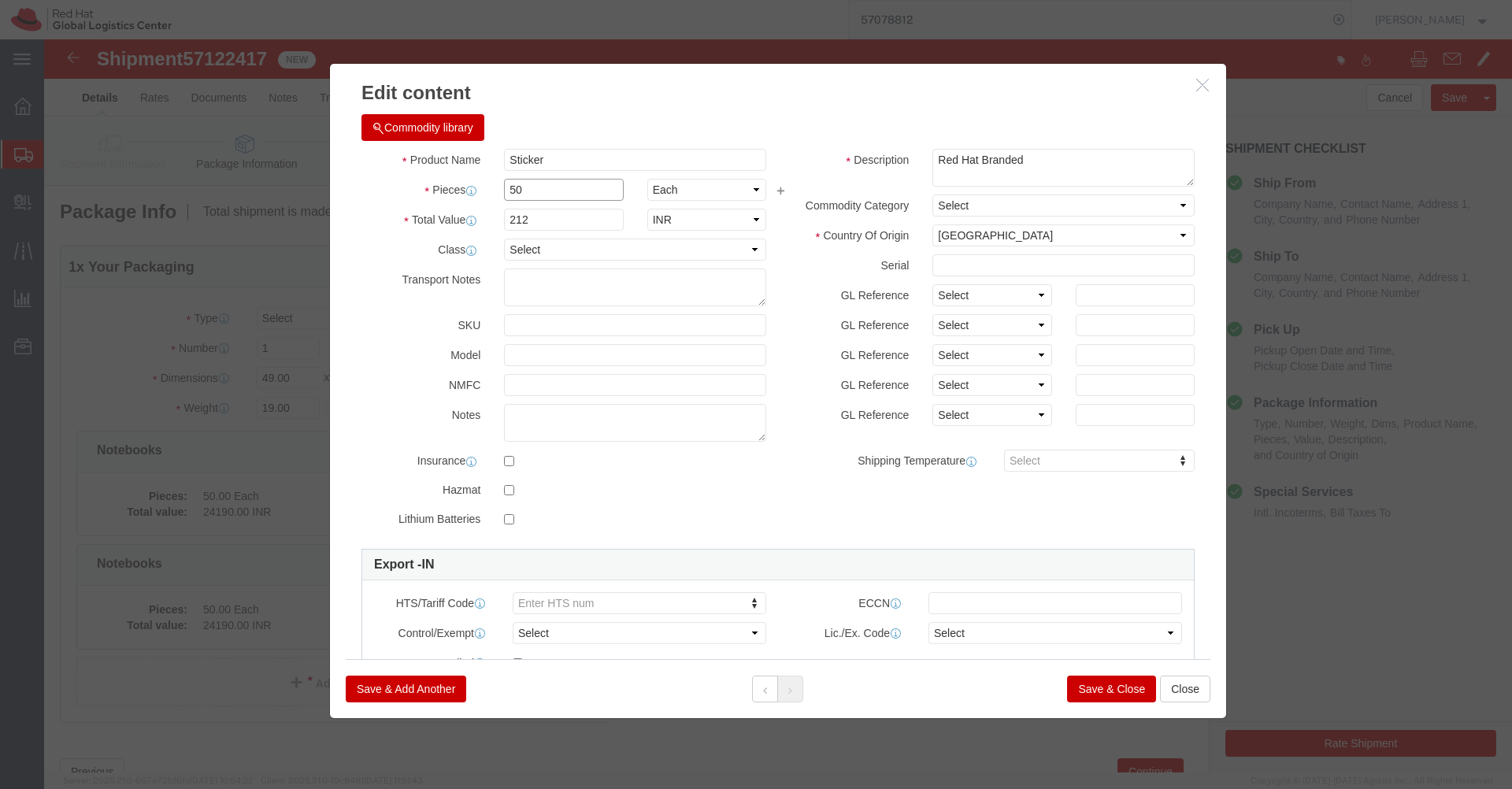
type input "50"
click h3 "Edit content"
type input "10600"
click button "Save & Close"
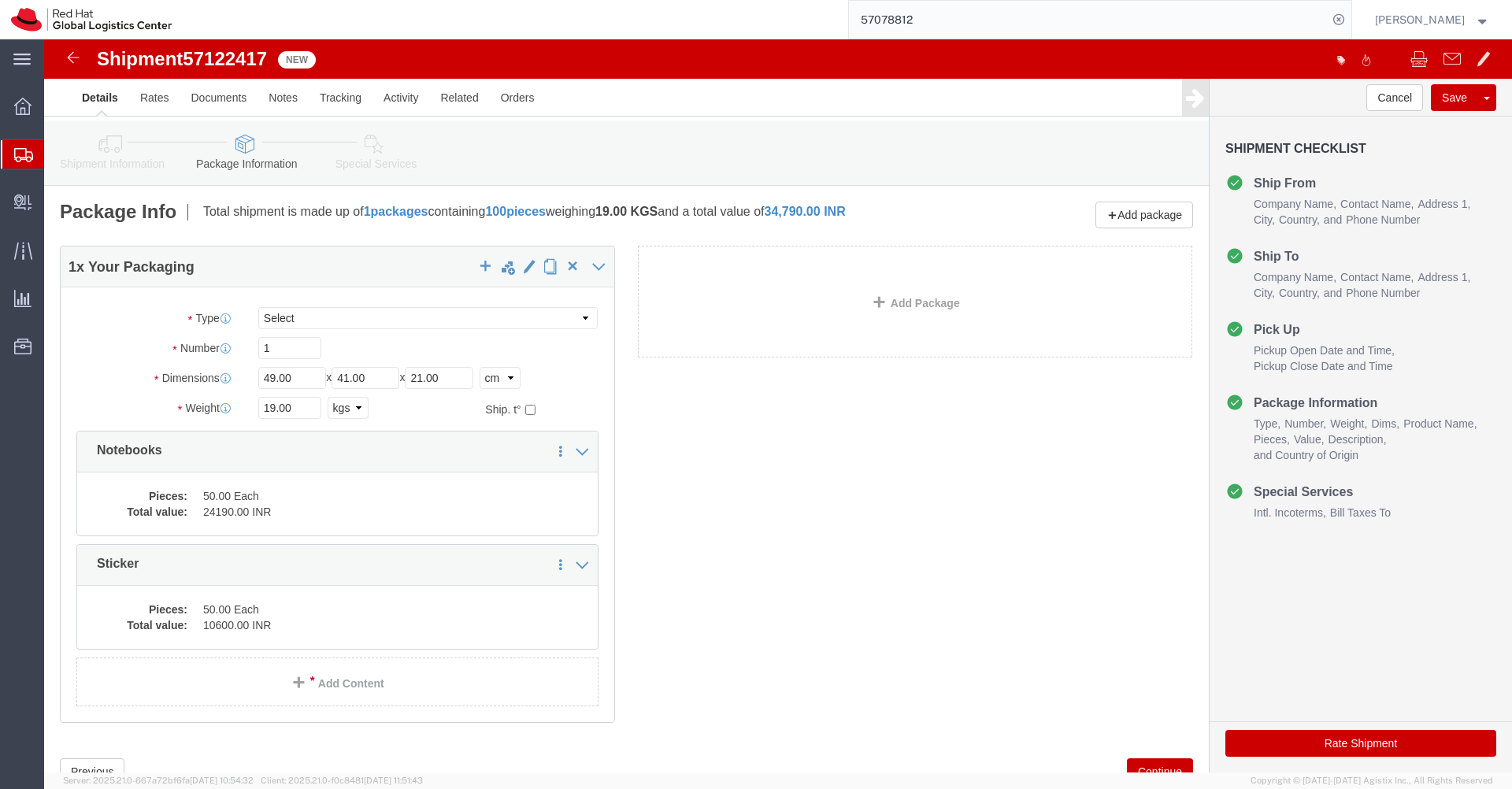
click button "Rate Shipment"
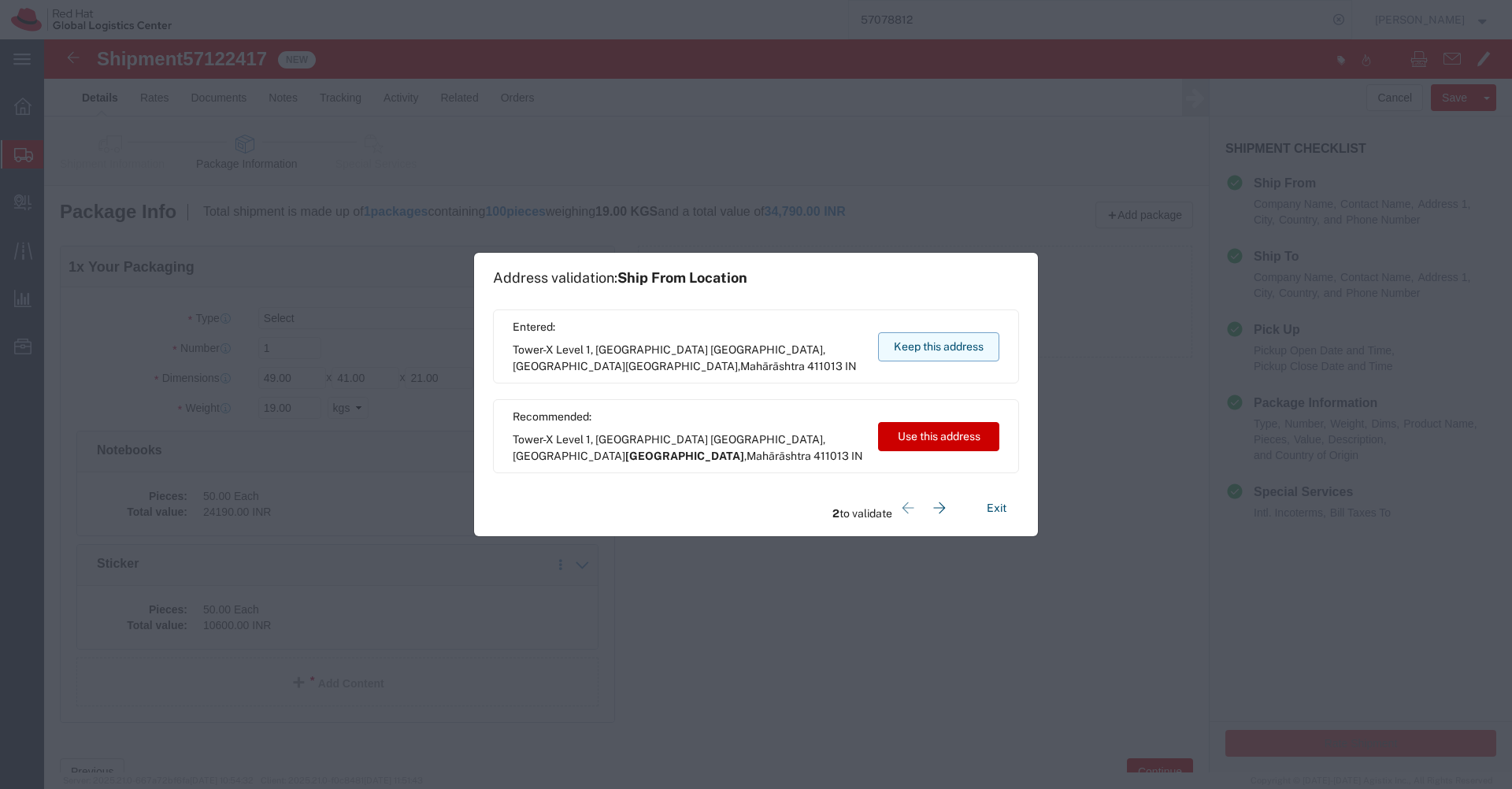
click at [973, 354] on button "Keep this address" at bounding box center [939, 347] width 121 height 29
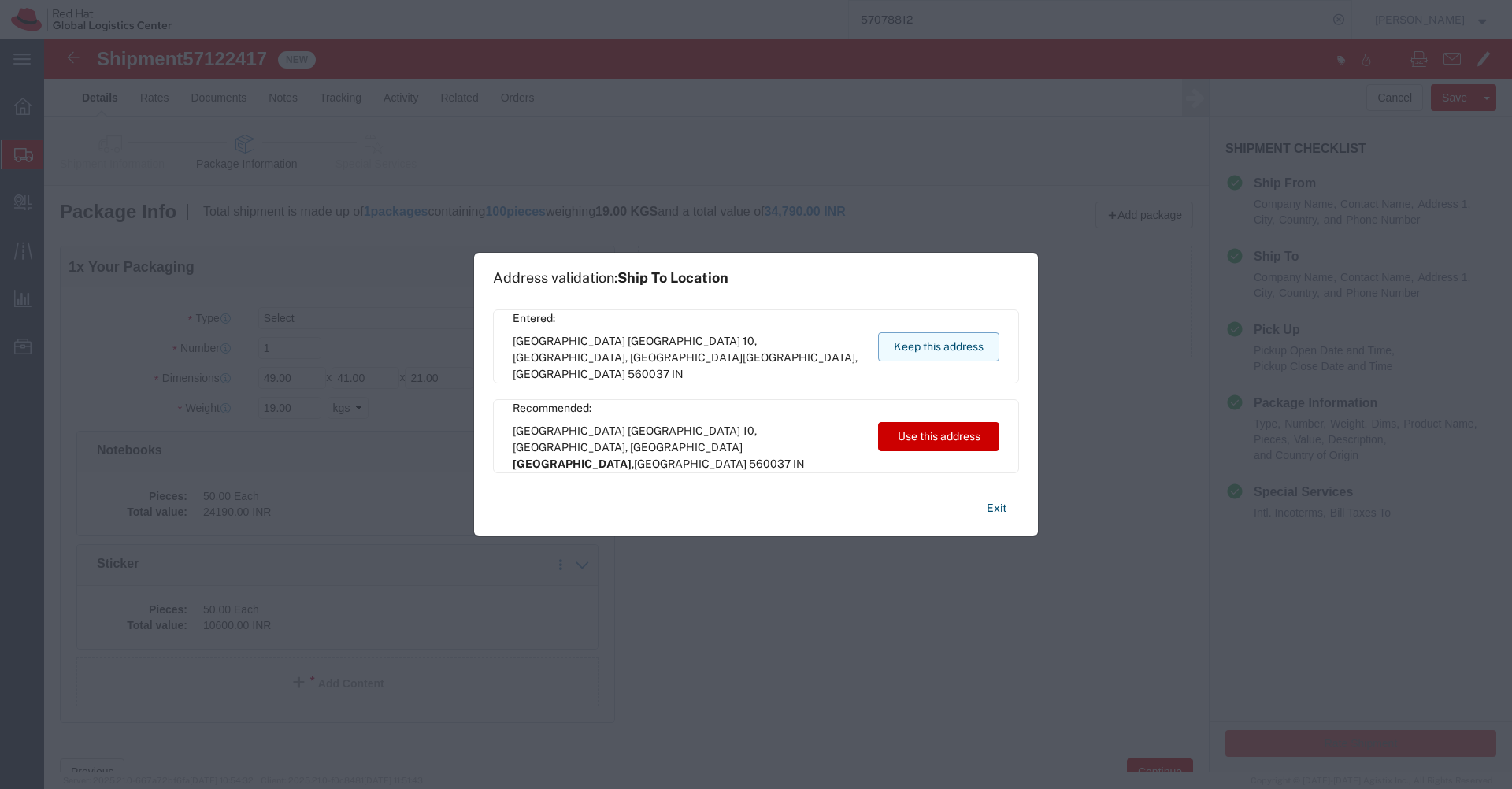
click at [973, 354] on button "Keep this address" at bounding box center [939, 347] width 121 height 29
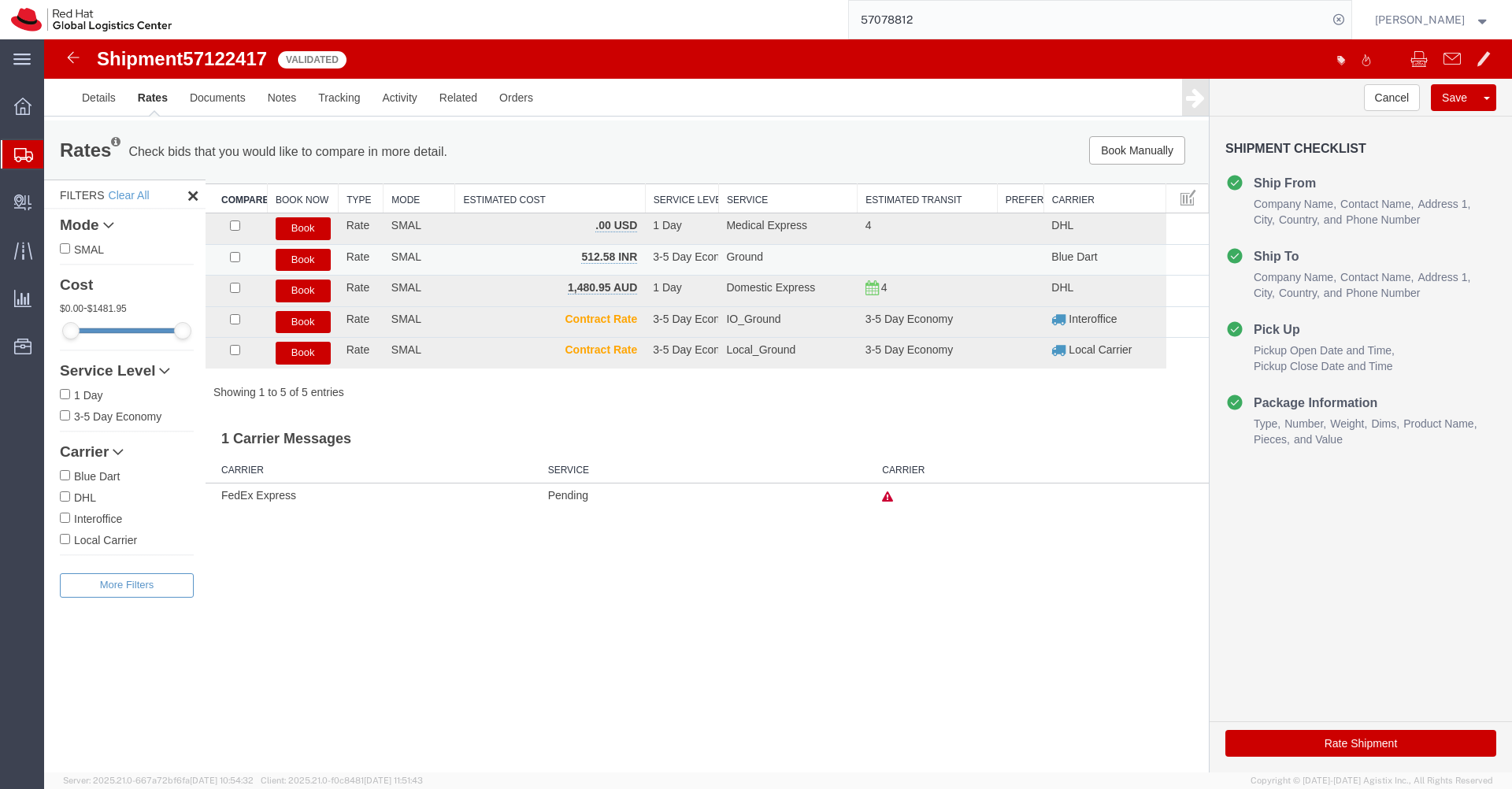
click at [302, 265] on button "Book" at bounding box center [303, 260] width 56 height 23
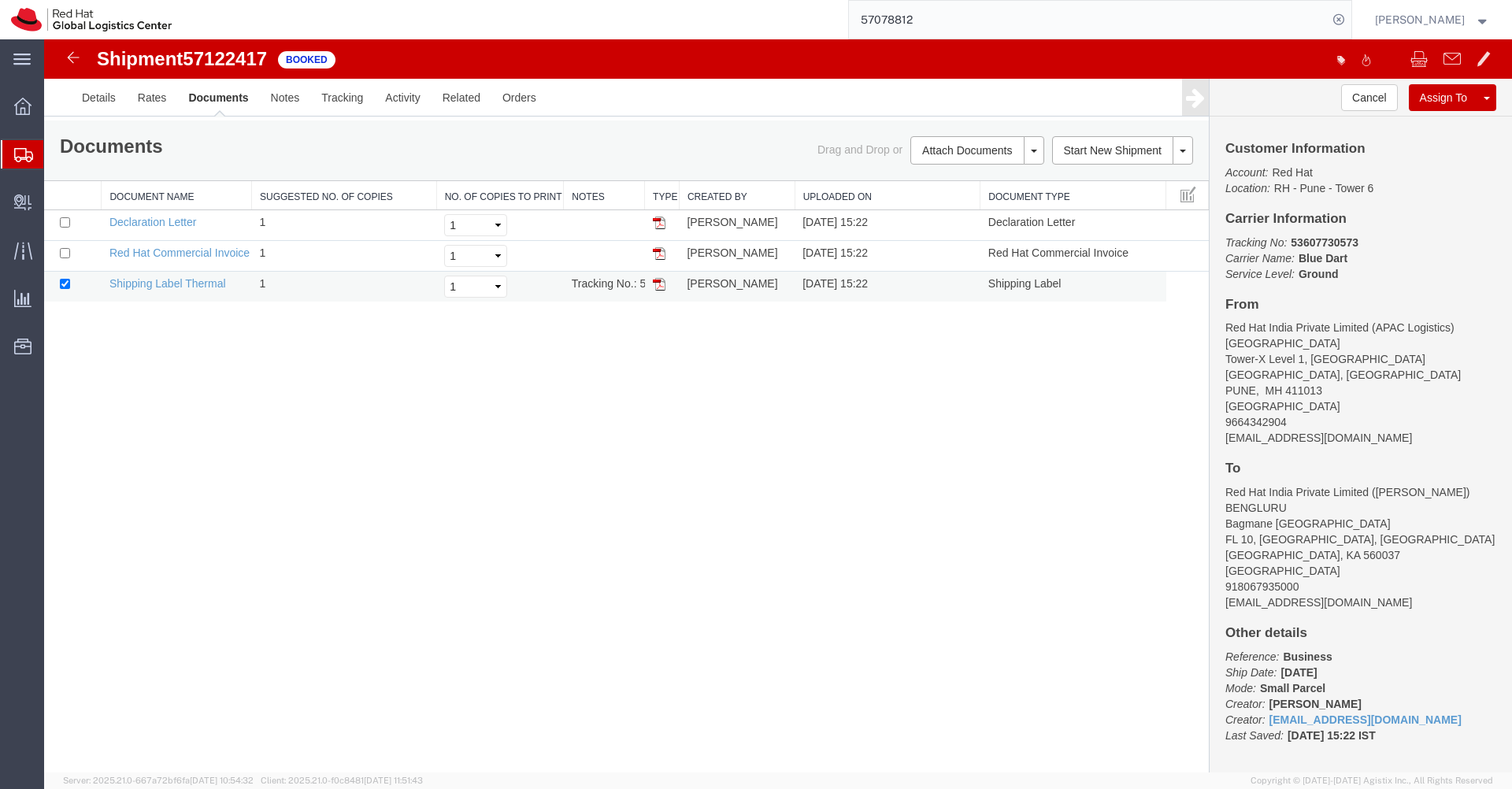
click at [657, 285] on img at bounding box center [659, 284] width 13 height 13
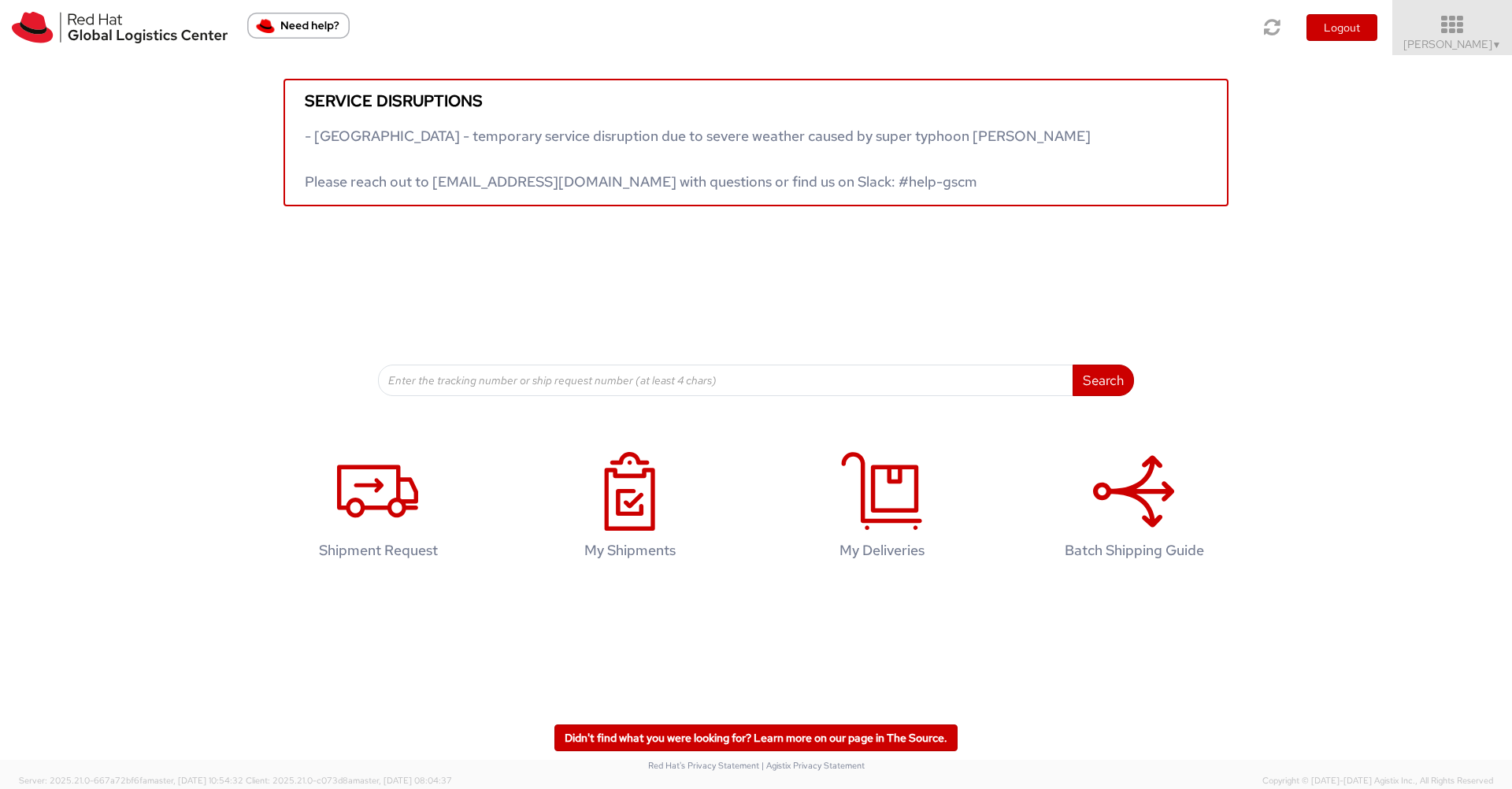
click at [1466, 37] on span "Nilesh Shinde ▼" at bounding box center [1452, 44] width 98 height 15
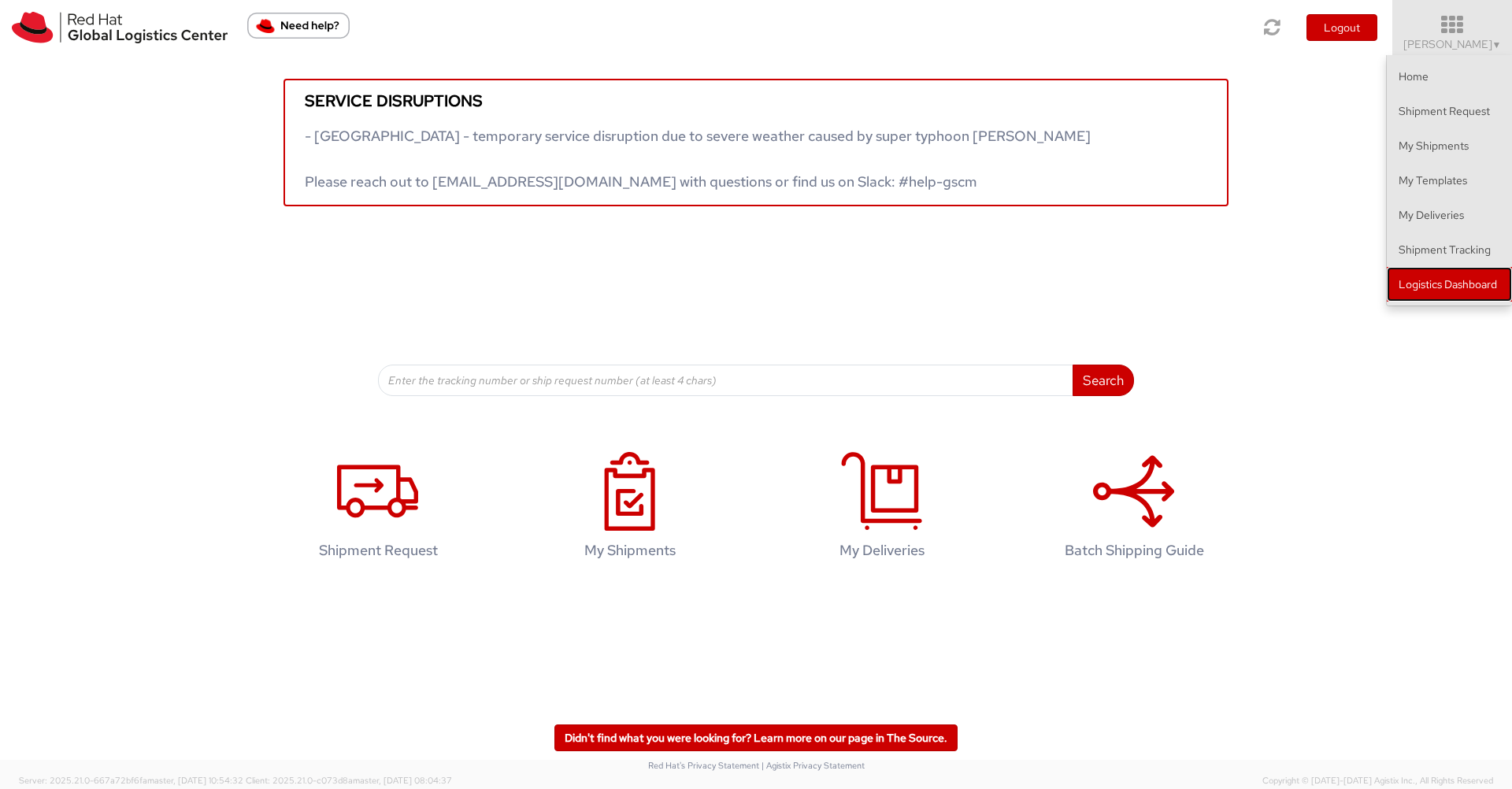
click at [1441, 283] on link "Logistics Dashboard" at bounding box center [1450, 284] width 126 height 35
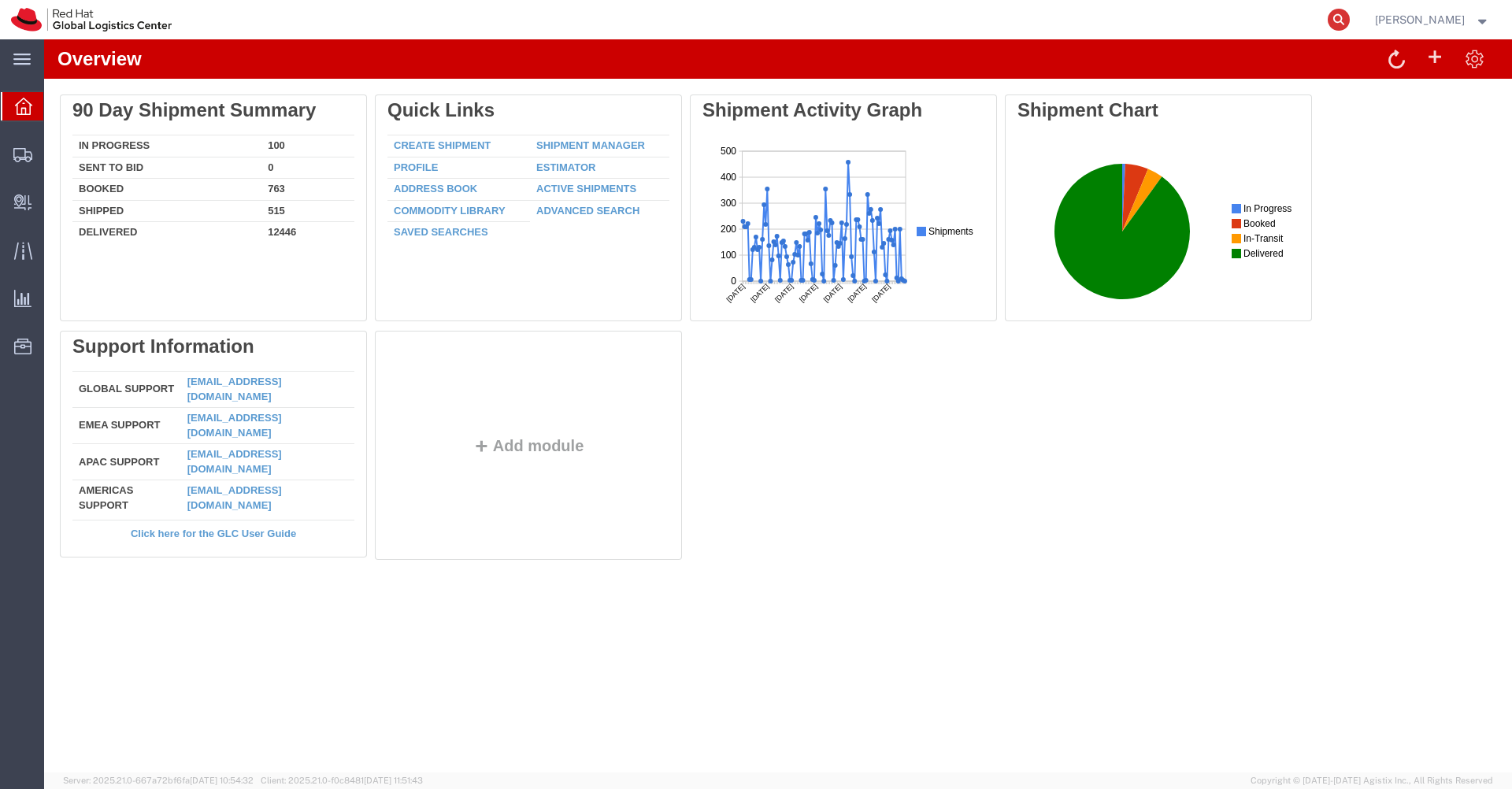
click at [1350, 18] on icon at bounding box center [1339, 20] width 22 height 22
type input "53605242191"
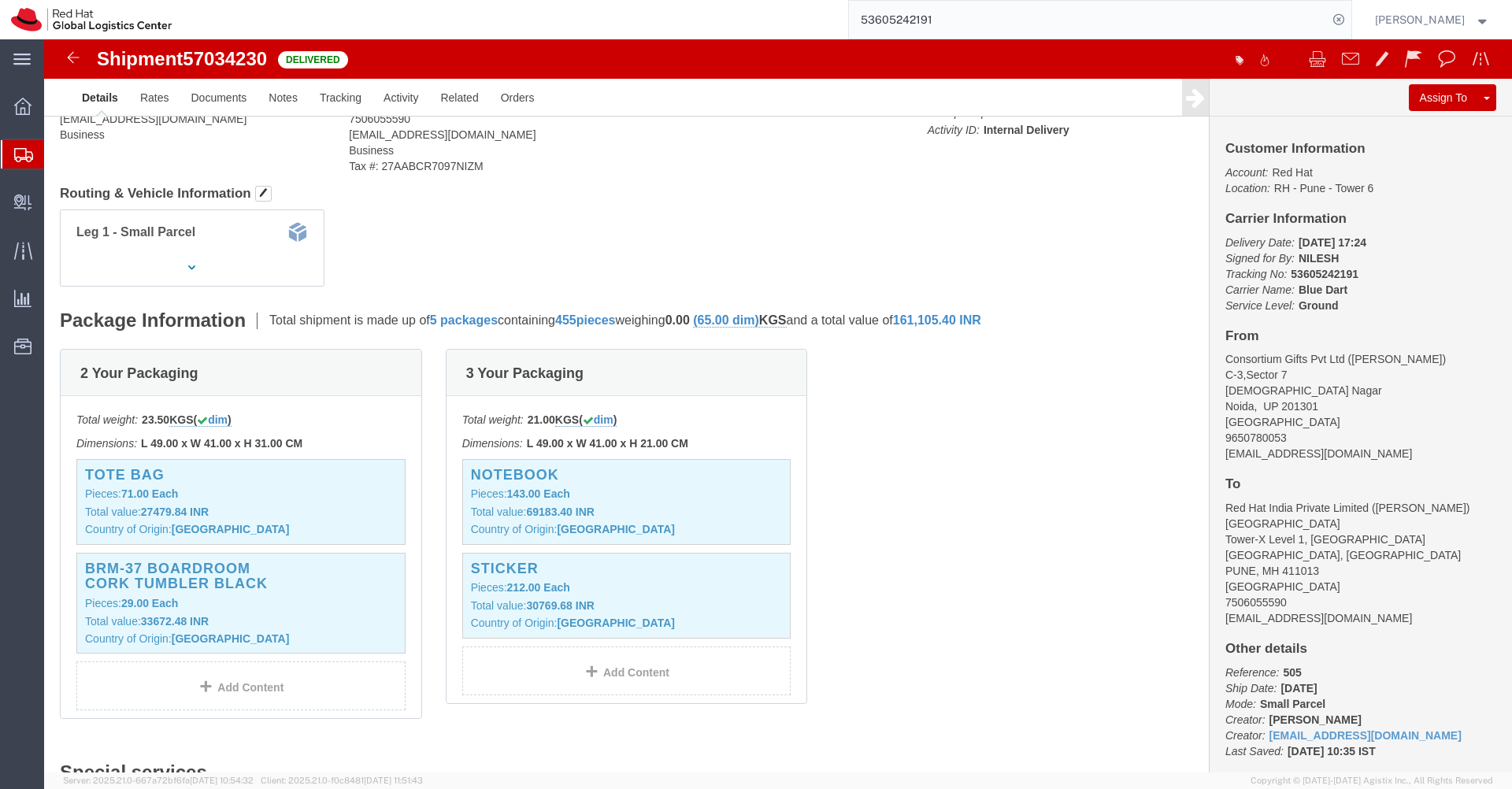
scroll to position [185, 0]
click div "NOTEBOOK Pieces: 143.00 Each Total value: 69183.40 INR Country of Origin: India"
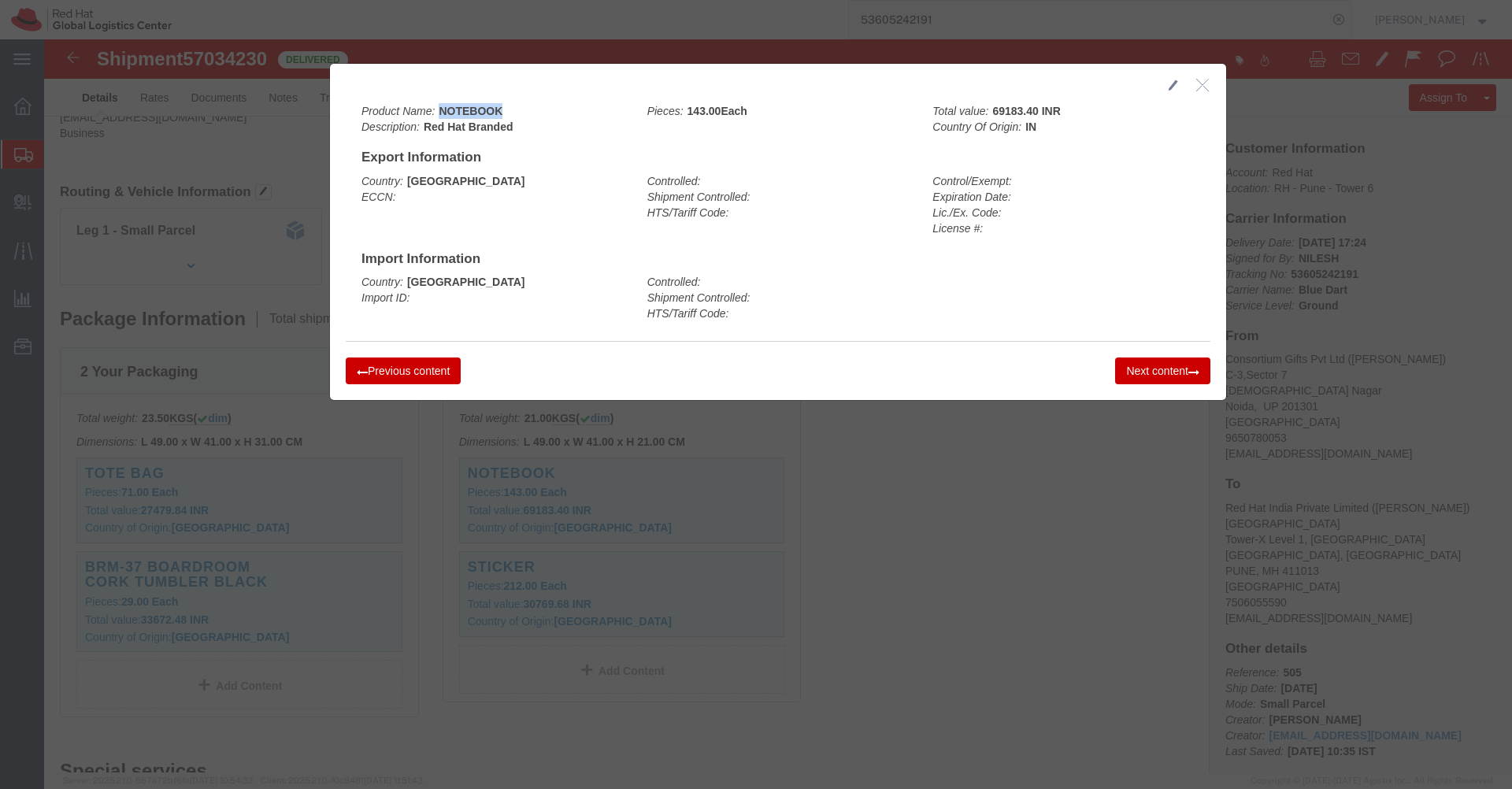
drag, startPoint x: 460, startPoint y: 75, endPoint x: 391, endPoint y: 72, distance: 69.1
click div "Product Name: NOTEBOOK Description: Red Hat Branded"
copy b "NOTEBOOK"
click icon "button"
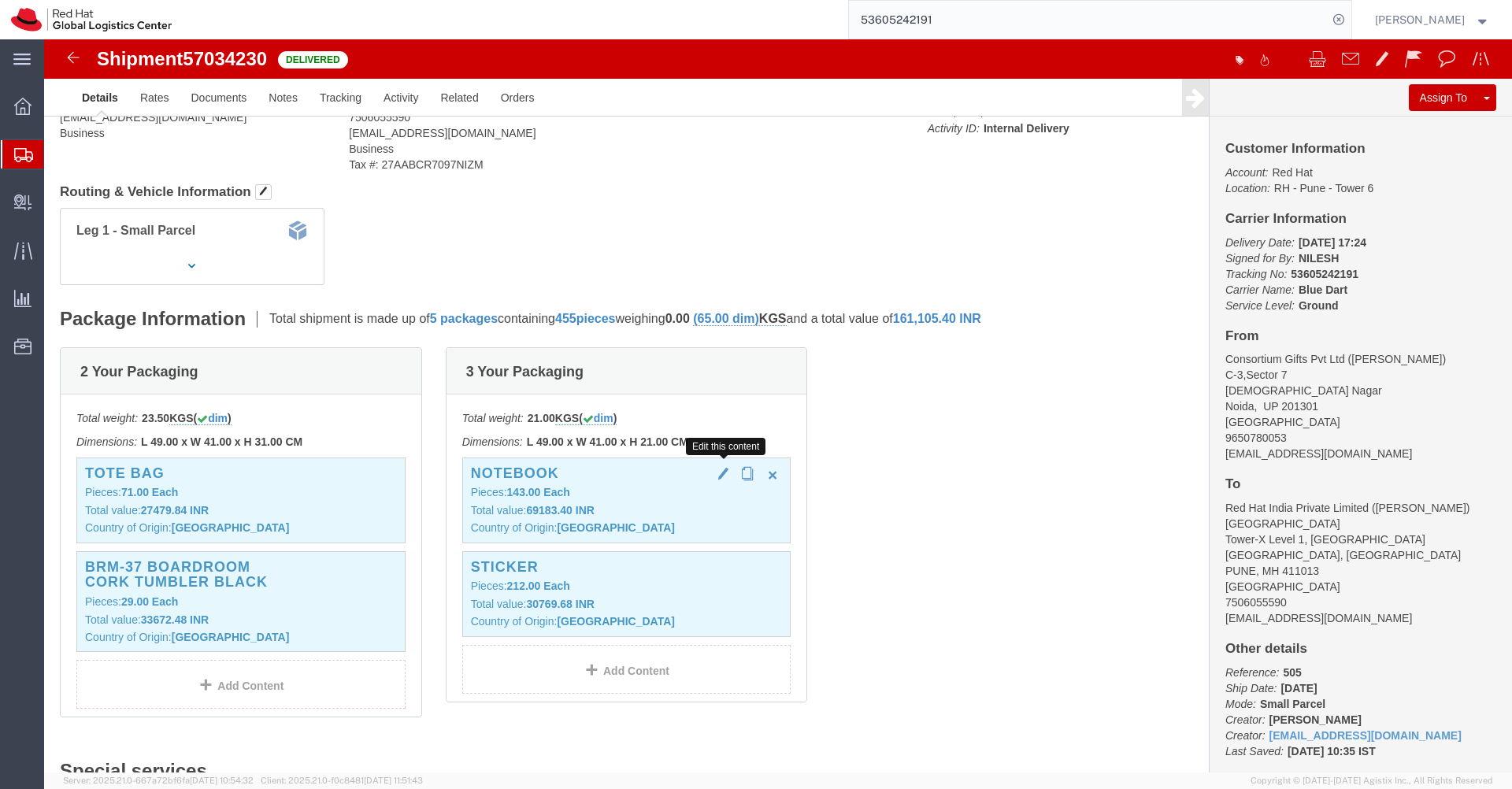
click span "button"
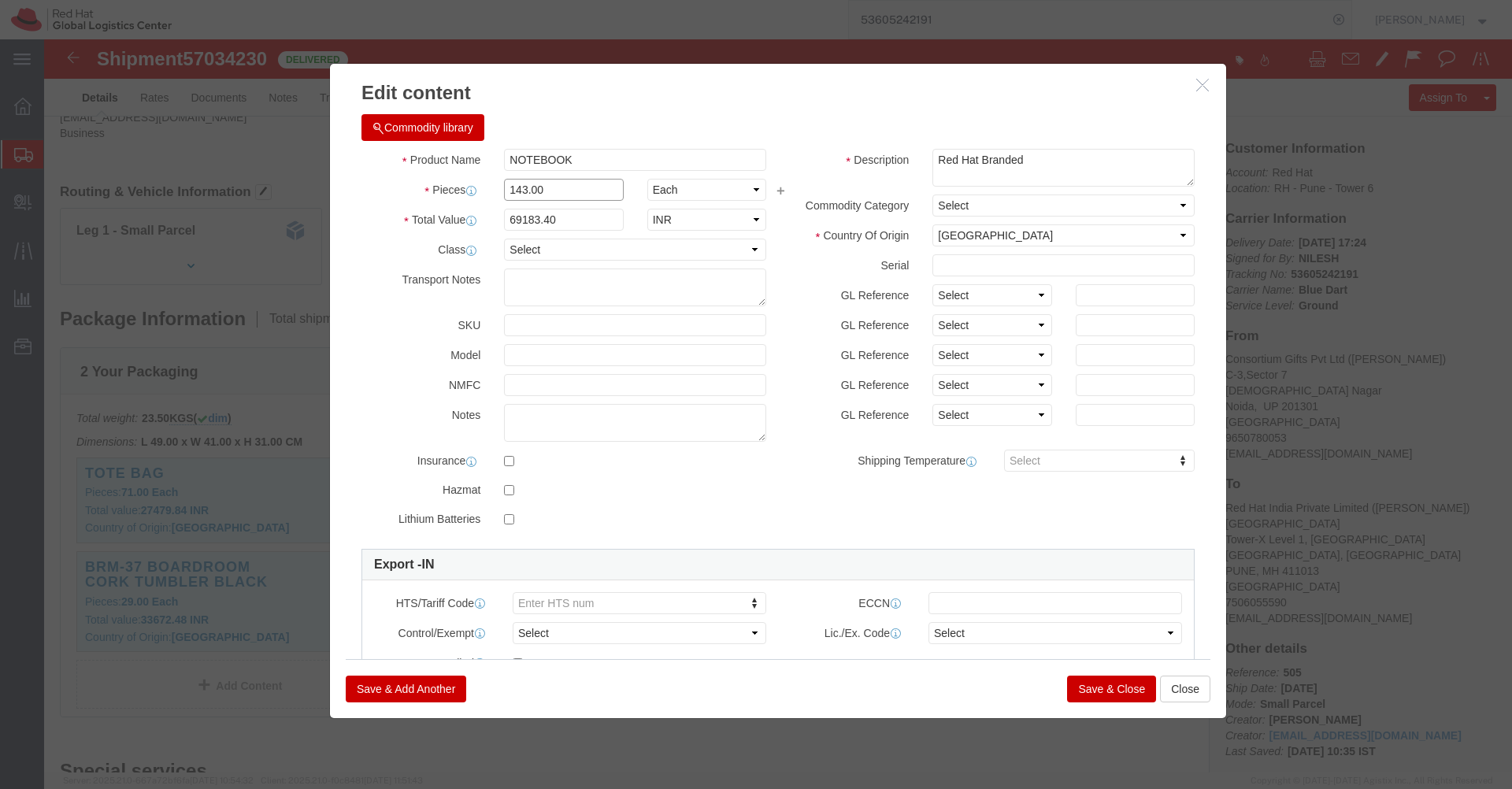
click input "143.00"
type input "1.00"
click h3 "Edit content"
type input "483.8"
click input "483.8"
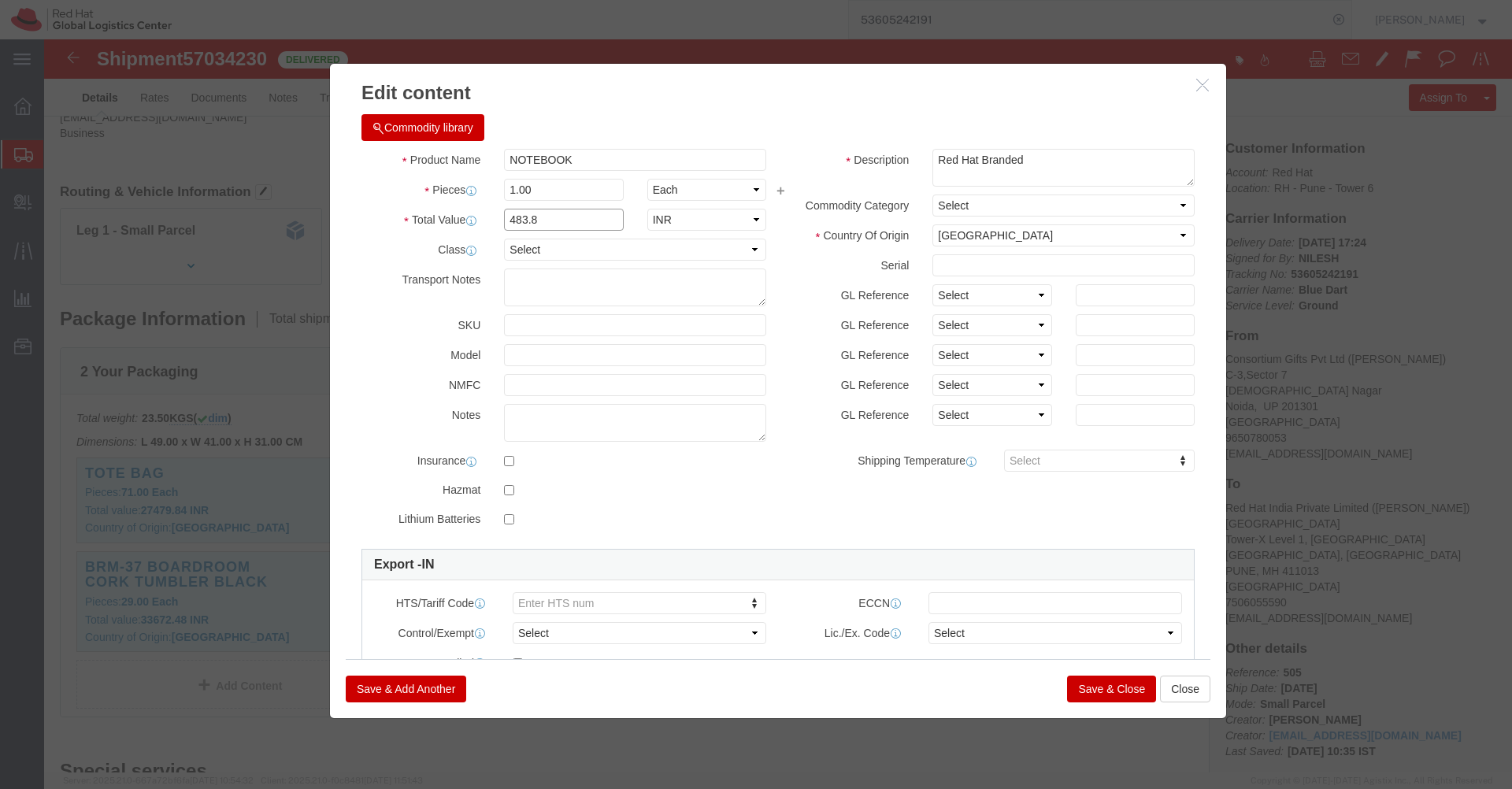
click input "483.8"
click icon "button"
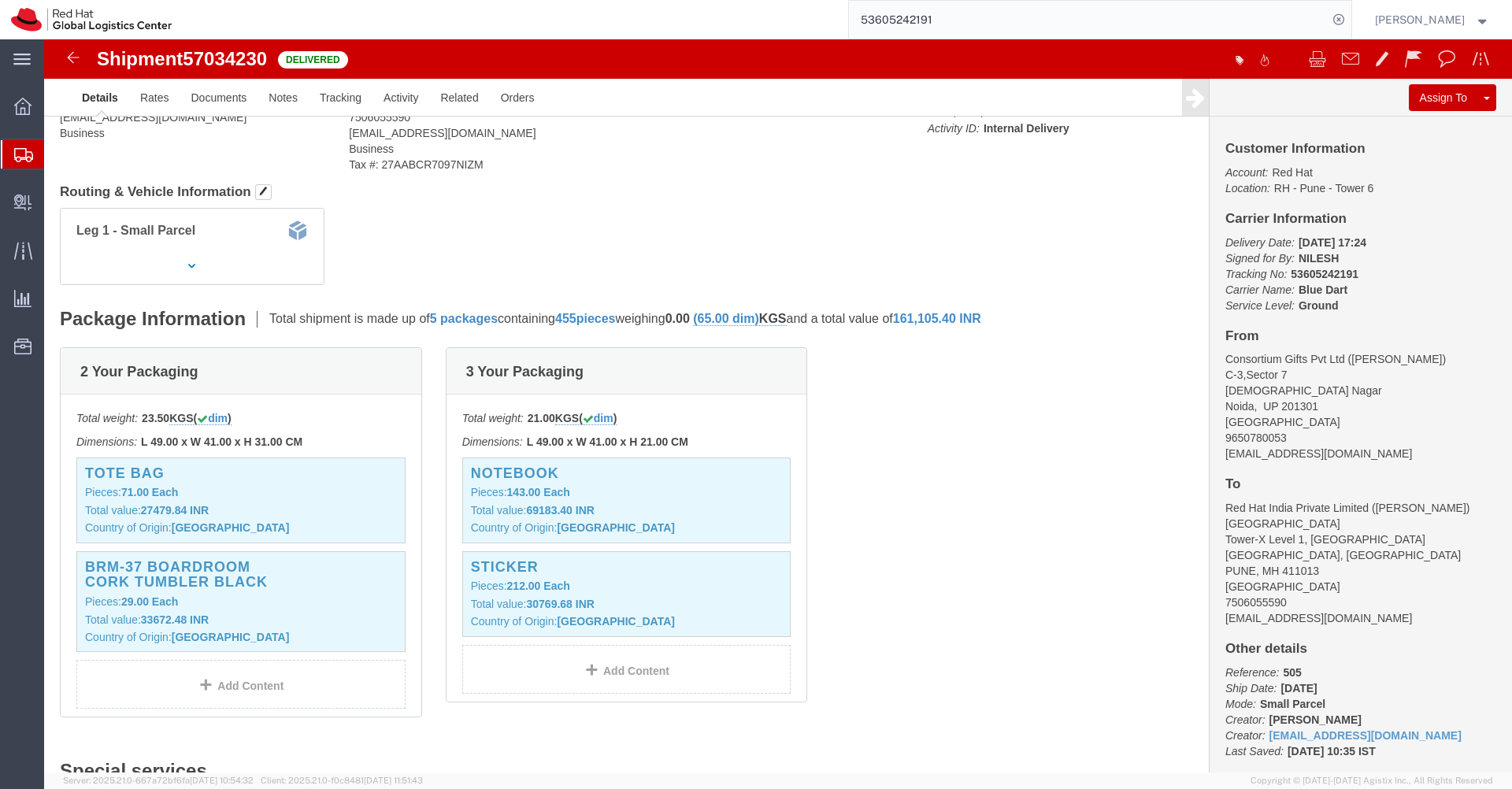
click at [20, 160] on icon at bounding box center [24, 155] width 19 height 15
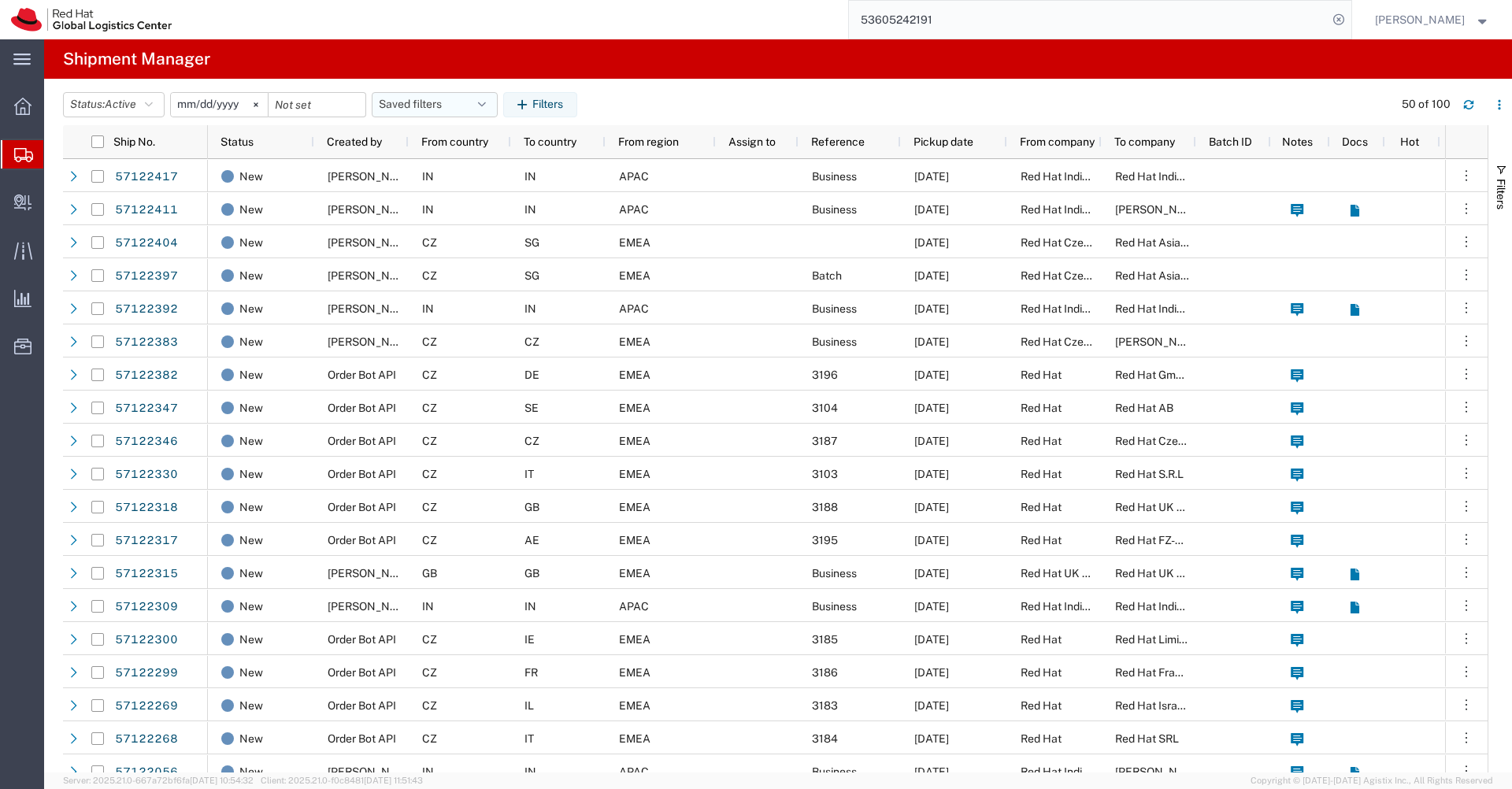
click at [486, 103] on icon "button" at bounding box center [481, 104] width 8 height 11
click at [468, 175] on span "APAC" at bounding box center [477, 174] width 206 height 29
type input "[DATE]"
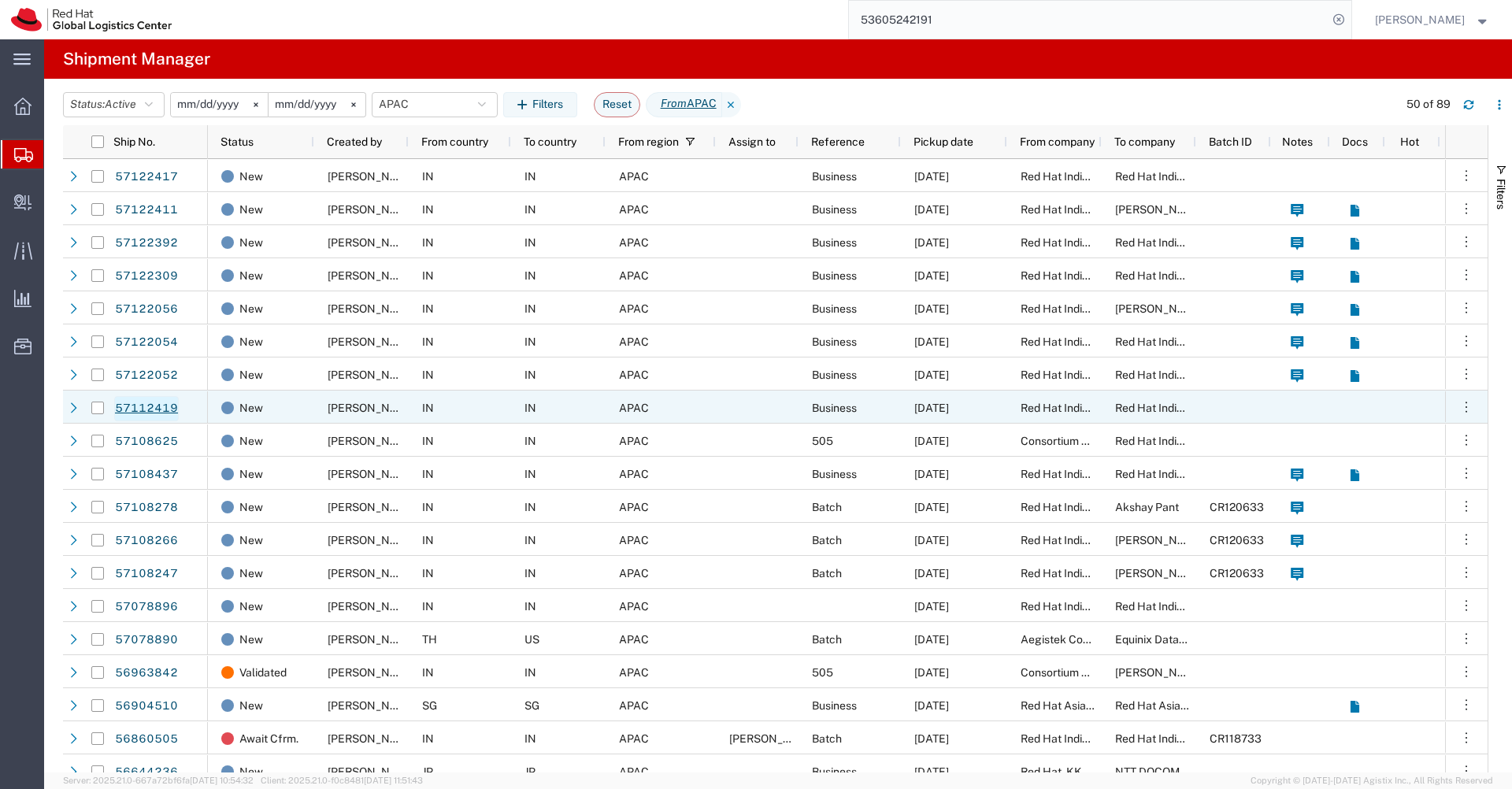
click at [149, 409] on link "57112419" at bounding box center [147, 409] width 65 height 25
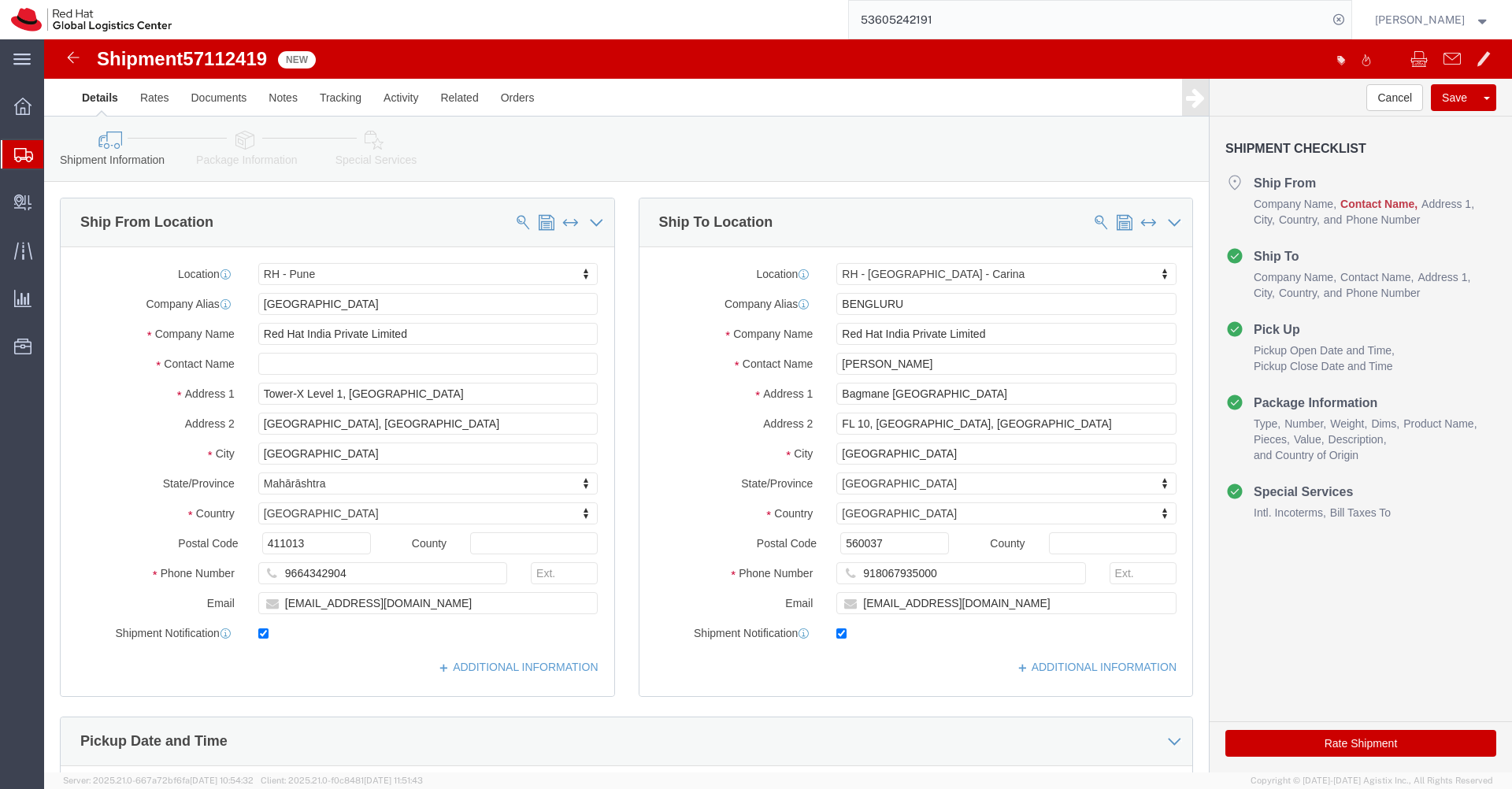
select select "38007"
select select "37925"
click input "text"
type input "APAC Logistics"
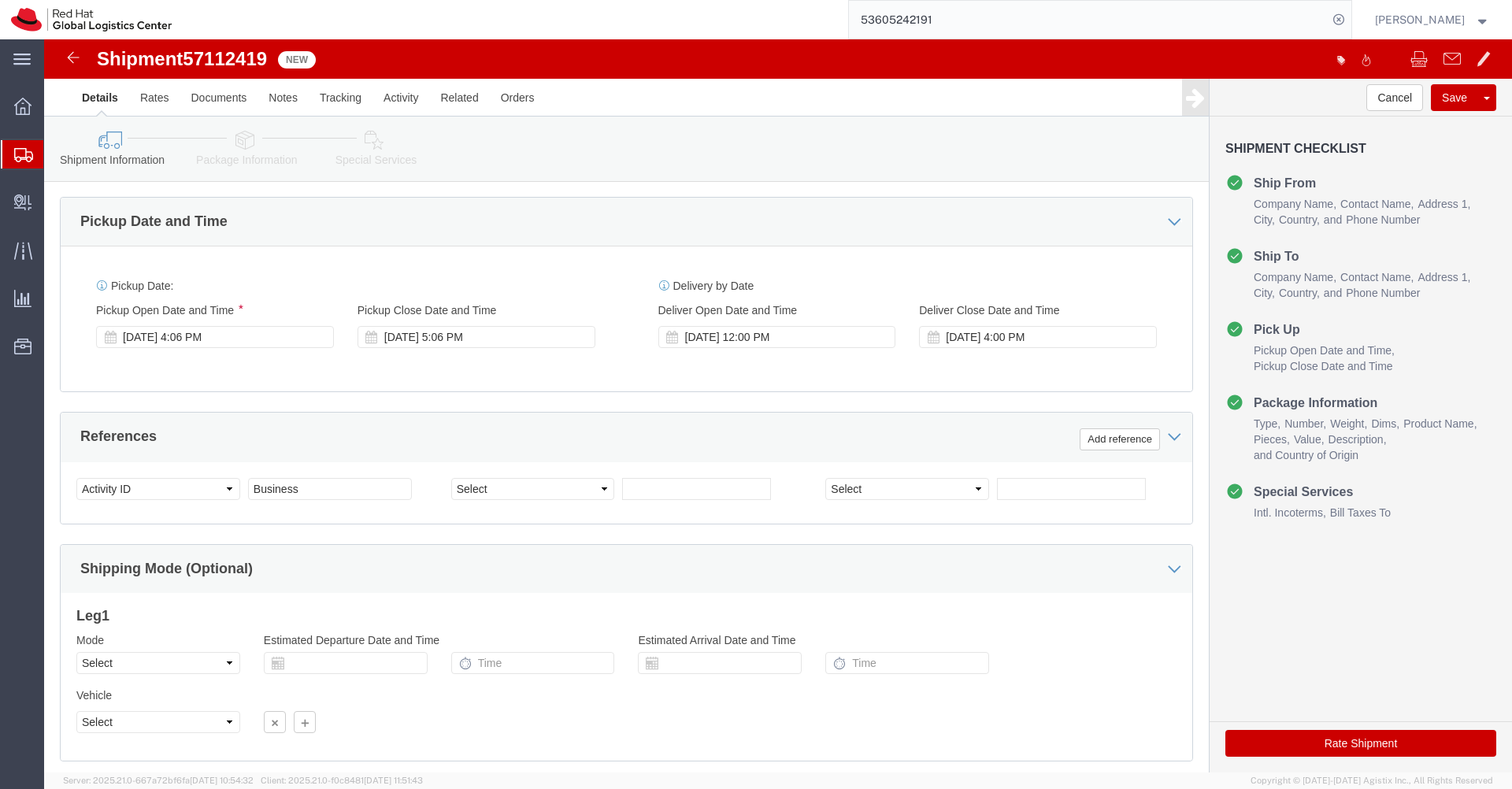
scroll to position [619, 0]
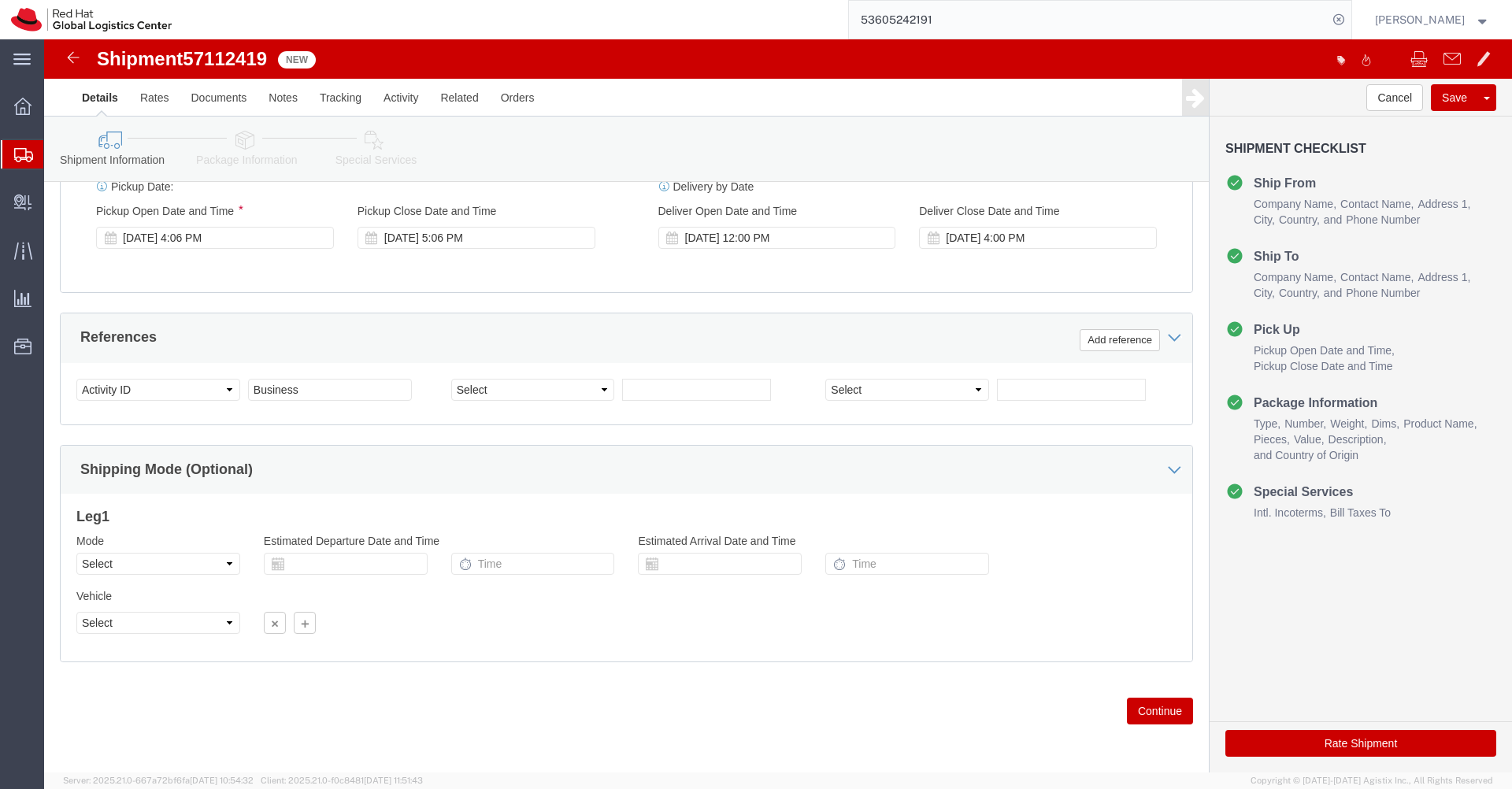
click link "Package Information"
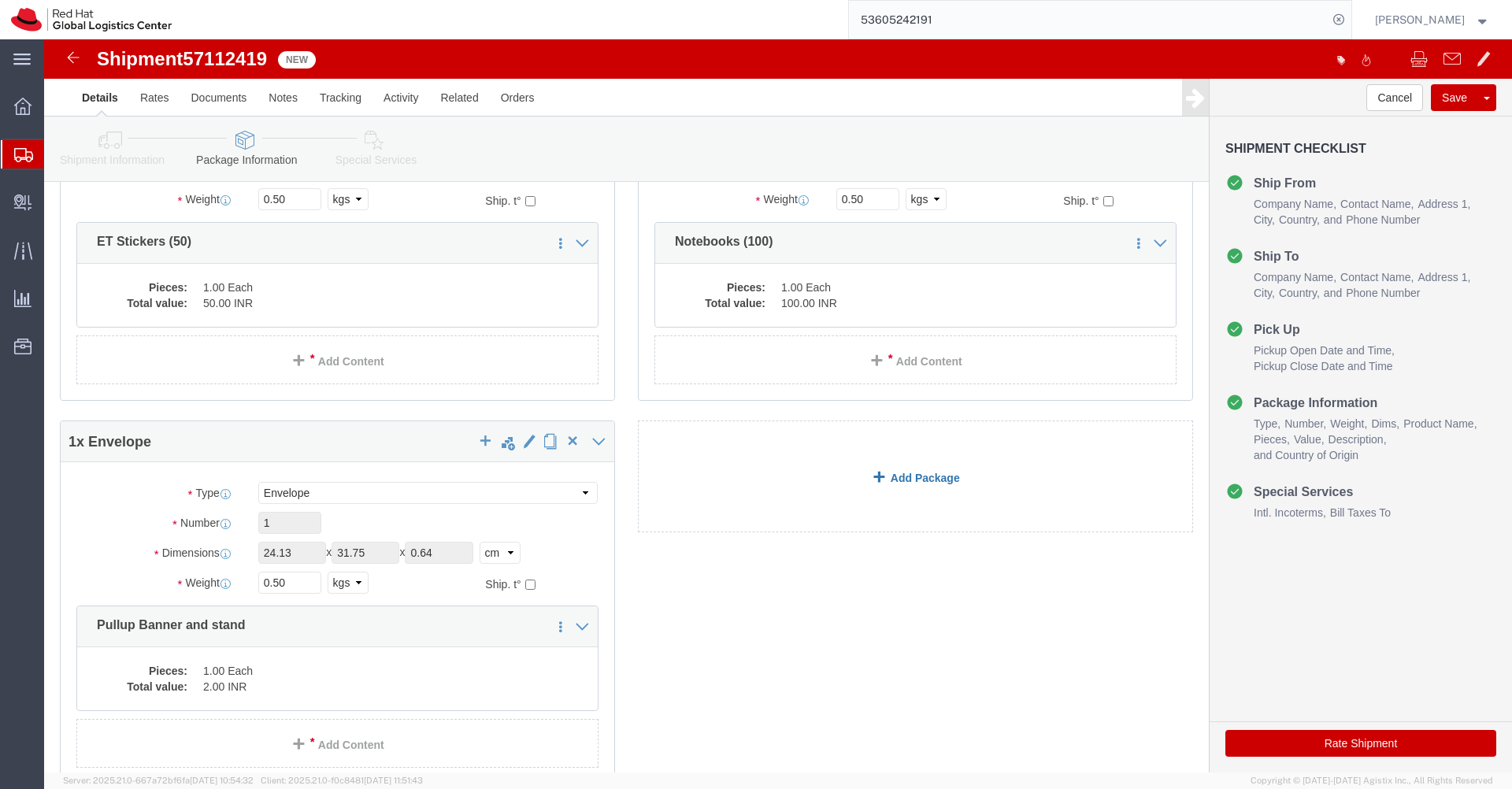
scroll to position [197, 0]
